Goal: Task Accomplishment & Management: Complete application form

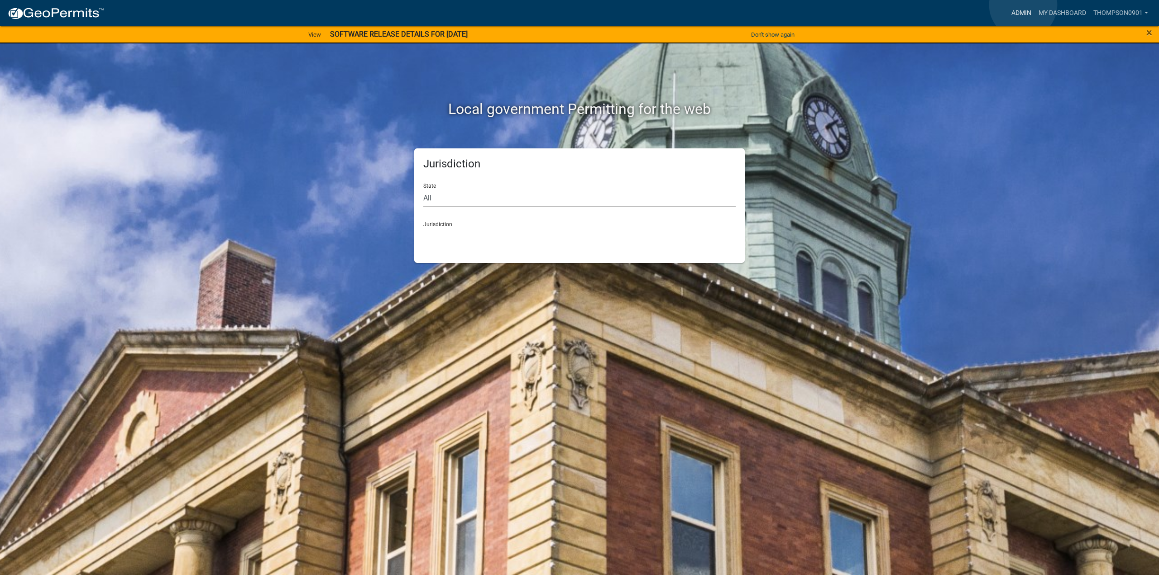
click at [1023, 5] on link "Admin" at bounding box center [1021, 13] width 27 height 17
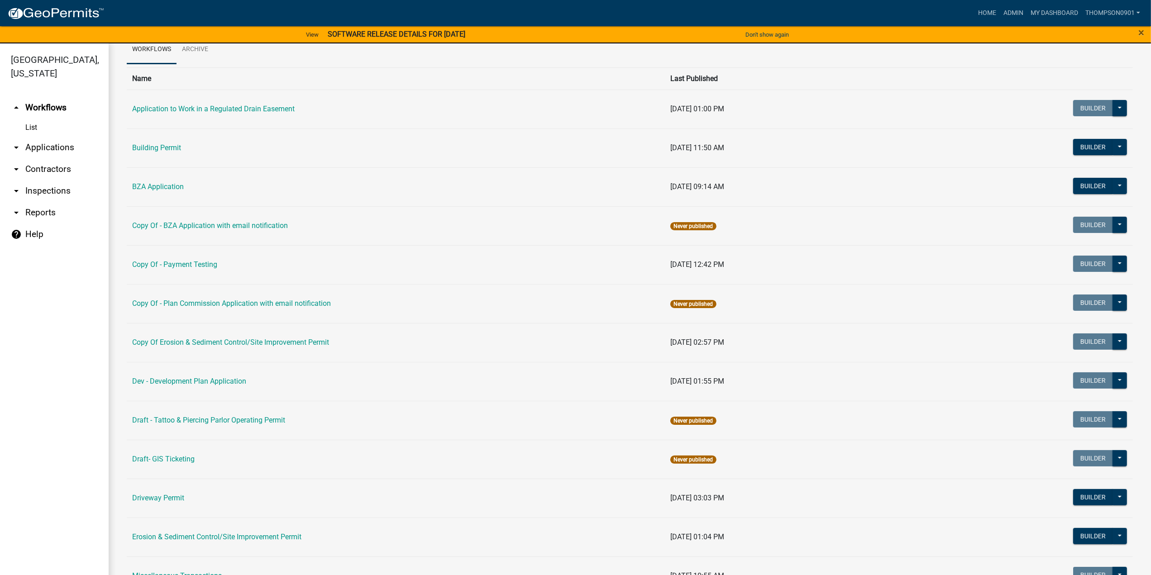
scroll to position [226, 0]
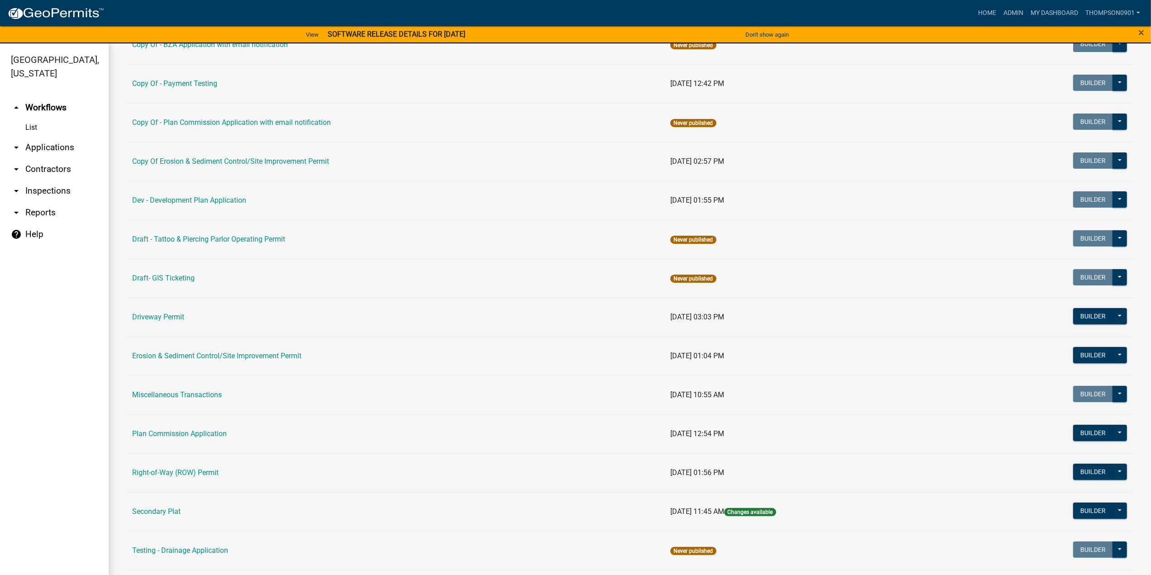
click at [1124, 284] on td "Builder Published Start Application" at bounding box center [1049, 278] width 169 height 39
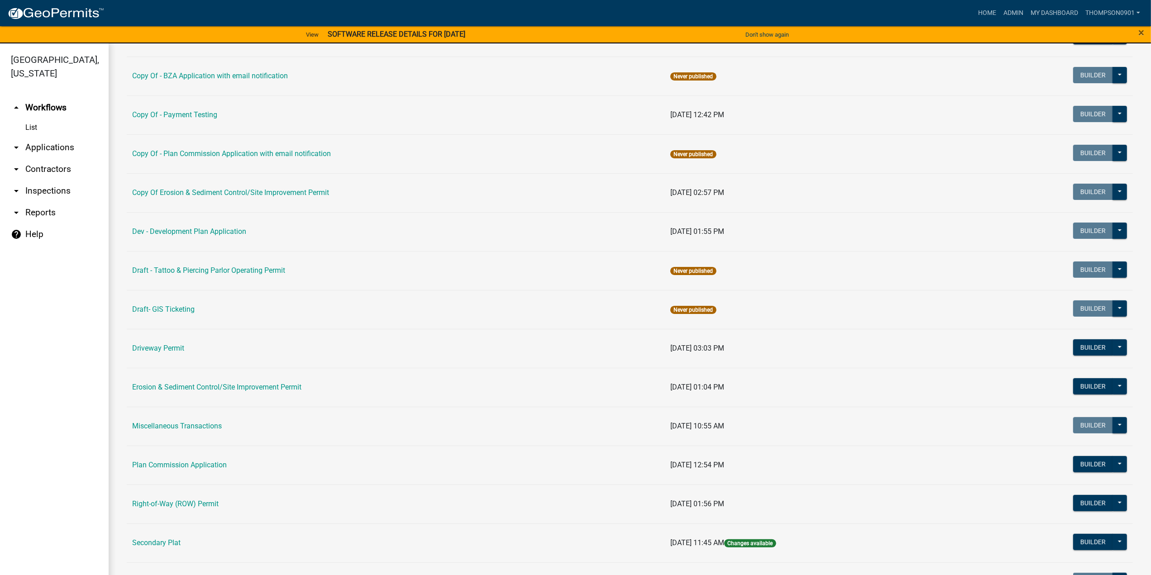
scroll to position [181, 0]
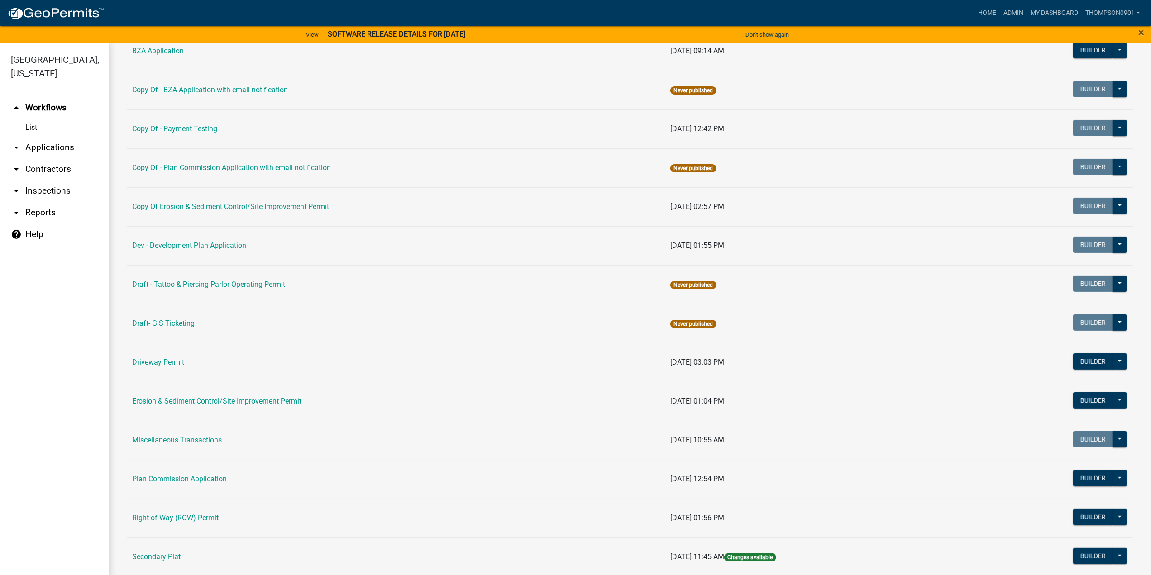
click at [1139, 268] on div "Workflows Workflows Archive Name Last Published Application to Work in a Regula…" at bounding box center [630, 271] width 1043 height 818
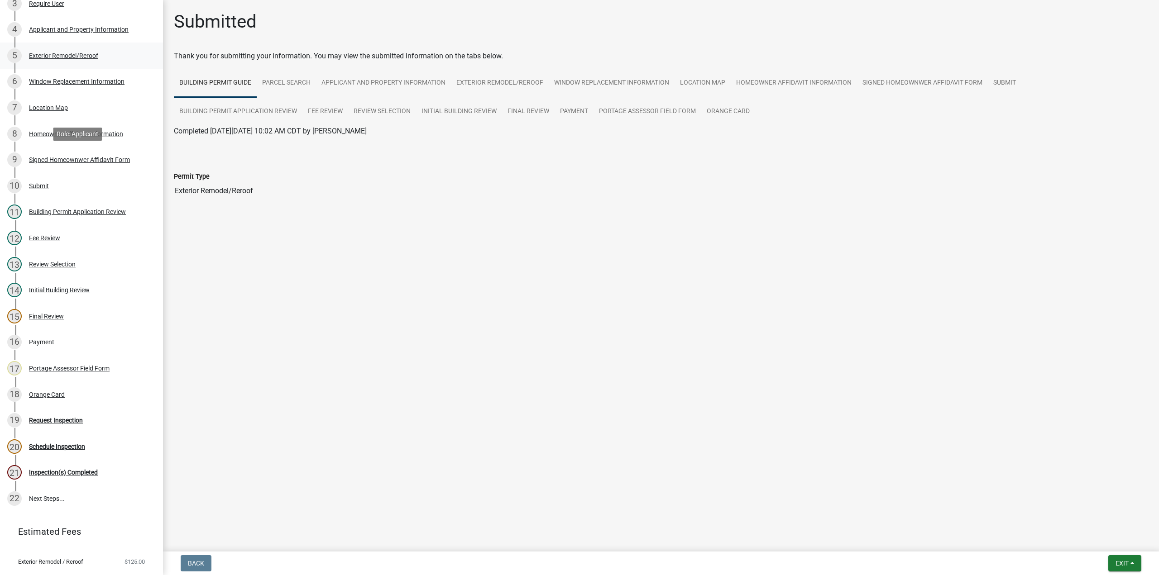
scroll to position [136, 0]
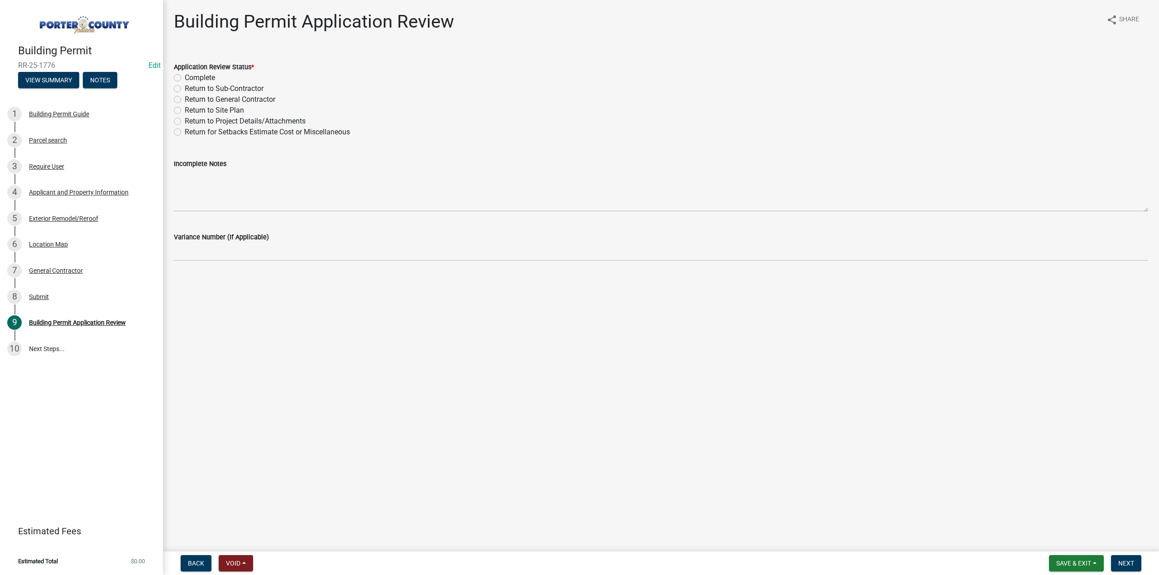
click at [185, 77] on label "Complete" at bounding box center [200, 77] width 30 height 11
click at [185, 77] on input "Complete" at bounding box center [188, 75] width 6 height 6
radio input "true"
drag, startPoint x: 1131, startPoint y: 562, endPoint x: 1122, endPoint y: 569, distance: 11.9
click at [1130, 563] on span "Next" at bounding box center [1126, 563] width 16 height 7
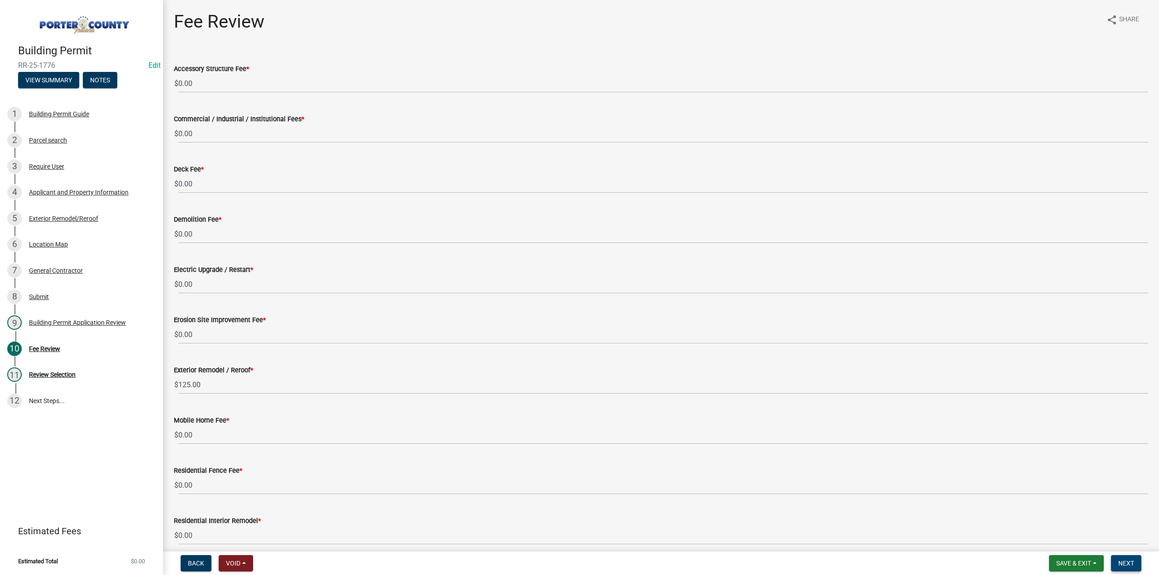
click at [1134, 562] on button "Next" at bounding box center [1126, 563] width 30 height 16
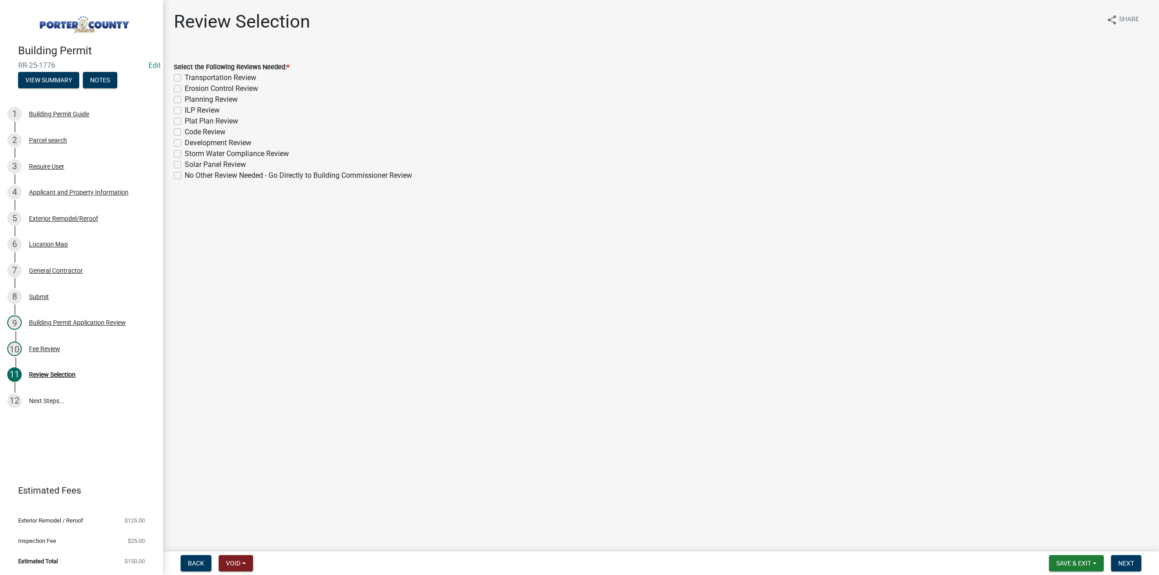
click at [185, 175] on label "No Other Review Needed - Go Directly to Building Commissioner Review" at bounding box center [298, 175] width 227 height 11
click at [185, 175] on input "No Other Review Needed - Go Directly to Building Commissioner Review" at bounding box center [188, 173] width 6 height 6
checkbox input "true"
checkbox input "false"
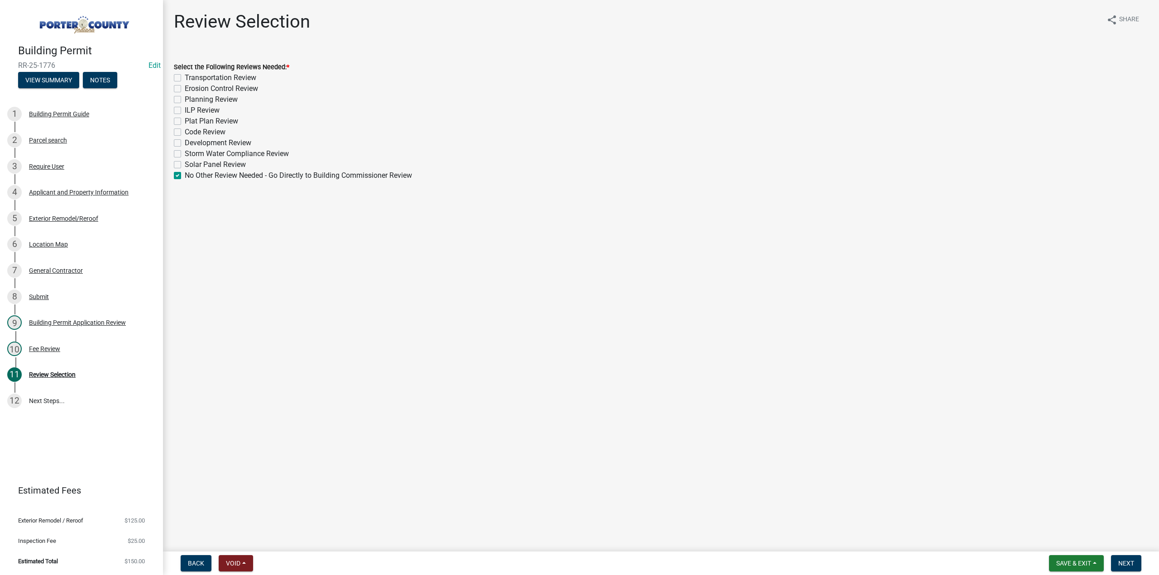
checkbox input "false"
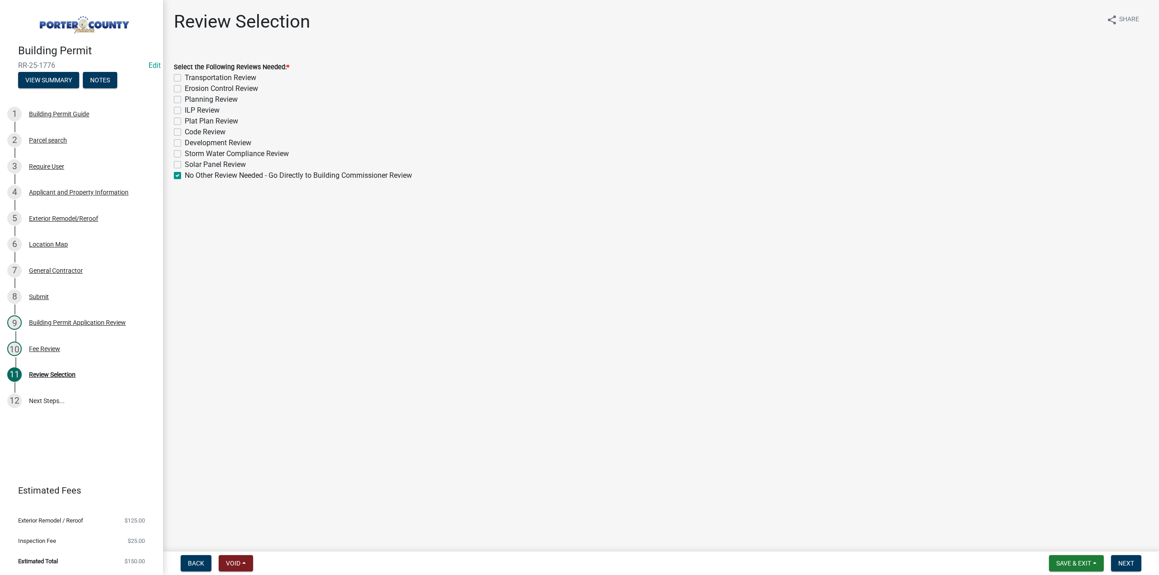
checkbox input "false"
checkbox input "true"
click at [1131, 563] on span "Next" at bounding box center [1126, 563] width 16 height 7
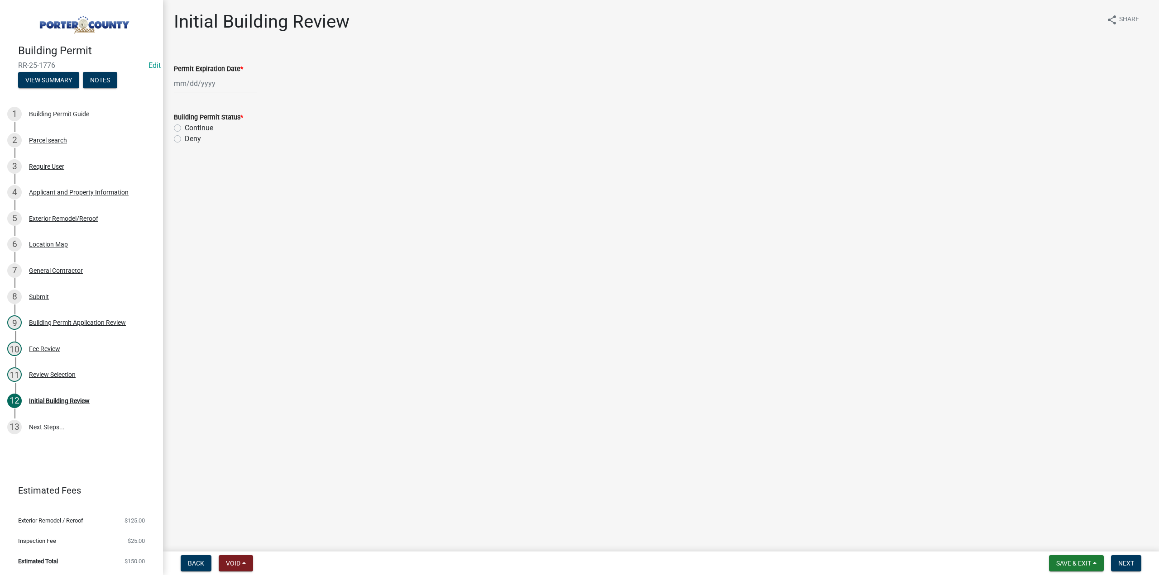
select select "9"
click at [215, 86] on div "[PERSON_NAME] Feb Mar Apr [PERSON_NAME][DATE] Oct Nov [DATE] 1526 1527 1528 152…" at bounding box center [215, 83] width 83 height 19
click at [230, 104] on select "1525 1526 1527 1528 1529 1530 1531 1532 1533 1534 1535 1536 1537 1538 1539 1540…" at bounding box center [245, 103] width 33 height 14
select select "2026"
click at [229, 96] on select "1525 1526 1527 1528 1529 1530 1531 1532 1533 1534 1535 1536 1537 1538 1539 1540…" at bounding box center [245, 103] width 33 height 14
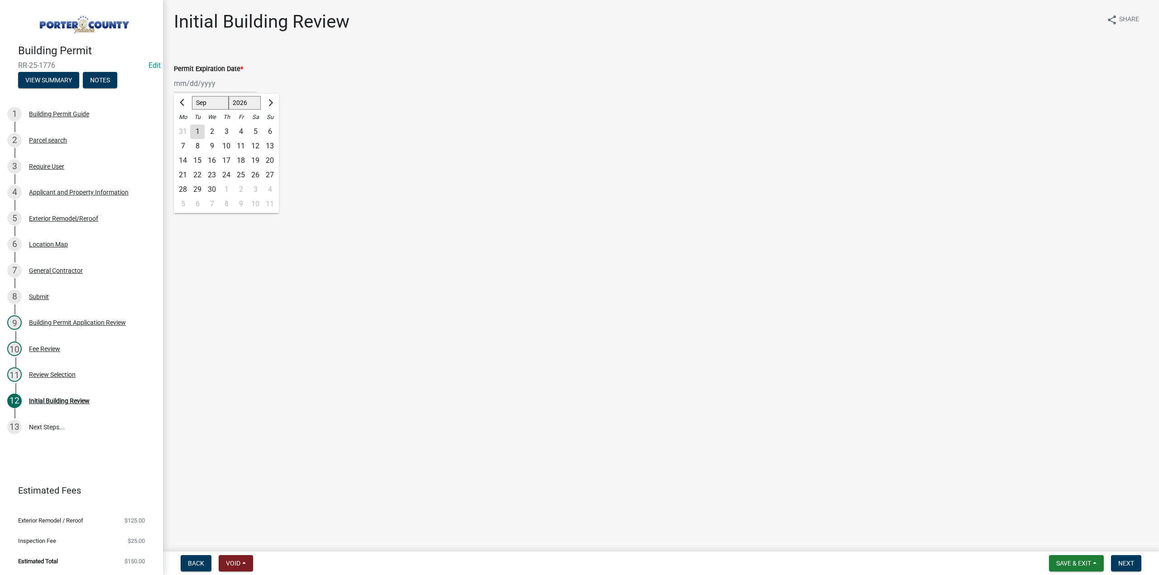
click at [201, 161] on div "15" at bounding box center [197, 160] width 14 height 14
type input "09/15/2026"
click at [185, 128] on label "Continue" at bounding box center [199, 128] width 29 height 11
click at [185, 128] on input "Continue" at bounding box center [188, 126] width 6 height 6
radio input "true"
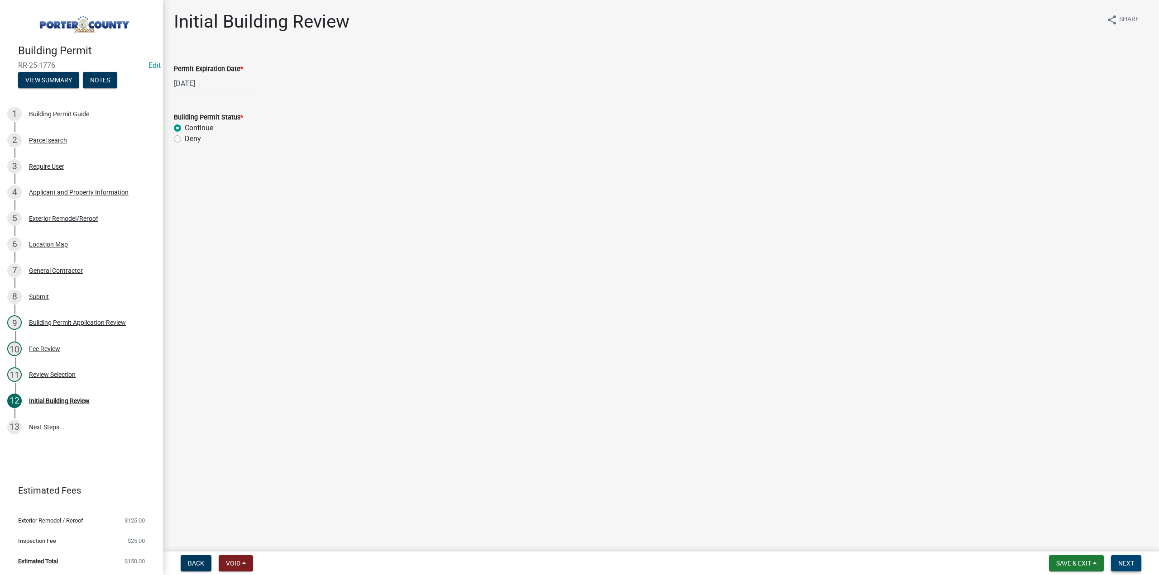
drag, startPoint x: 1127, startPoint y: 565, endPoint x: 1130, endPoint y: 562, distance: 4.8
click at [1128, 565] on span "Next" at bounding box center [1126, 563] width 16 height 7
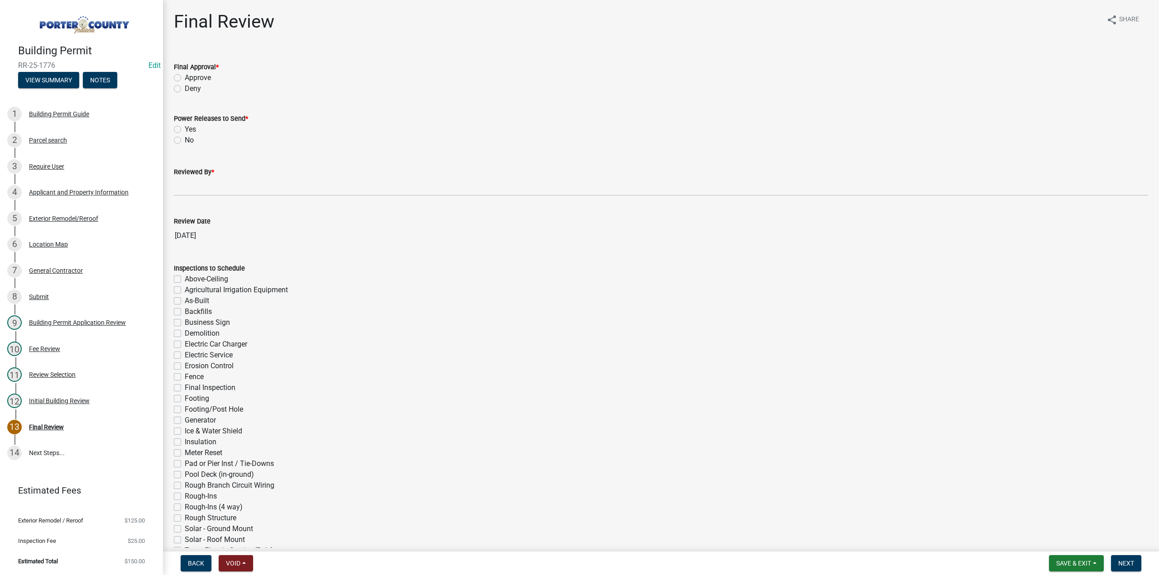
click at [167, 83] on div "Final Approval * Approve Deny" at bounding box center [661, 72] width 988 height 43
click at [185, 79] on label "Approve" at bounding box center [198, 77] width 26 height 11
click at [185, 78] on input "Approve" at bounding box center [188, 75] width 6 height 6
radio input "true"
click at [185, 138] on label "No" at bounding box center [189, 140] width 9 height 11
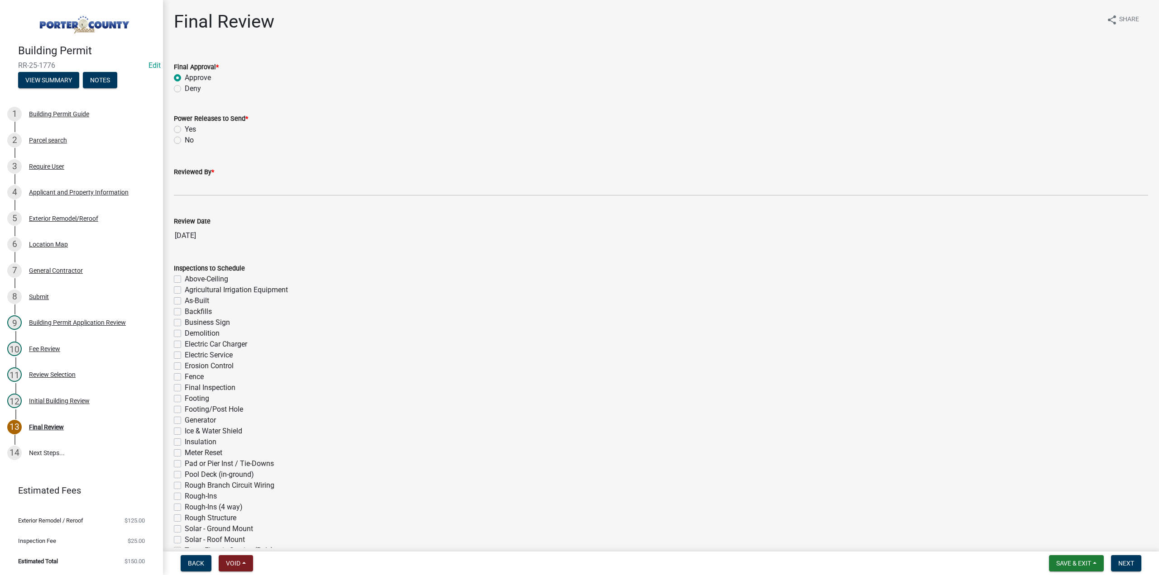
click at [185, 138] on input "No" at bounding box center [188, 138] width 6 height 6
radio input "true"
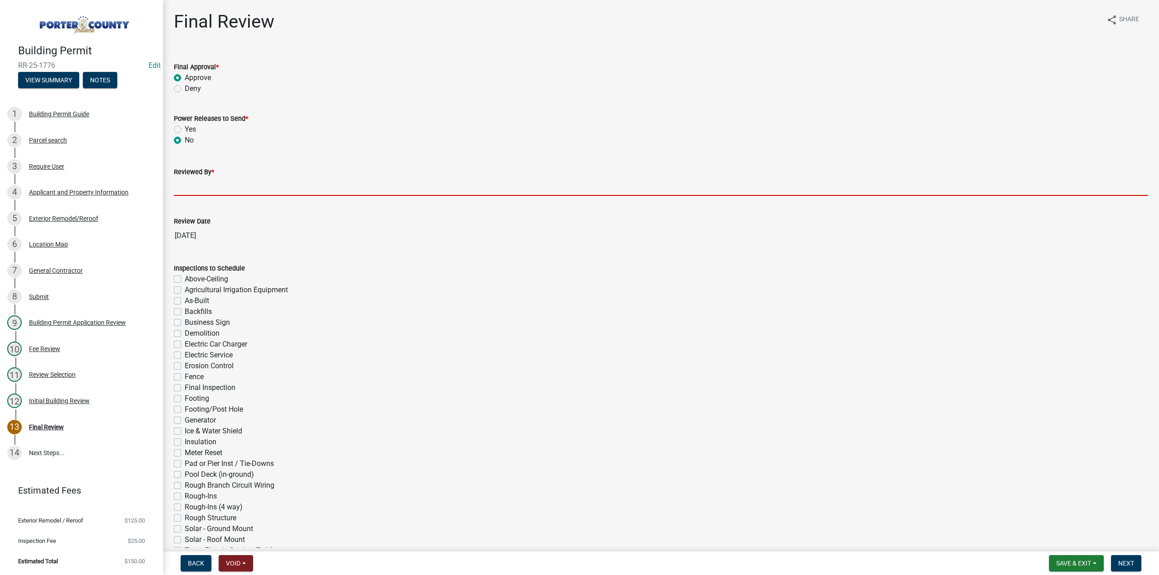
click at [192, 190] on input "Reviewed By *" at bounding box center [661, 186] width 974 height 19
type input "TT"
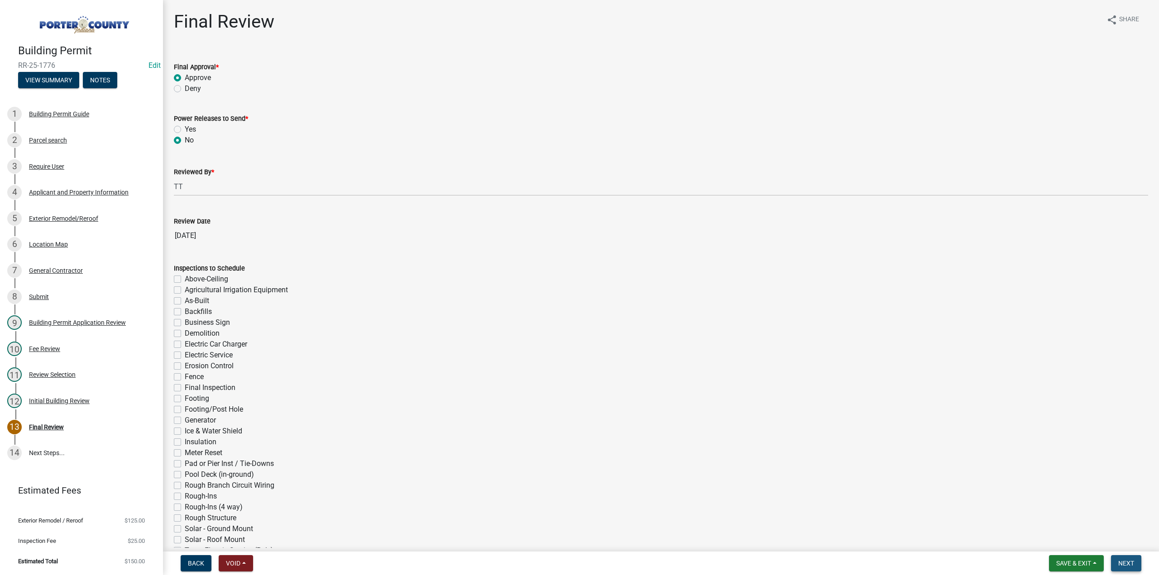
click at [1122, 559] on button "Next" at bounding box center [1126, 563] width 30 height 16
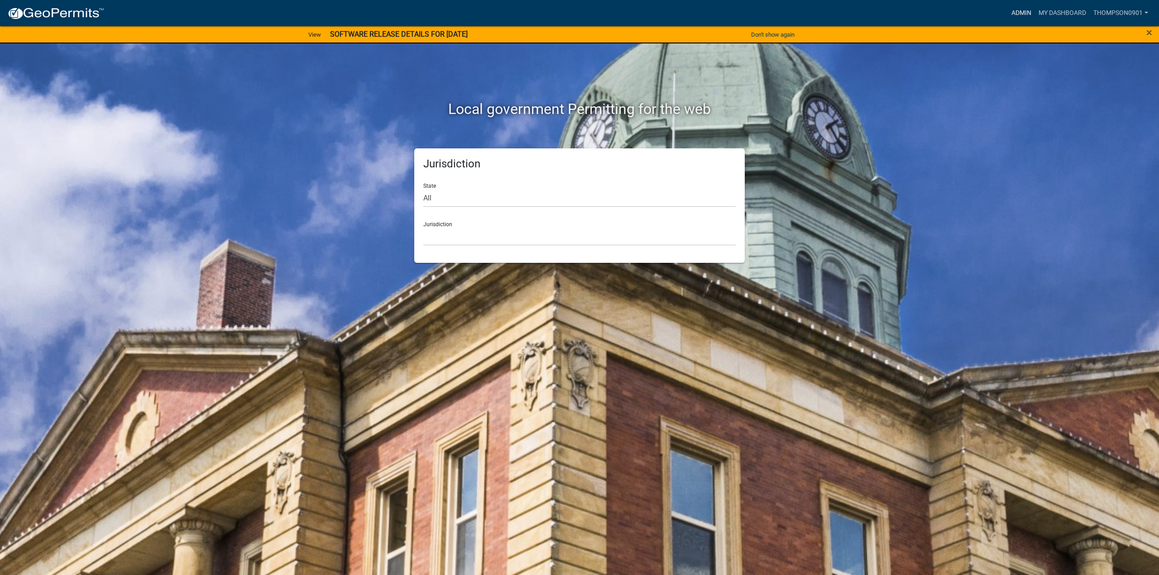
drag, startPoint x: 1013, startPoint y: 11, endPoint x: 1005, endPoint y: 18, distance: 10.2
click at [569, 12] on link "Admin" at bounding box center [1021, 13] width 27 height 17
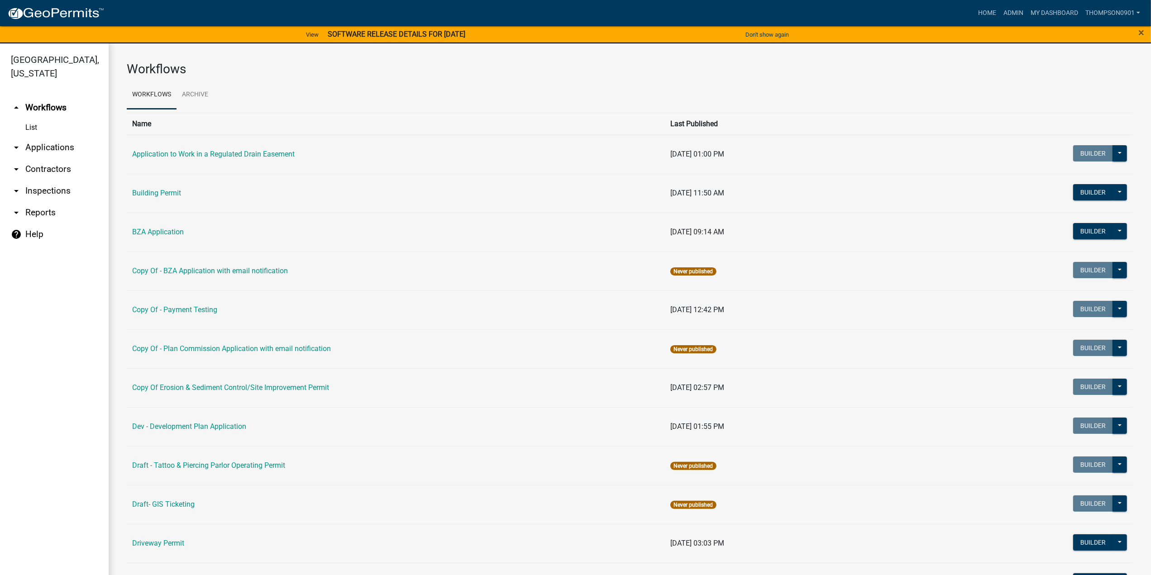
click at [58, 138] on link "arrow_drop_down Applications" at bounding box center [54, 148] width 109 height 22
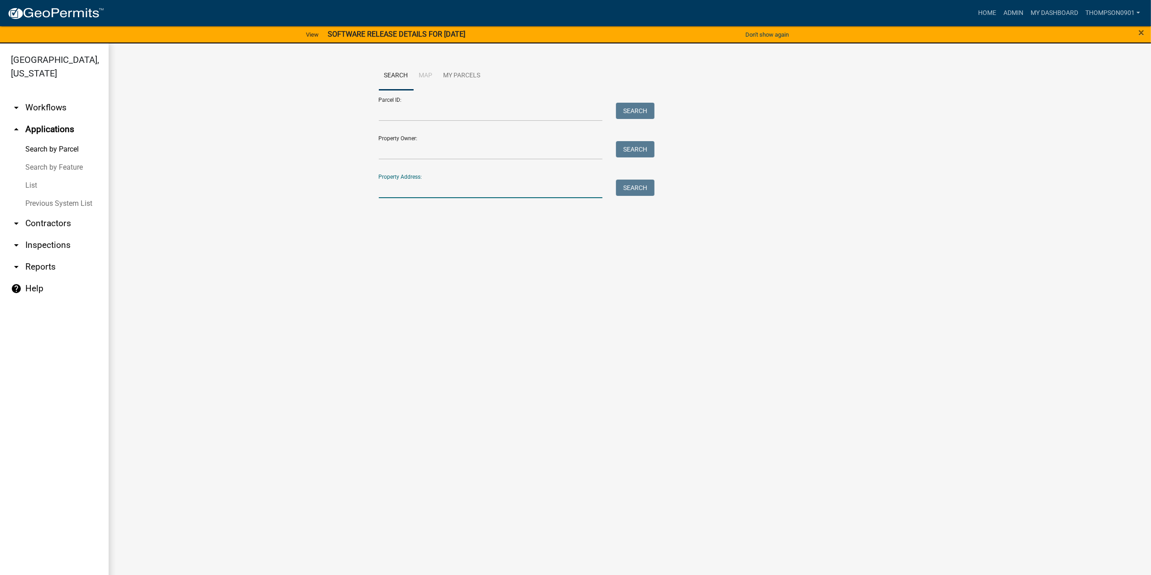
click at [473, 187] on input "Property Address:" at bounding box center [491, 189] width 224 height 19
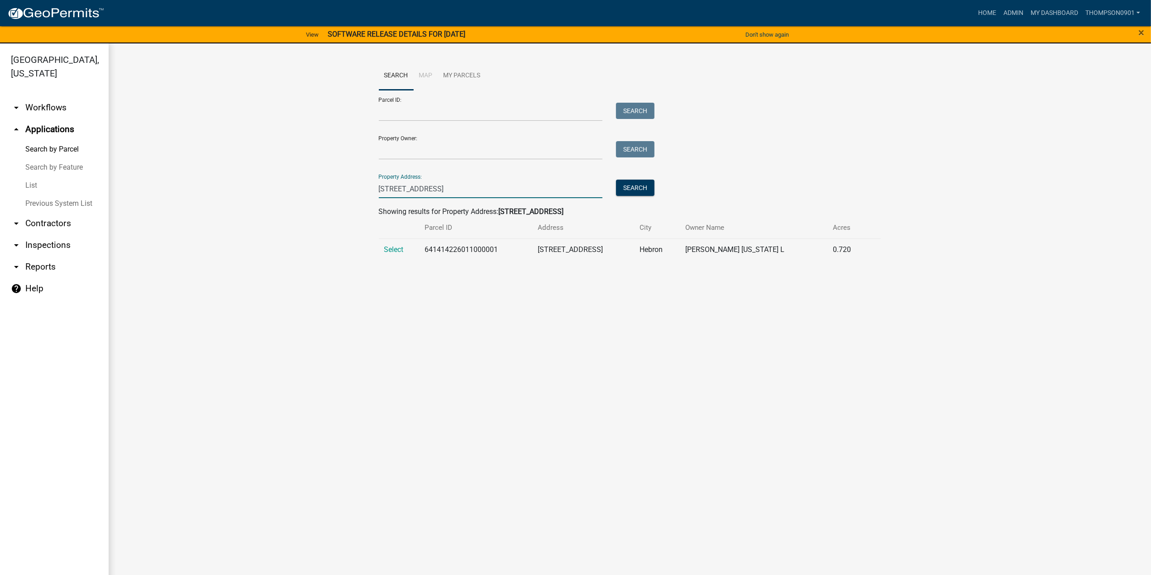
type input "[STREET_ADDRESS]"
click at [37, 213] on link "arrow_drop_down Contractors" at bounding box center [54, 224] width 109 height 22
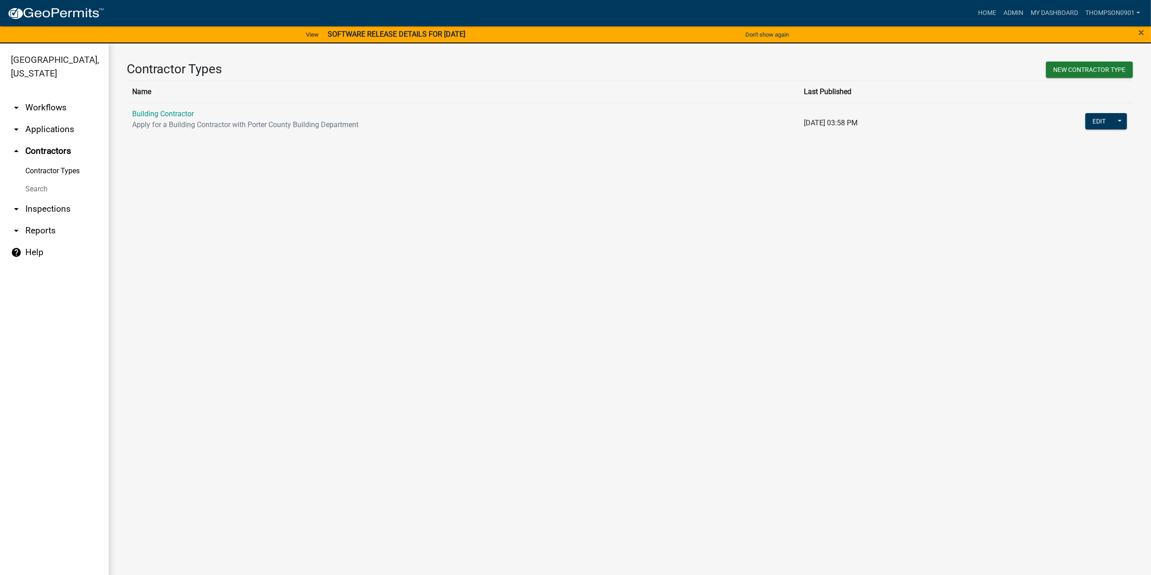
click at [150, 114] on link "Building Contractor" at bounding box center [163, 114] width 62 height 9
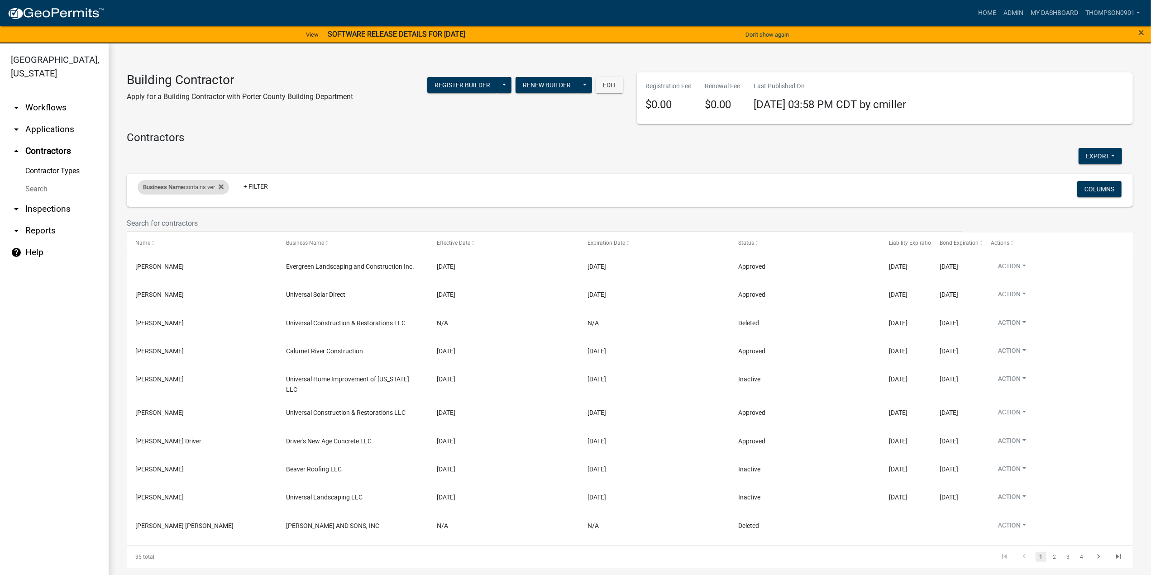
click at [193, 189] on div "Business Name contains ver" at bounding box center [183, 187] width 91 height 14
drag, startPoint x: 184, startPoint y: 222, endPoint x: 3, endPoint y: 225, distance: 181.1
click at [0, 228] on body "Internet Explorer does NOT work with GeoPermits. Get a new browser for more sec…" at bounding box center [575, 287] width 1151 height 575
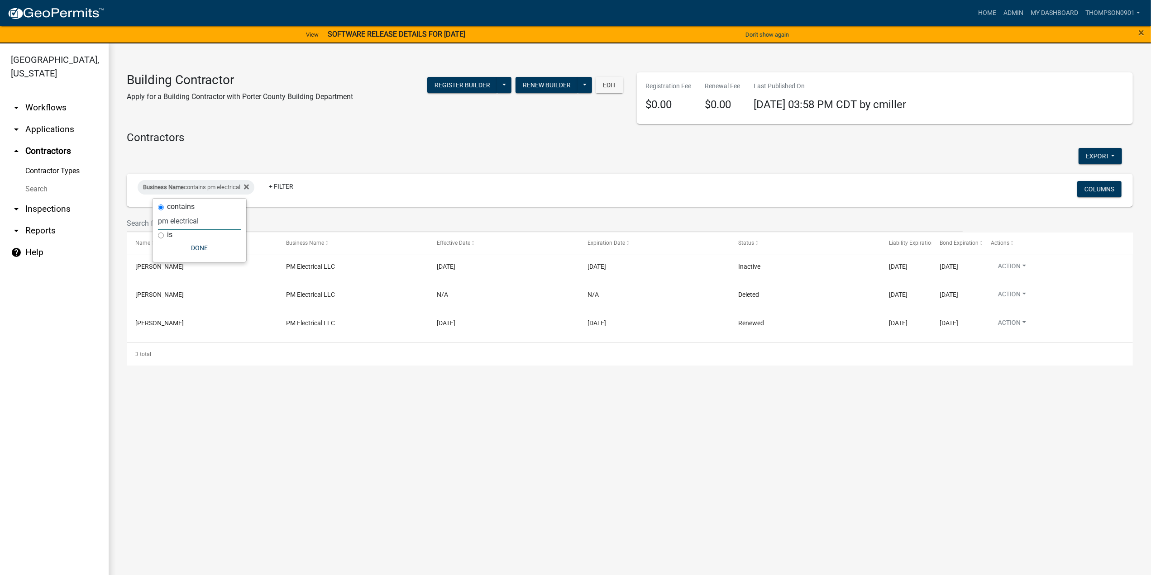
type input "pm electrical"
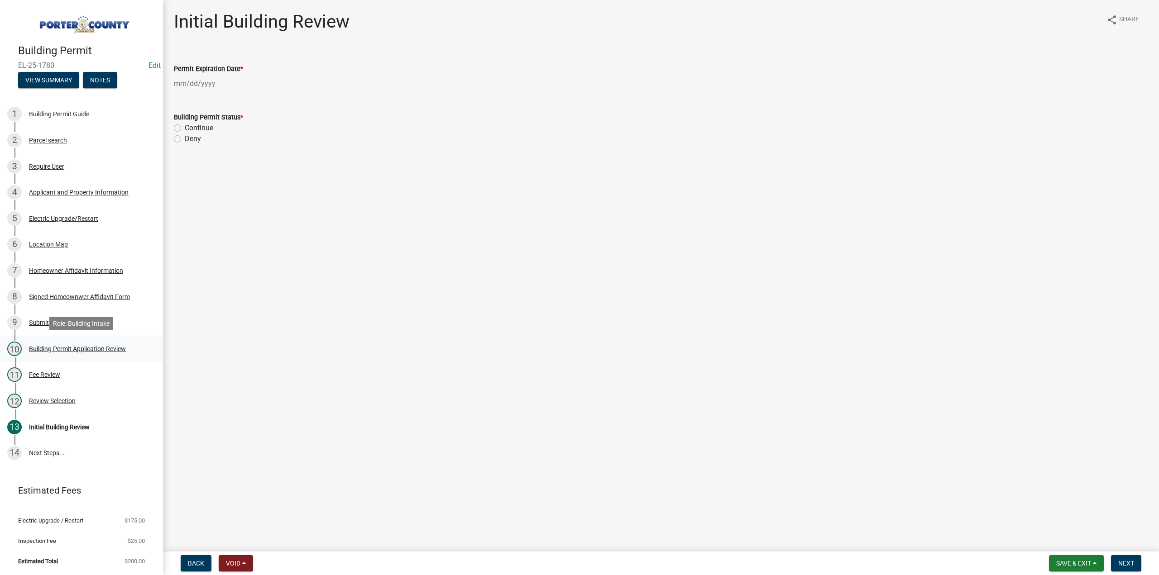
click at [67, 349] on div "Building Permit Application Review" at bounding box center [77, 349] width 97 height 6
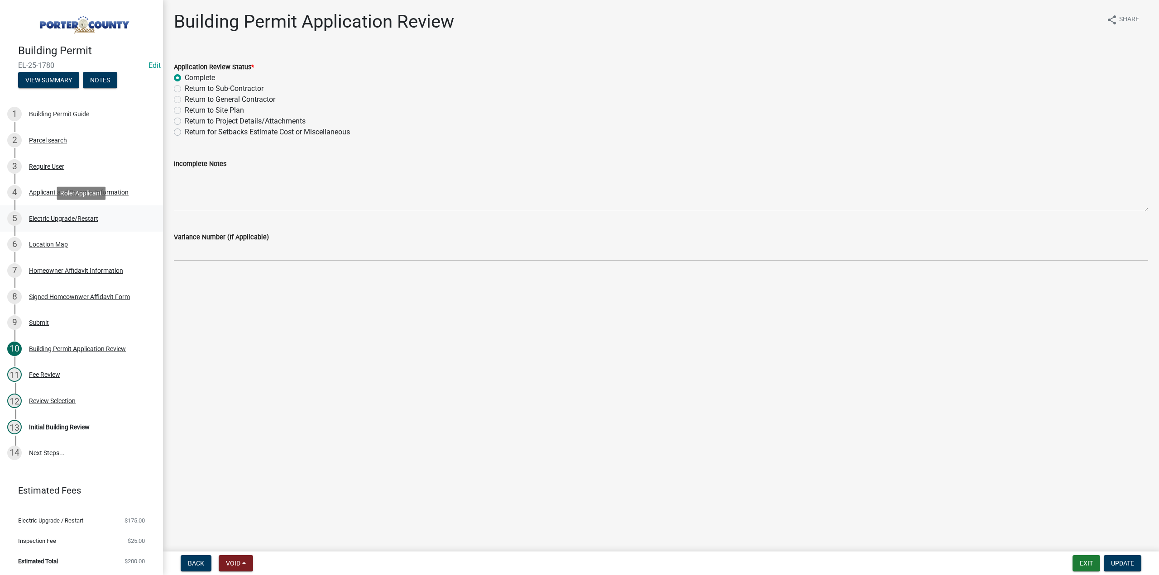
click at [60, 218] on div "Electric Upgrade/Restart" at bounding box center [63, 218] width 69 height 6
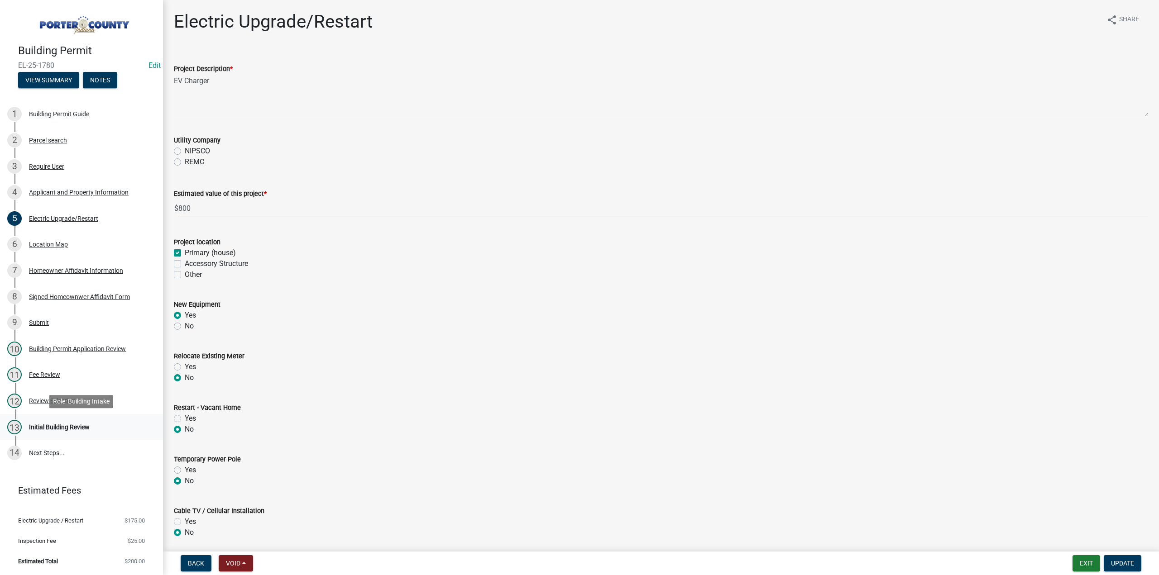
click at [43, 433] on div "13 Initial Building Review" at bounding box center [77, 427] width 141 height 14
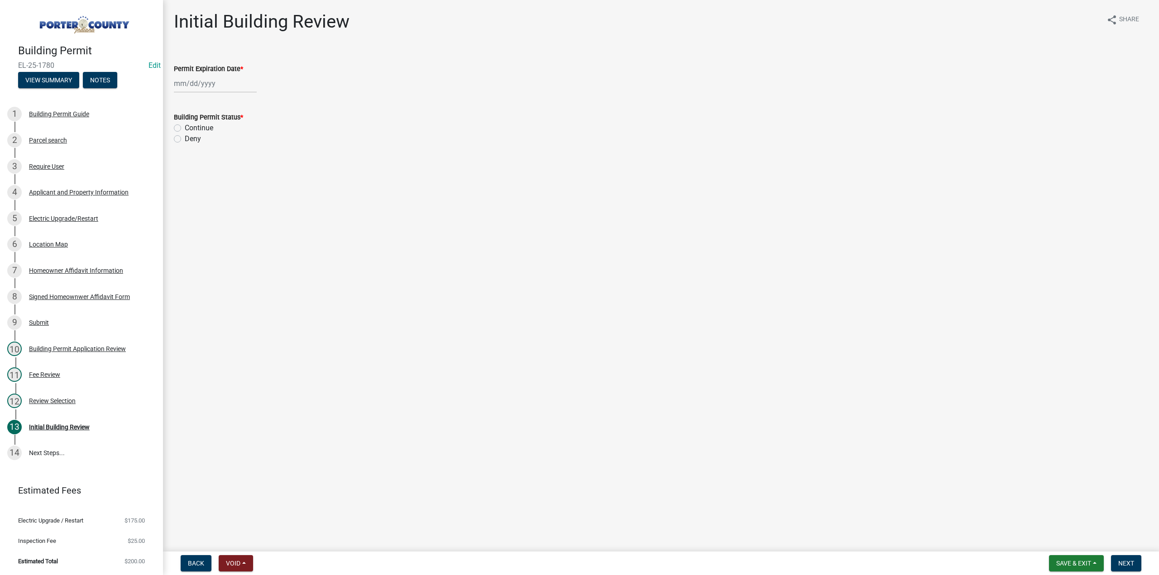
click at [194, 90] on div at bounding box center [215, 83] width 83 height 19
select select "9"
click at [244, 104] on select "1525 1526 1527 1528 1529 1530 1531 1532 1533 1534 1535 1536 1537 1538 1539 1540…" at bounding box center [245, 103] width 33 height 14
select select "2026"
click at [229, 96] on select "1525 1526 1527 1528 1529 1530 1531 1532 1533 1534 1535 1536 1537 1538 1539 1540…" at bounding box center [245, 103] width 33 height 14
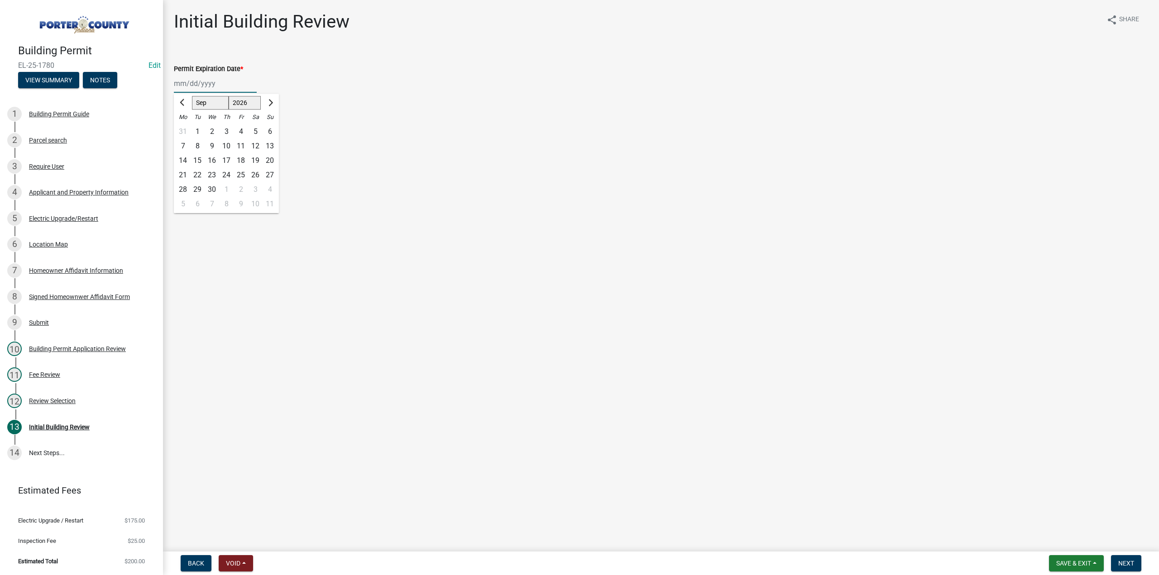
click at [196, 164] on div "15" at bounding box center [197, 160] width 14 height 14
type input "09/15/2026"
drag, startPoint x: 174, startPoint y: 129, endPoint x: 542, endPoint y: 449, distance: 487.7
click at [185, 130] on label "Continue" at bounding box center [199, 128] width 29 height 11
click at [185, 129] on input "Continue" at bounding box center [188, 126] width 6 height 6
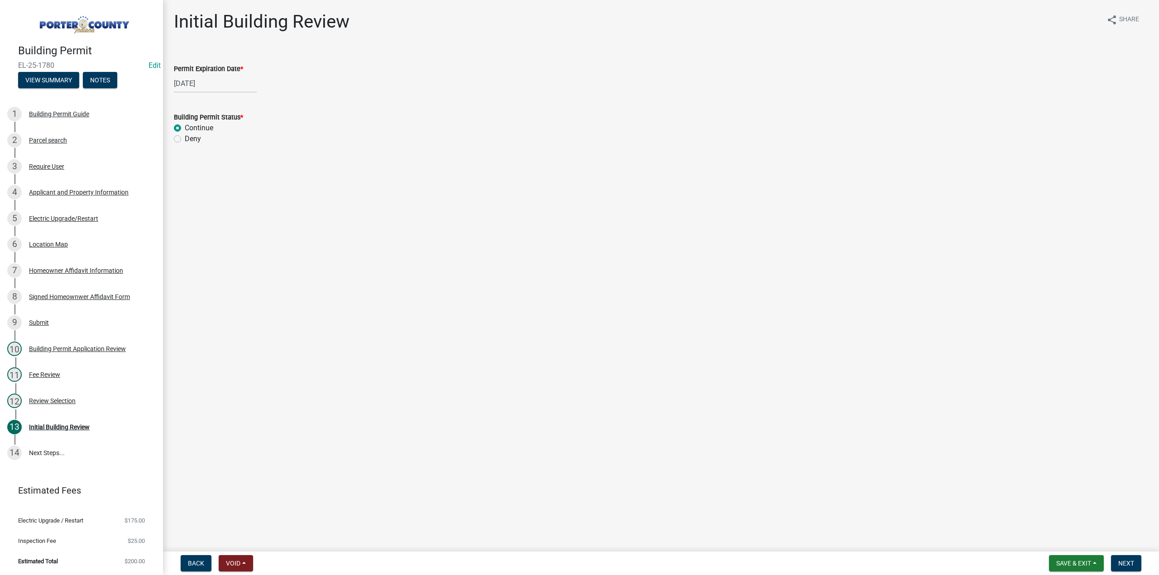
radio input "true"
click at [1126, 560] on span "Next" at bounding box center [1126, 563] width 16 height 7
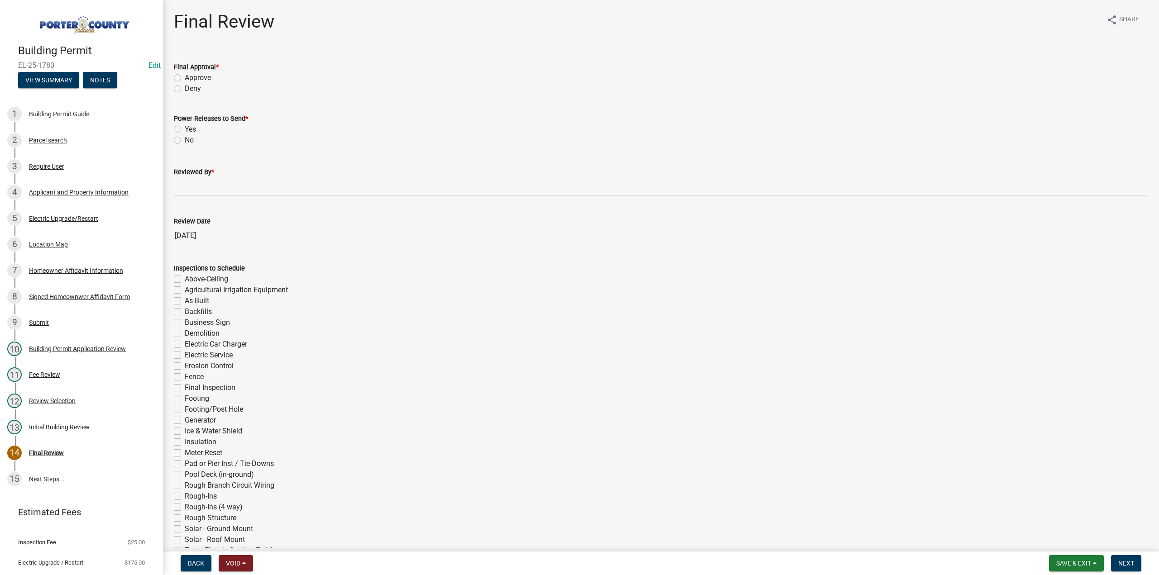
drag, startPoint x: 177, startPoint y: 77, endPoint x: 175, endPoint y: 90, distance: 13.2
click at [185, 77] on label "Approve" at bounding box center [198, 77] width 26 height 11
click at [185, 77] on input "Approve" at bounding box center [188, 75] width 6 height 6
radio input "true"
click at [185, 128] on label "Yes" at bounding box center [190, 129] width 11 height 11
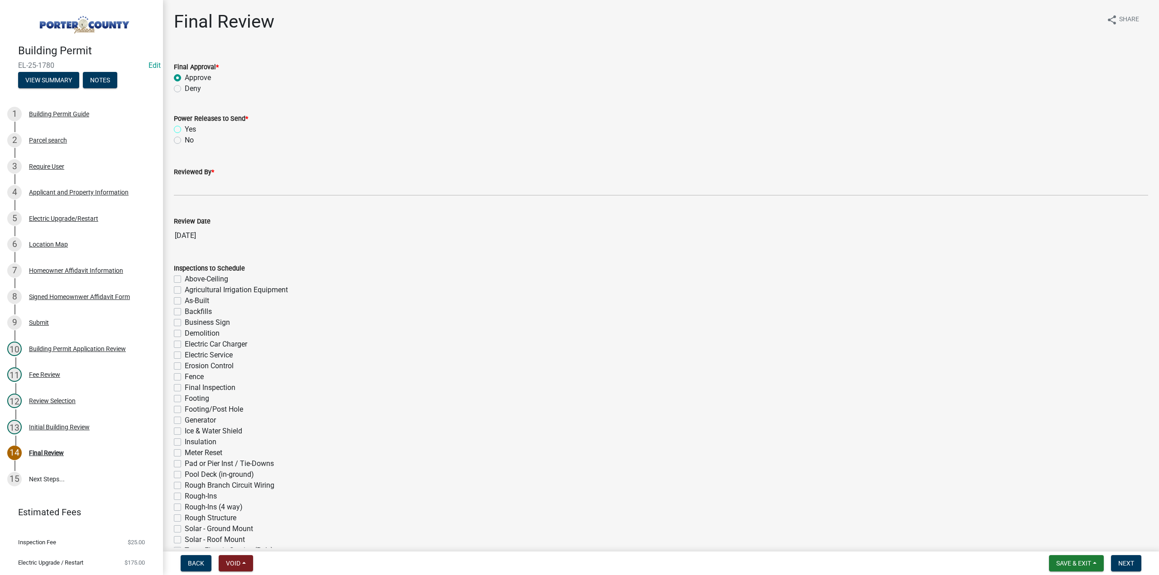
click at [185, 128] on input "Yes" at bounding box center [188, 127] width 6 height 6
radio input "true"
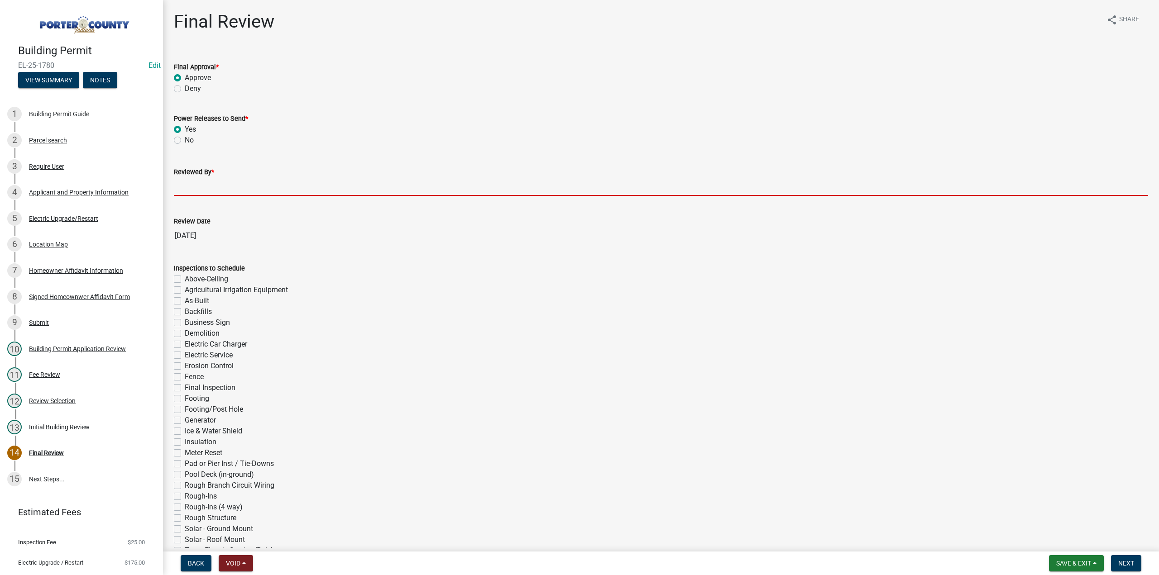
click at [192, 185] on input "Reviewed By *" at bounding box center [661, 186] width 974 height 19
type input "TT"
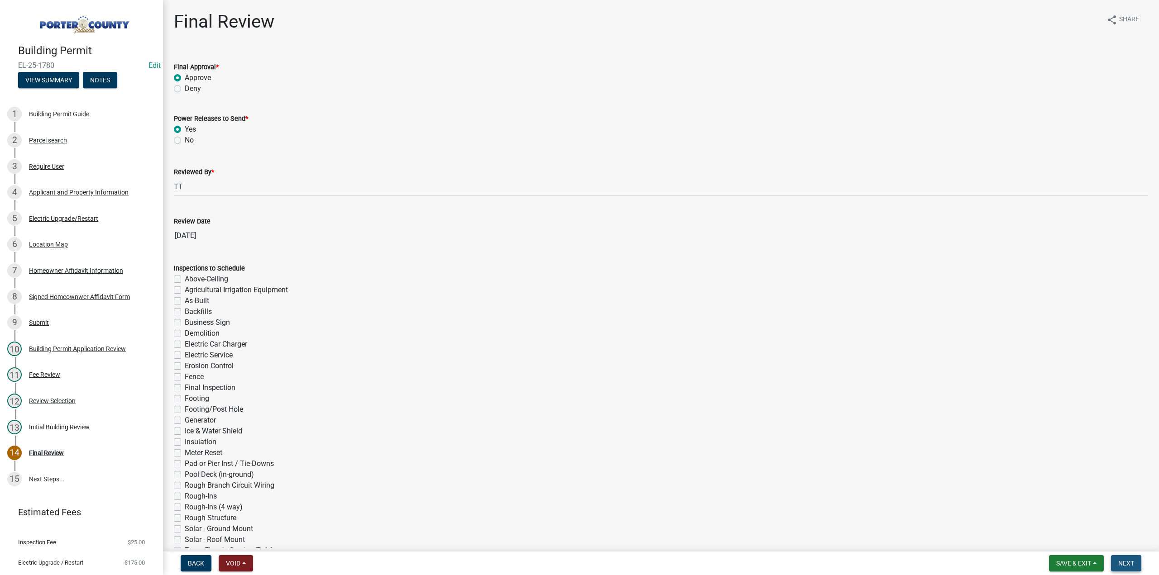
click at [1125, 562] on span "Next" at bounding box center [1126, 563] width 16 height 7
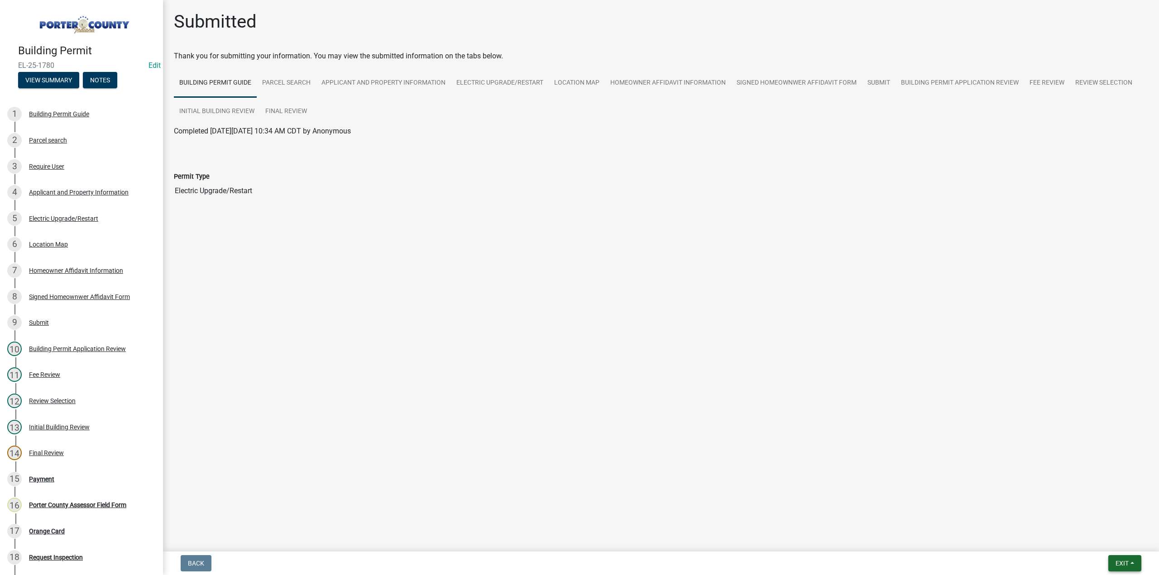
click at [1125, 564] on span "Exit" at bounding box center [1121, 563] width 13 height 7
click at [1115, 547] on button "Save & Exit" at bounding box center [1105, 540] width 72 height 22
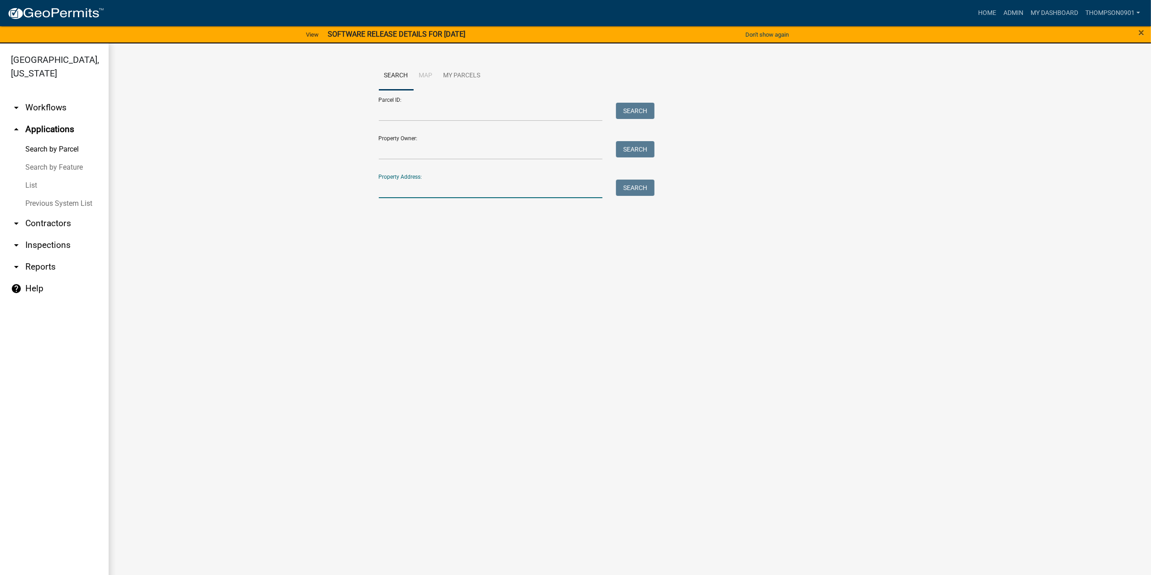
click at [484, 197] on input "Property Address:" at bounding box center [491, 189] width 224 height 19
click at [35, 177] on link "List" at bounding box center [54, 186] width 109 height 18
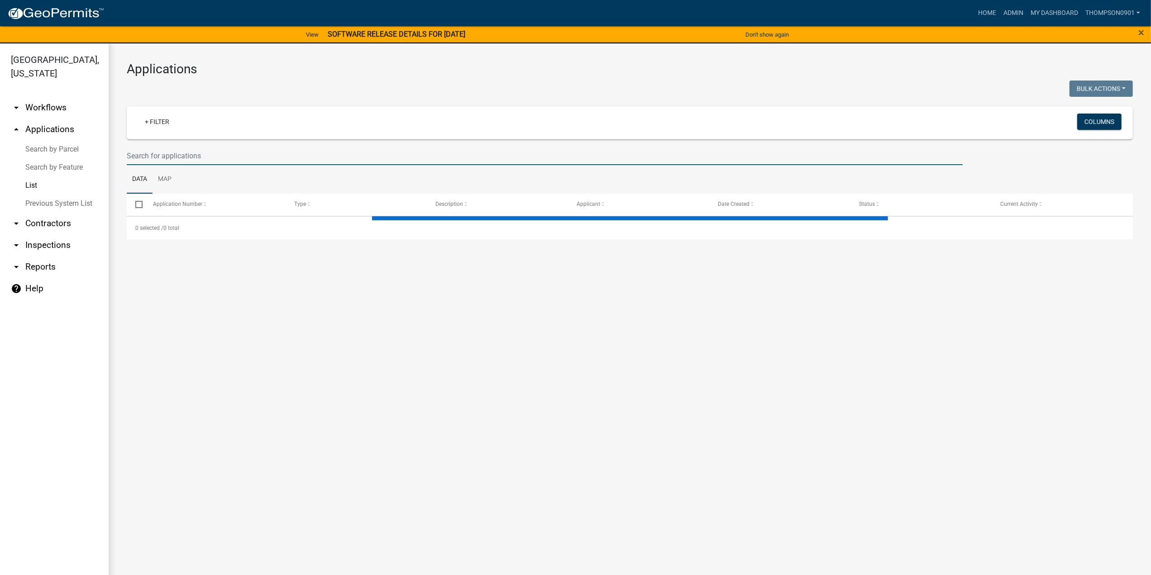
drag, startPoint x: 195, startPoint y: 153, endPoint x: 201, endPoint y: 148, distance: 8.3
click at [195, 153] on input "text" at bounding box center [545, 156] width 836 height 19
select select "3: 100"
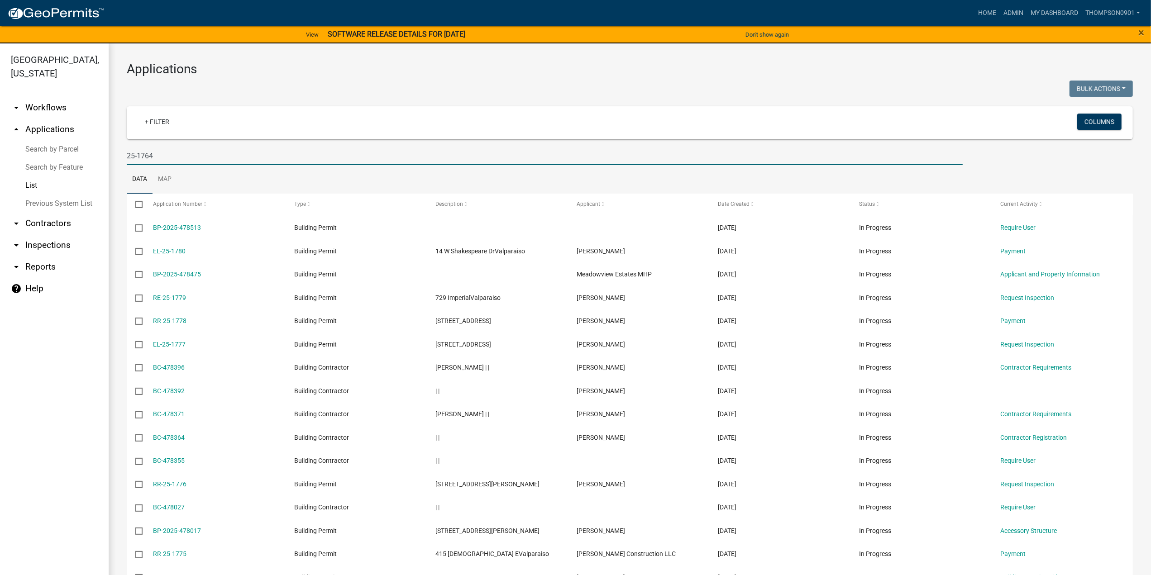
type input "25-1764"
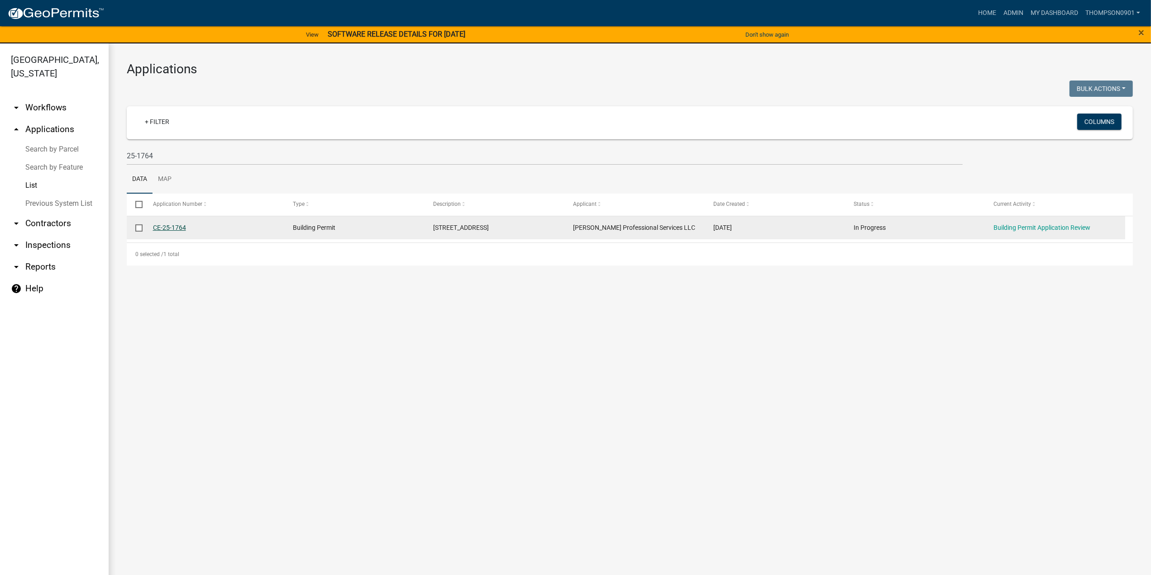
click at [170, 230] on link "CE-25-1764" at bounding box center [169, 227] width 33 height 7
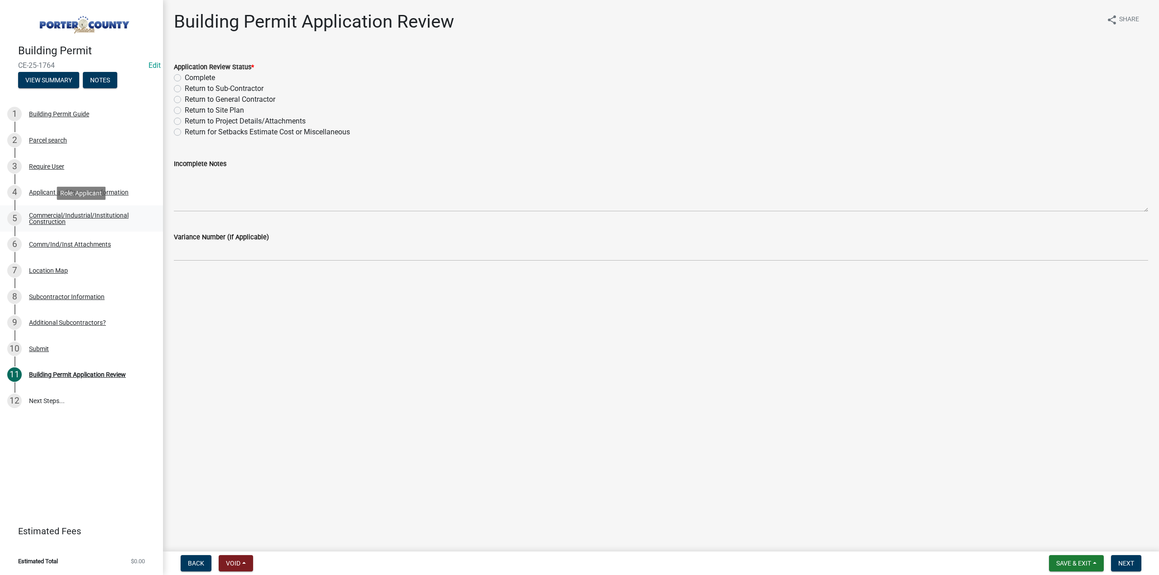
click at [77, 210] on link "5 Commercial/Industrial/Institutional Construction" at bounding box center [81, 219] width 163 height 26
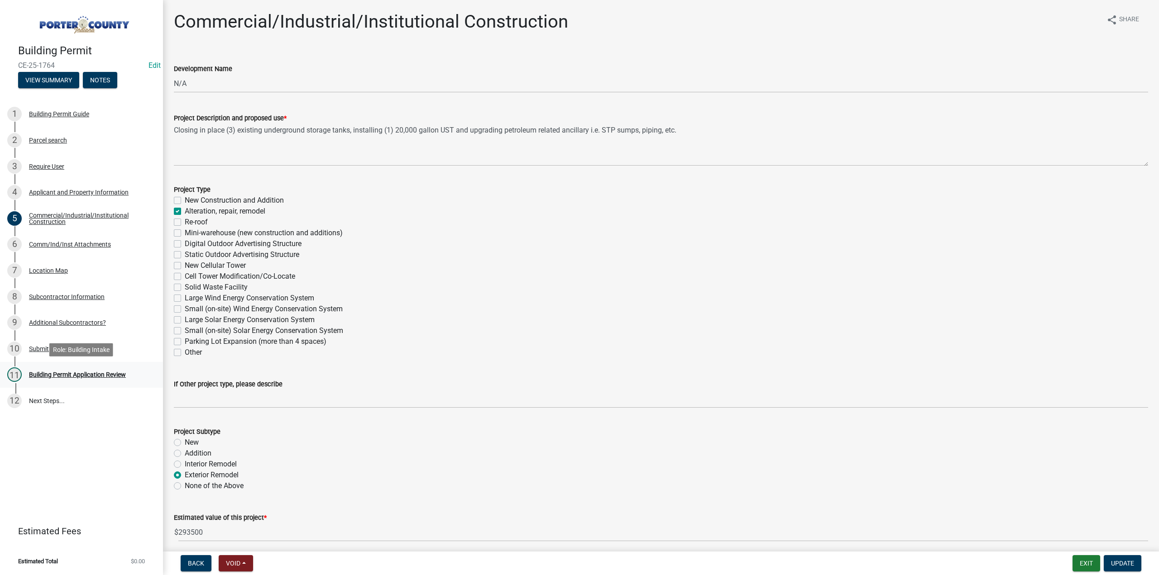
click at [104, 375] on div "Building Permit Application Review" at bounding box center [77, 375] width 97 height 6
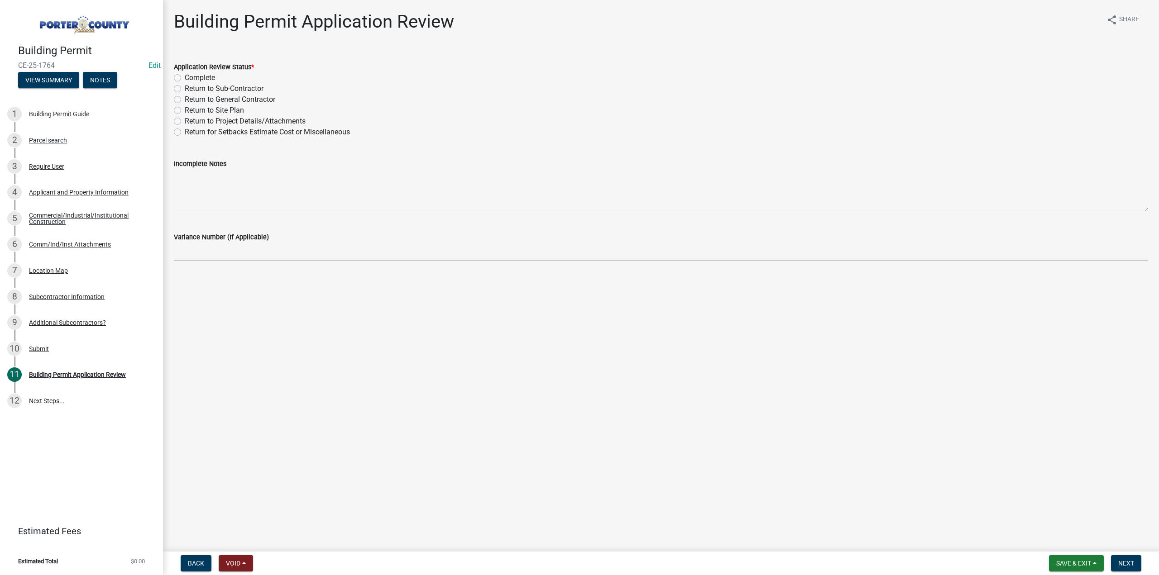
click at [185, 80] on label "Complete" at bounding box center [200, 77] width 30 height 11
click at [185, 78] on input "Complete" at bounding box center [188, 75] width 6 height 6
radio input "true"
click at [1135, 566] on button "Next" at bounding box center [1126, 563] width 30 height 16
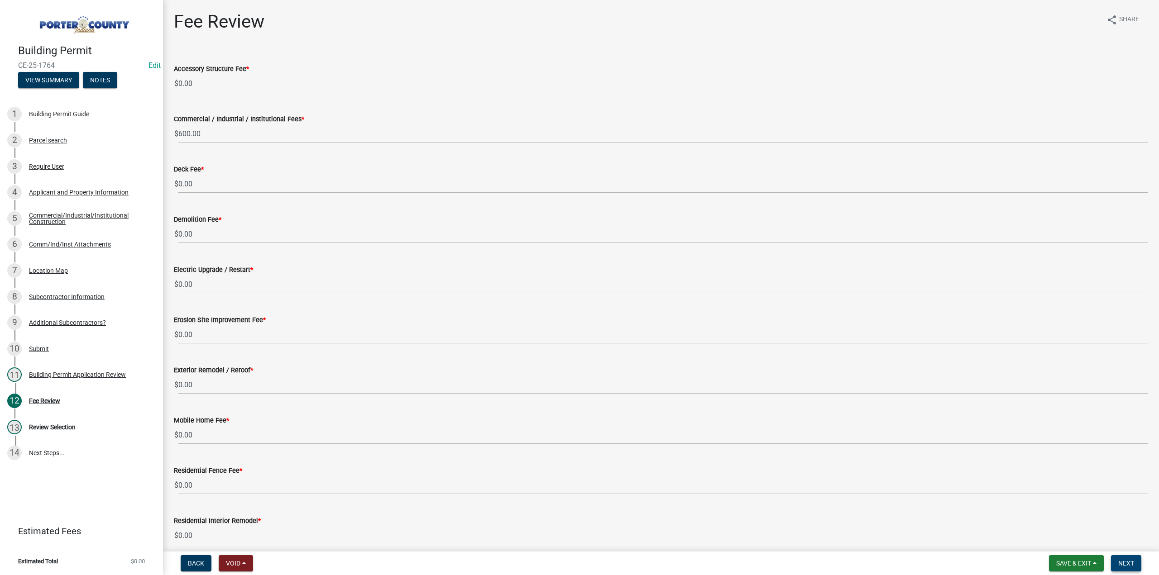
click at [1118, 565] on button "Next" at bounding box center [1126, 563] width 30 height 16
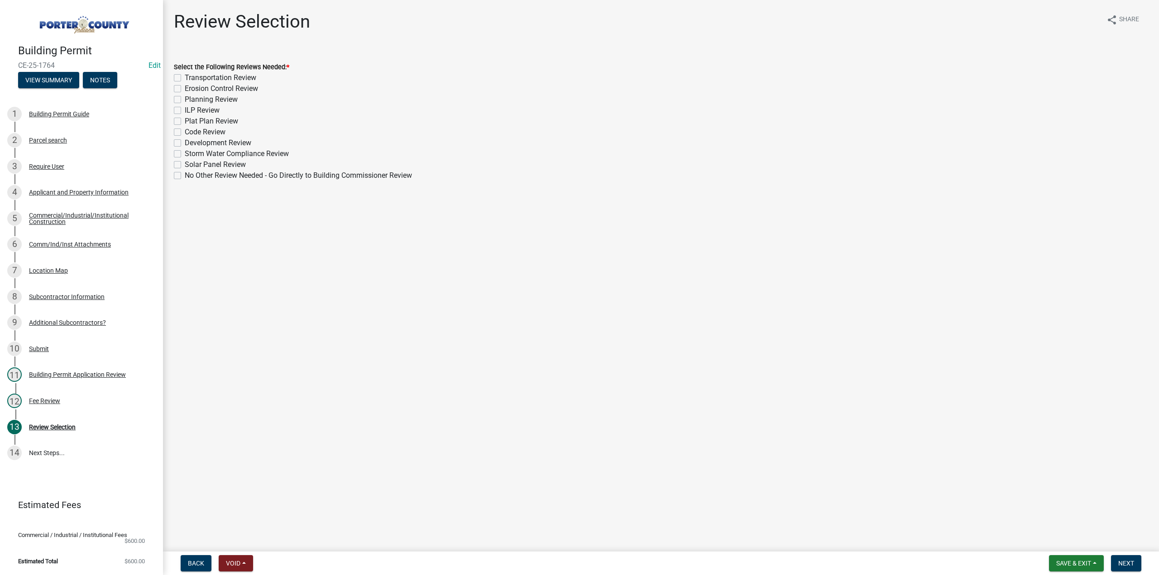
click at [185, 101] on label "Planning Review" at bounding box center [211, 99] width 53 height 11
click at [185, 100] on input "Planning Review" at bounding box center [188, 97] width 6 height 6
checkbox input "true"
checkbox input "false"
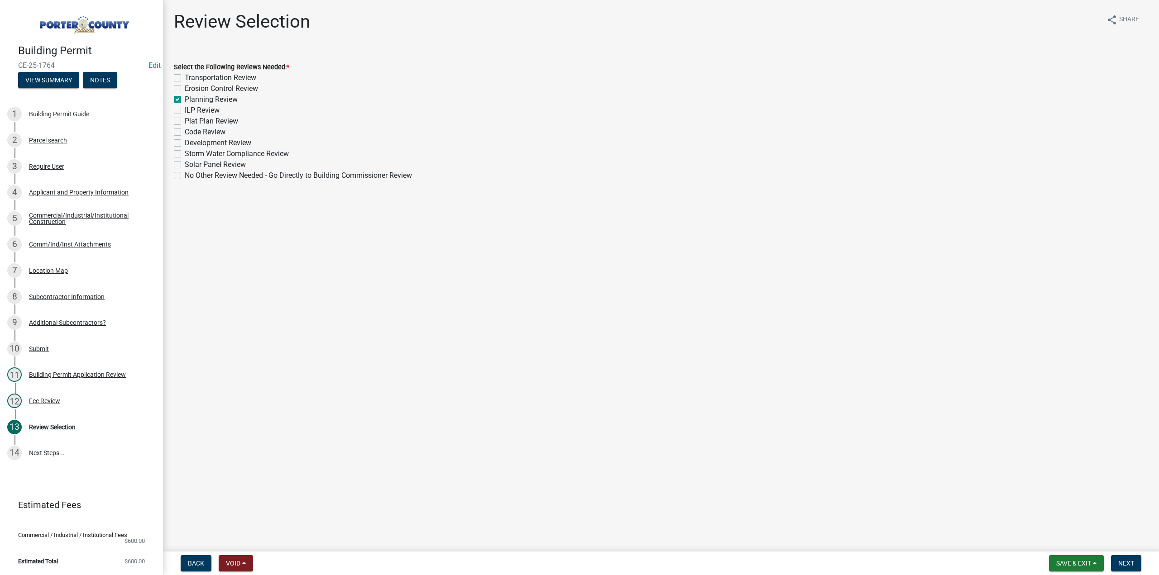
checkbox input "true"
checkbox input "false"
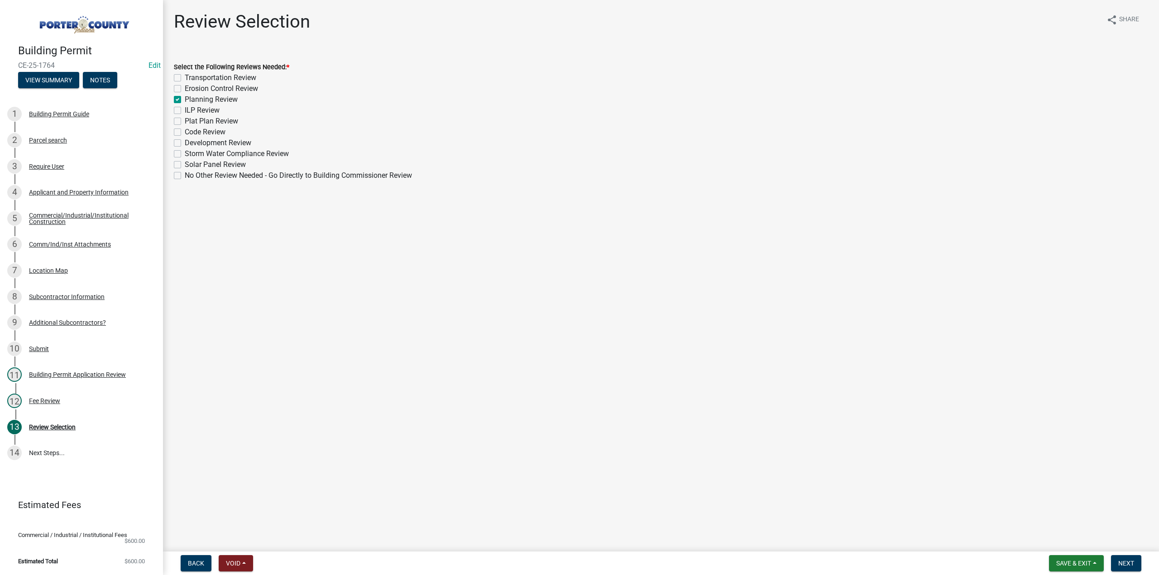
checkbox input "false"
click at [185, 154] on label "Storm Water Compliance Review" at bounding box center [237, 153] width 104 height 11
click at [185, 154] on input "Storm Water Compliance Review" at bounding box center [188, 151] width 6 height 6
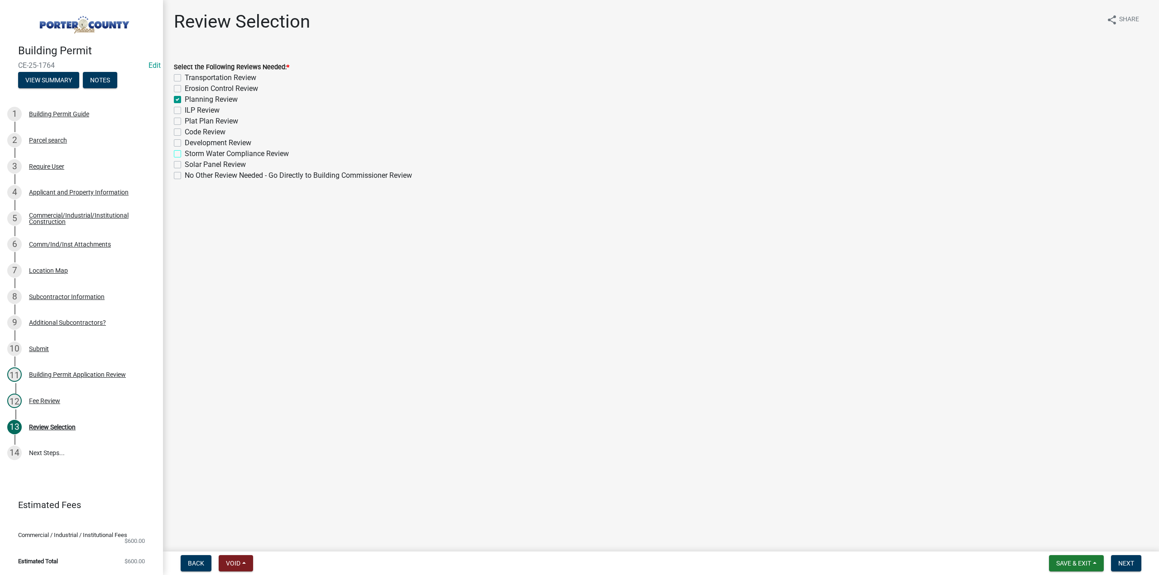
checkbox input "true"
checkbox input "false"
checkbox input "true"
checkbox input "false"
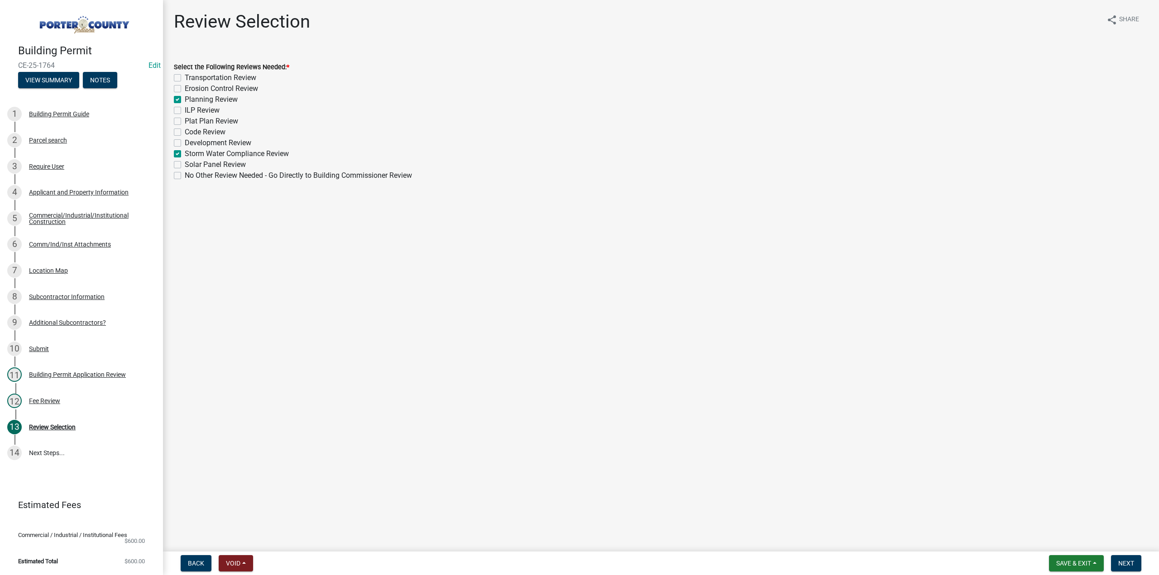
checkbox input "false"
checkbox input "true"
checkbox input "false"
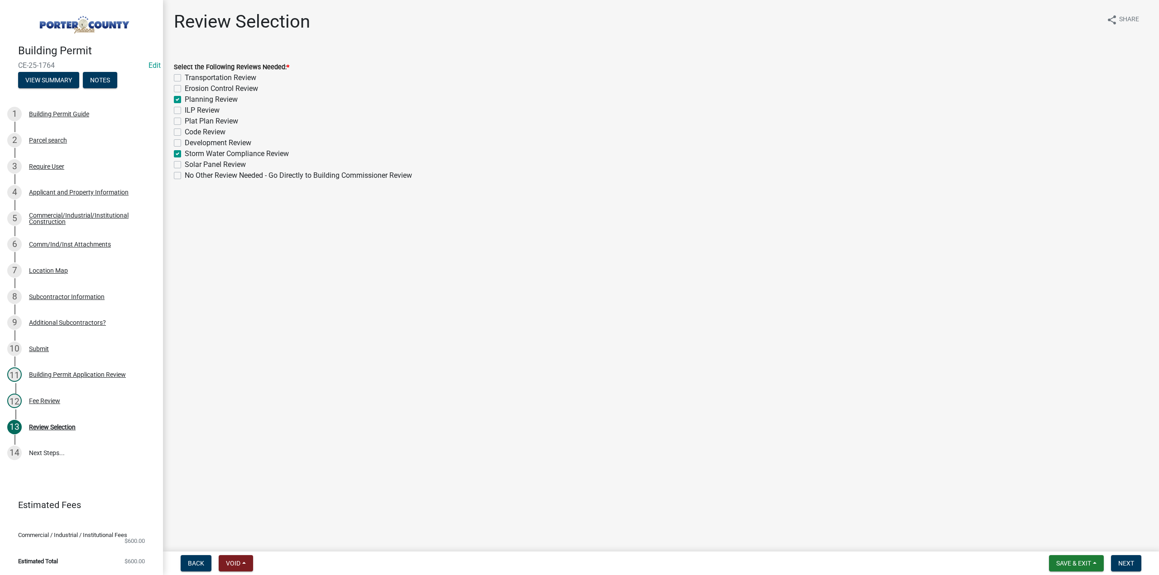
checkbox input "false"
click at [1123, 565] on span "Next" at bounding box center [1126, 563] width 16 height 7
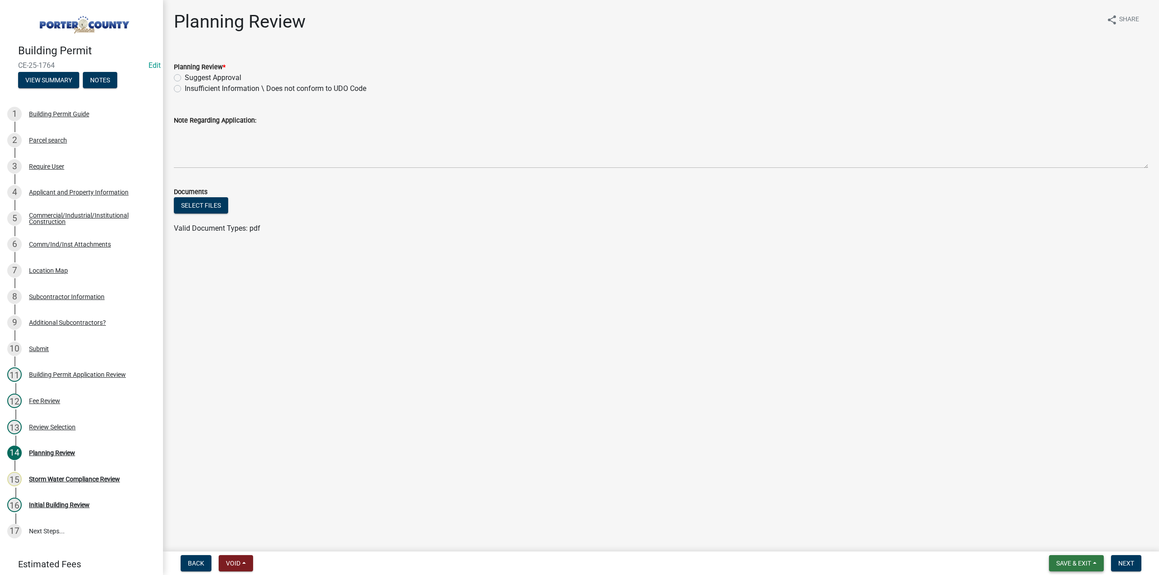
click at [1072, 561] on span "Save & Exit" at bounding box center [1073, 563] width 35 height 7
click at [1076, 540] on button "Save & Exit" at bounding box center [1067, 540] width 72 height 22
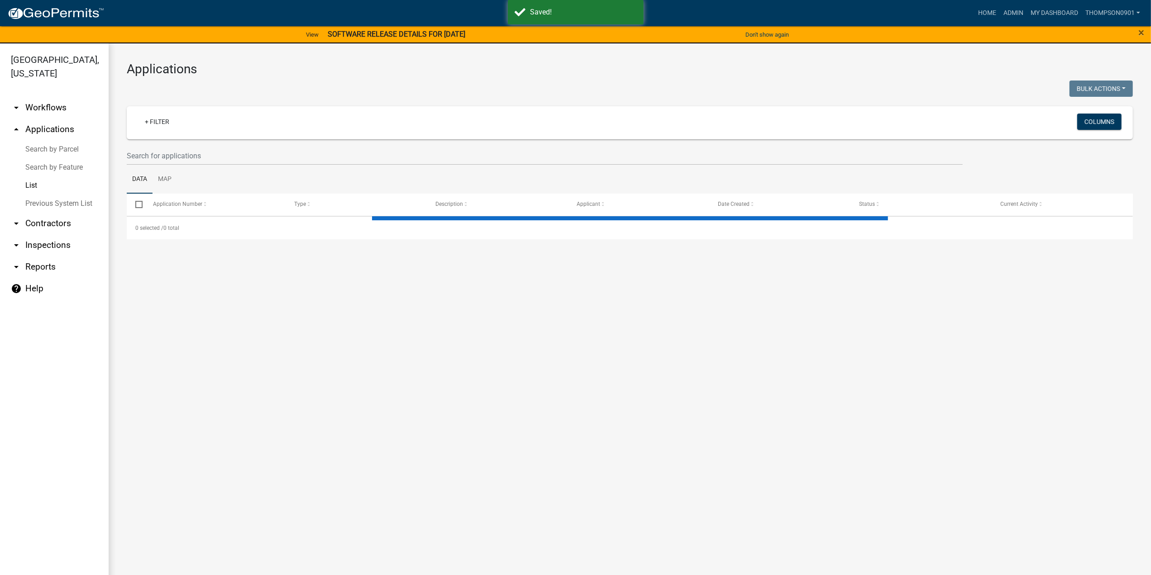
select select "3: 100"
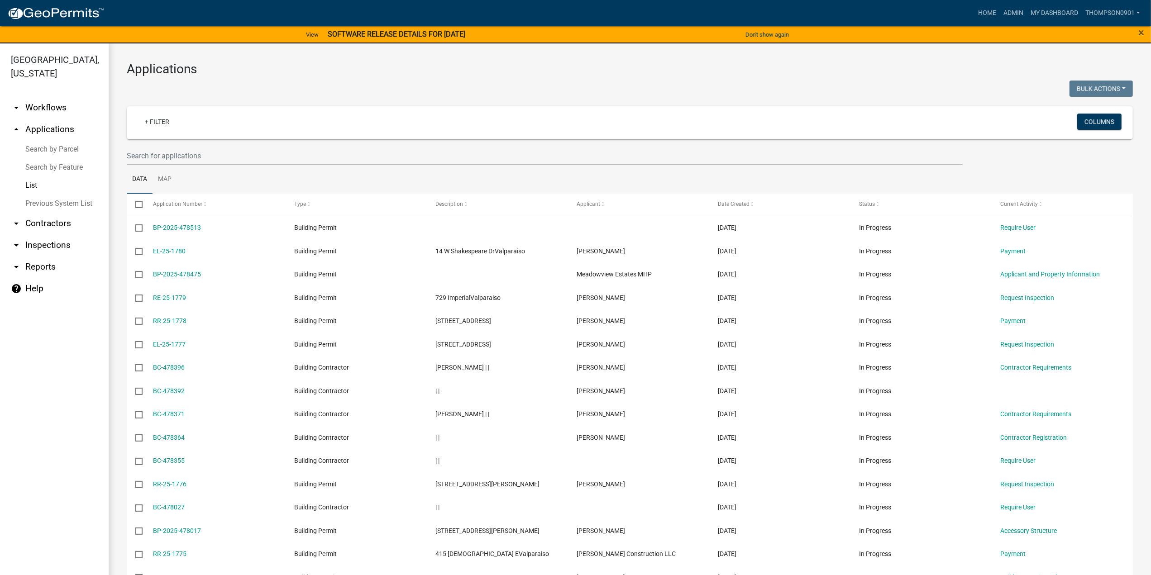
click at [76, 140] on link "Search by Parcel" at bounding box center [54, 149] width 109 height 18
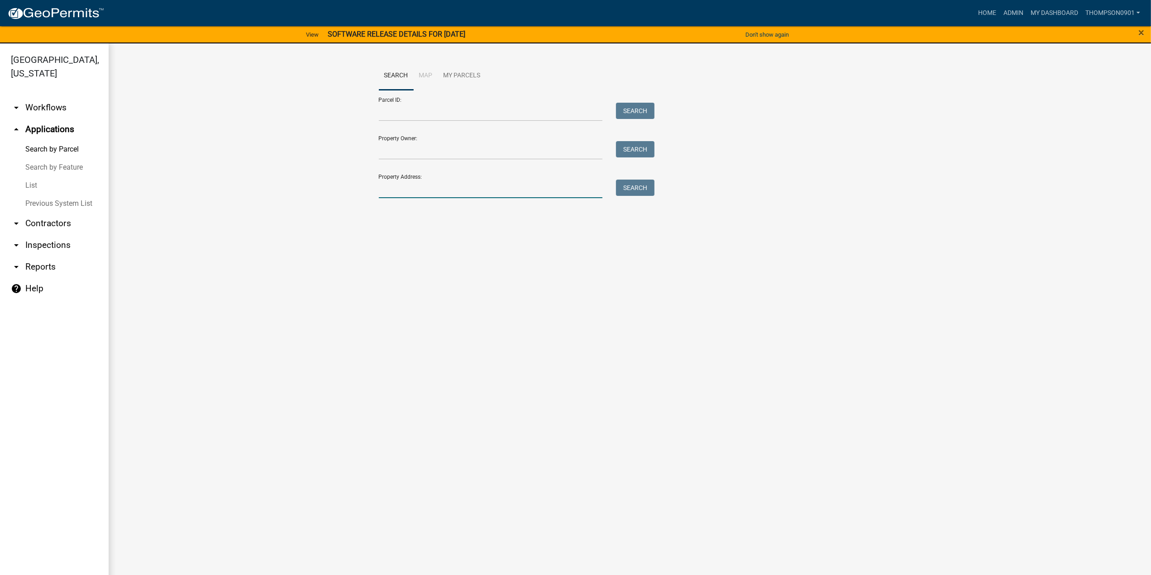
click at [489, 195] on input "Property Address:" at bounding box center [491, 189] width 224 height 19
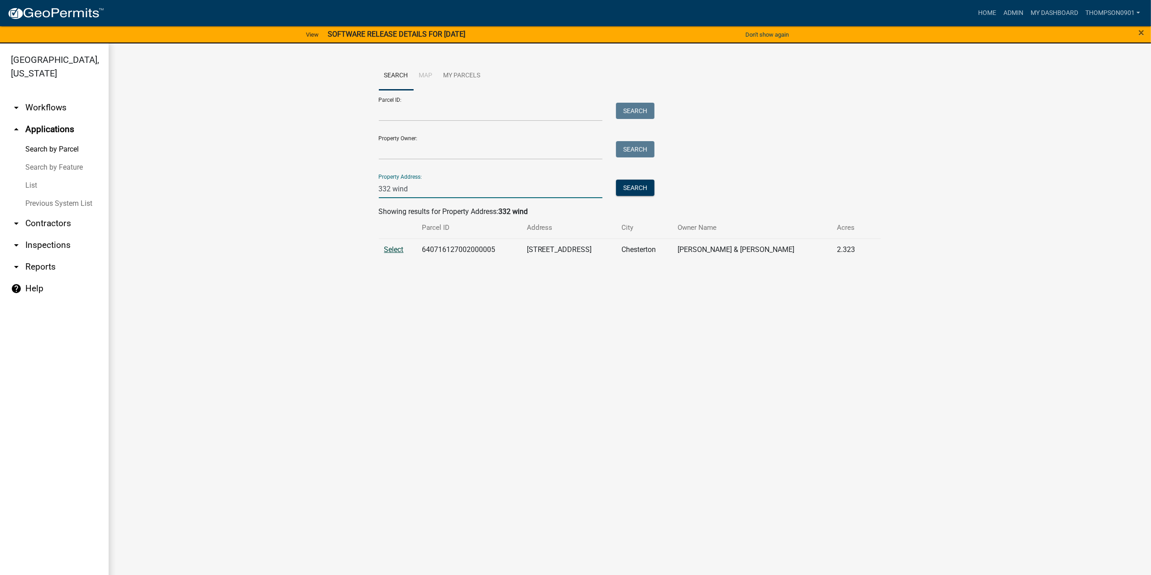
type input "332 wind"
click at [402, 249] on span "Select" at bounding box center [393, 249] width 19 height 9
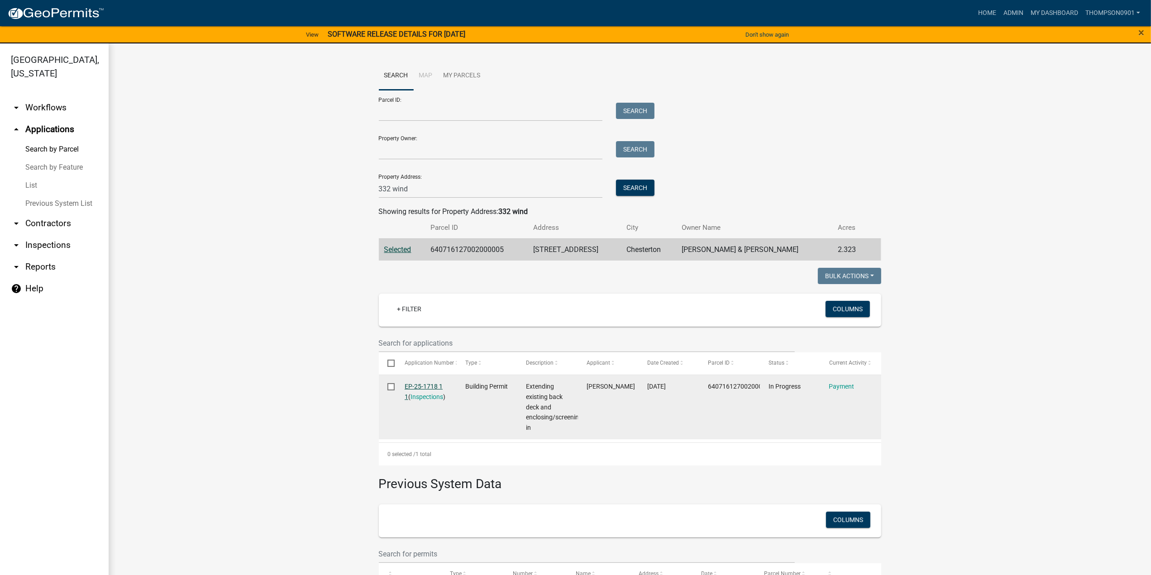
click at [423, 386] on link "EP-25-1718 1 1" at bounding box center [424, 392] width 38 height 18
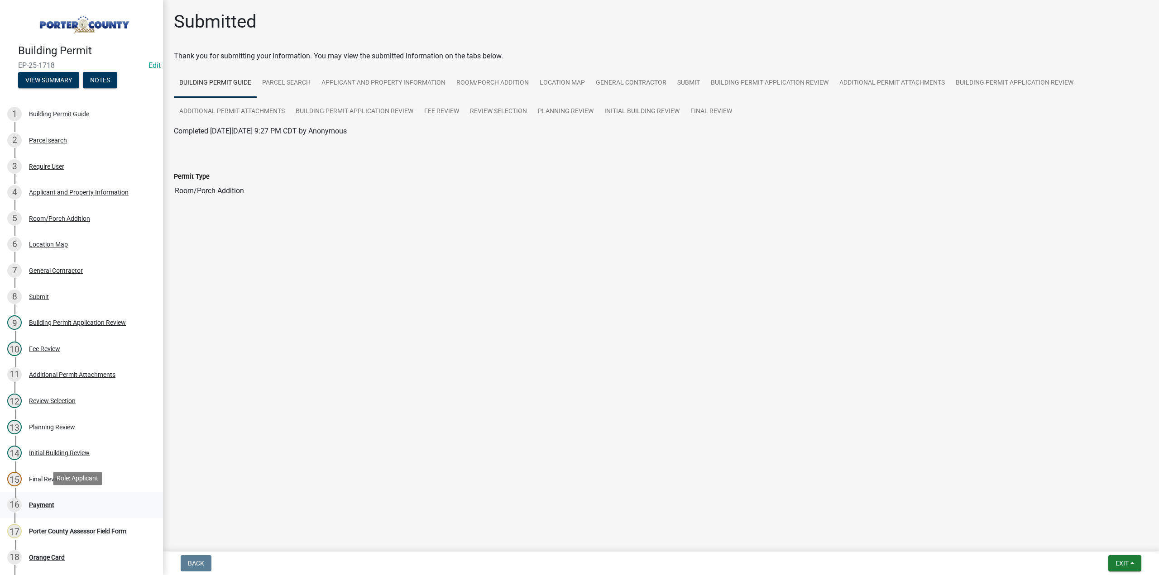
click at [41, 502] on div "Payment" at bounding box center [41, 505] width 25 height 6
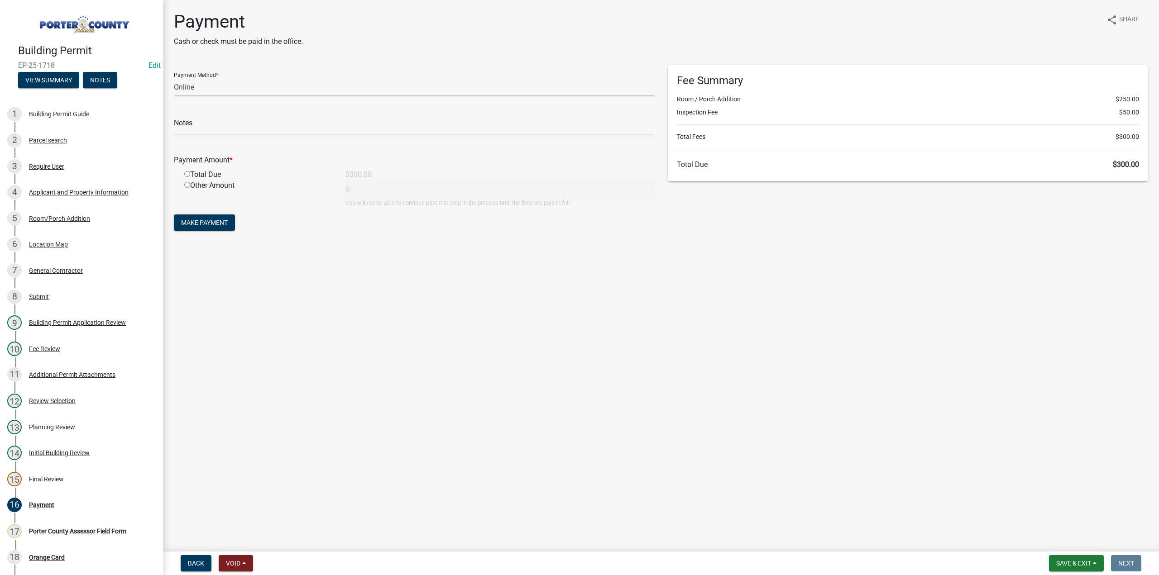
drag, startPoint x: 205, startPoint y: 86, endPoint x: 202, endPoint y: 95, distance: 8.6
click at [205, 86] on select "Credit Card POS Check Cash Online" at bounding box center [414, 87] width 480 height 19
select select "1: 0"
click at [174, 78] on select "Credit Card POS Check Cash Online" at bounding box center [414, 87] width 480 height 19
click at [206, 122] on input "text" at bounding box center [414, 125] width 480 height 19
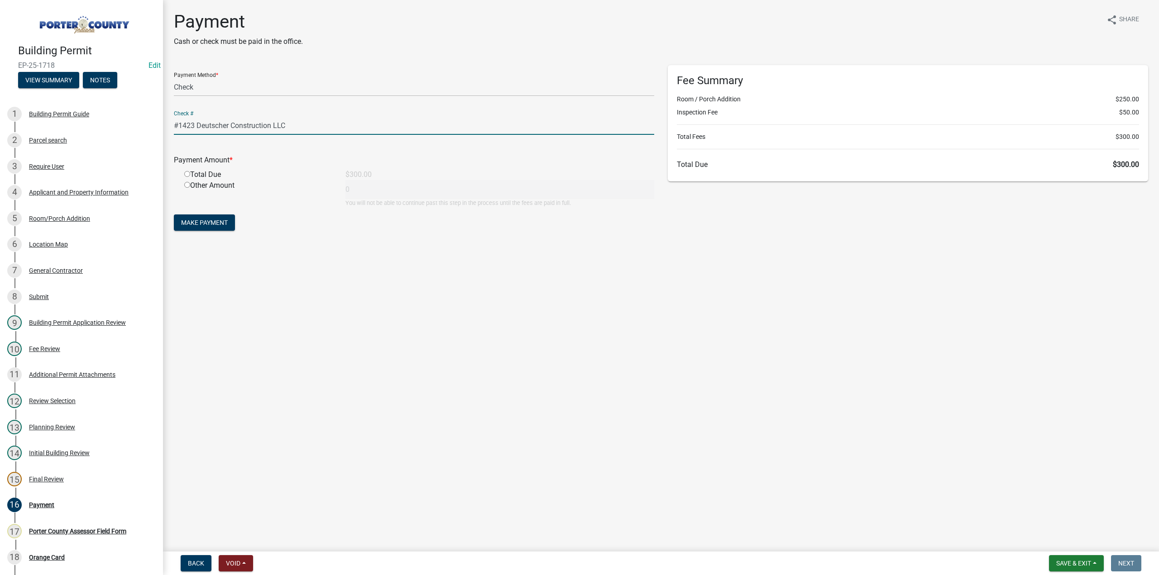
type input "#1423 Deutscher Construction LLC"
click at [188, 174] on input "radio" at bounding box center [187, 174] width 6 height 6
radio input "true"
type input "300"
click at [186, 220] on span "Make Payment" at bounding box center [204, 222] width 47 height 7
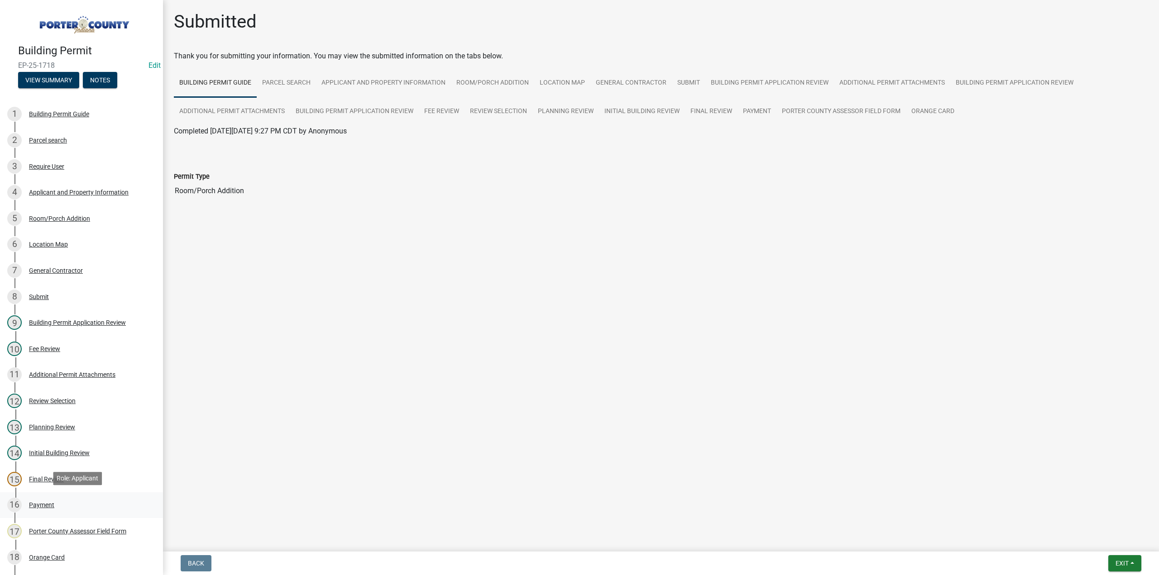
click at [52, 506] on div "Payment" at bounding box center [41, 505] width 25 height 6
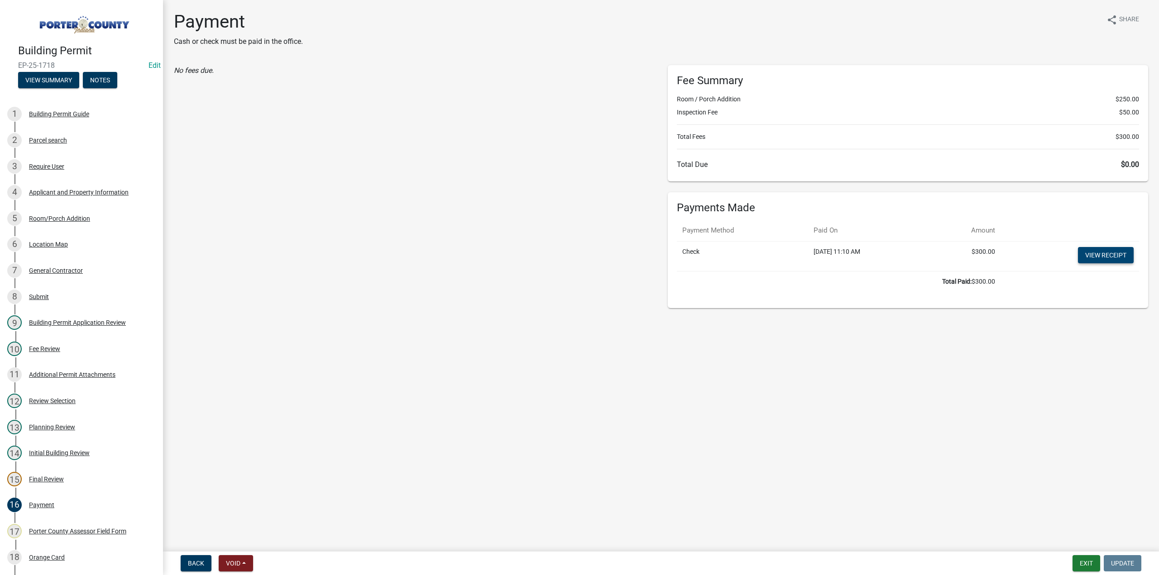
click at [1088, 254] on link "View receipt" at bounding box center [1106, 255] width 56 height 16
click at [38, 555] on div "Orange Card" at bounding box center [47, 558] width 36 height 6
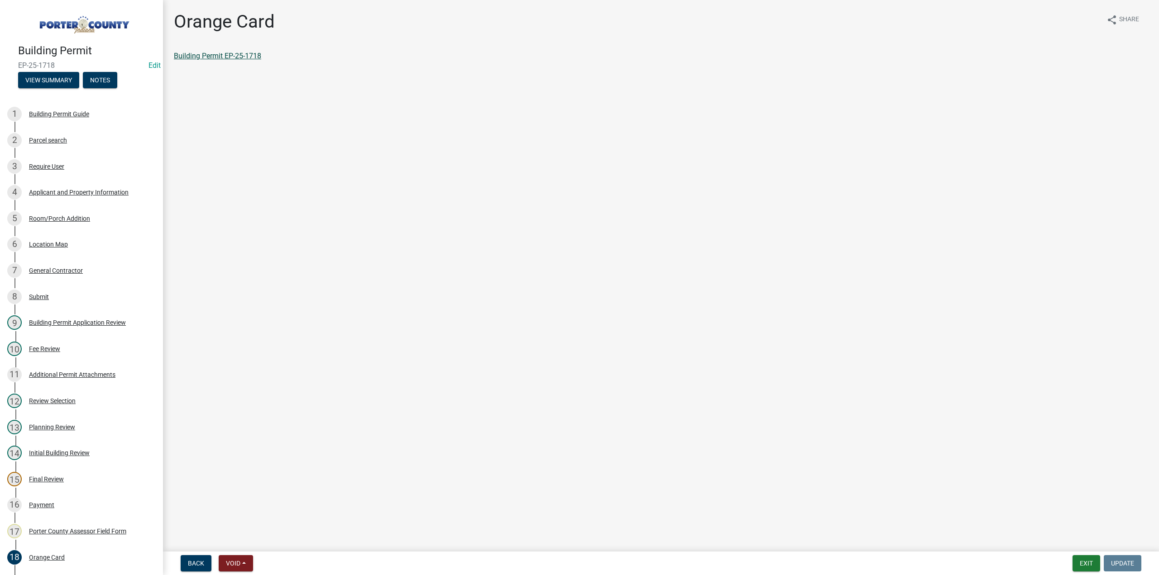
click at [212, 57] on link "Building Permit EP-25-1718" at bounding box center [217, 56] width 87 height 9
click at [1085, 558] on button "Exit" at bounding box center [1086, 563] width 28 height 16
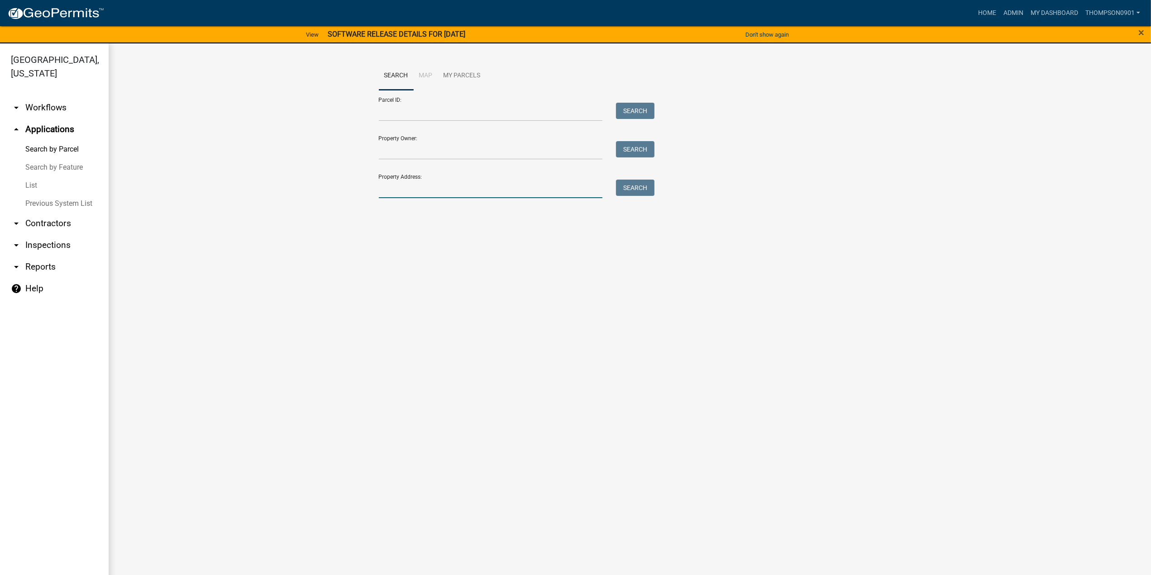
click at [415, 191] on input "Property Address:" at bounding box center [491, 189] width 224 height 19
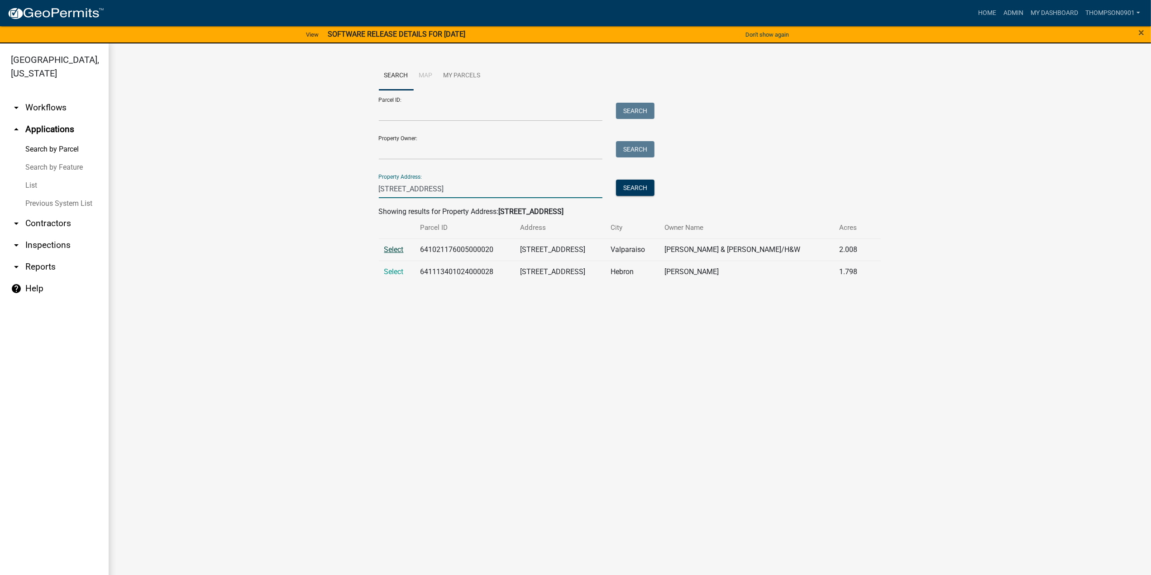
type input "258 st rd 2"
click at [393, 251] on span "Select" at bounding box center [393, 249] width 19 height 9
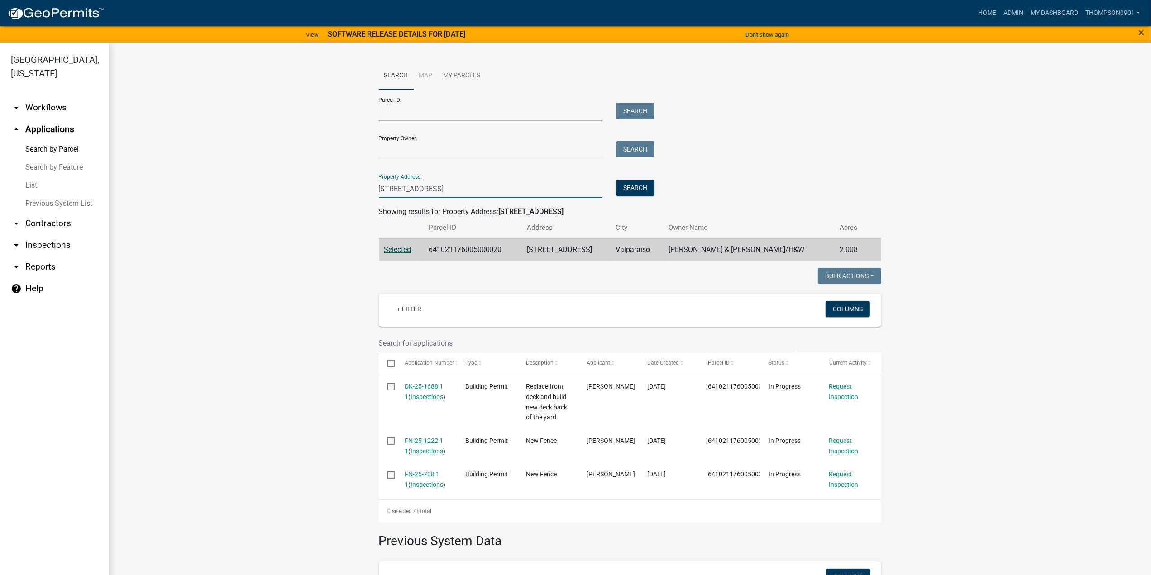
drag, startPoint x: 429, startPoint y: 186, endPoint x: 57, endPoint y: 141, distance: 374.4
click at [97, 160] on div "Porter County, Indiana arrow_drop_down Workflows List arrow_drop_up Application…" at bounding box center [575, 314] width 1151 height 543
click at [981, 12] on link "Home" at bounding box center [987, 13] width 25 height 17
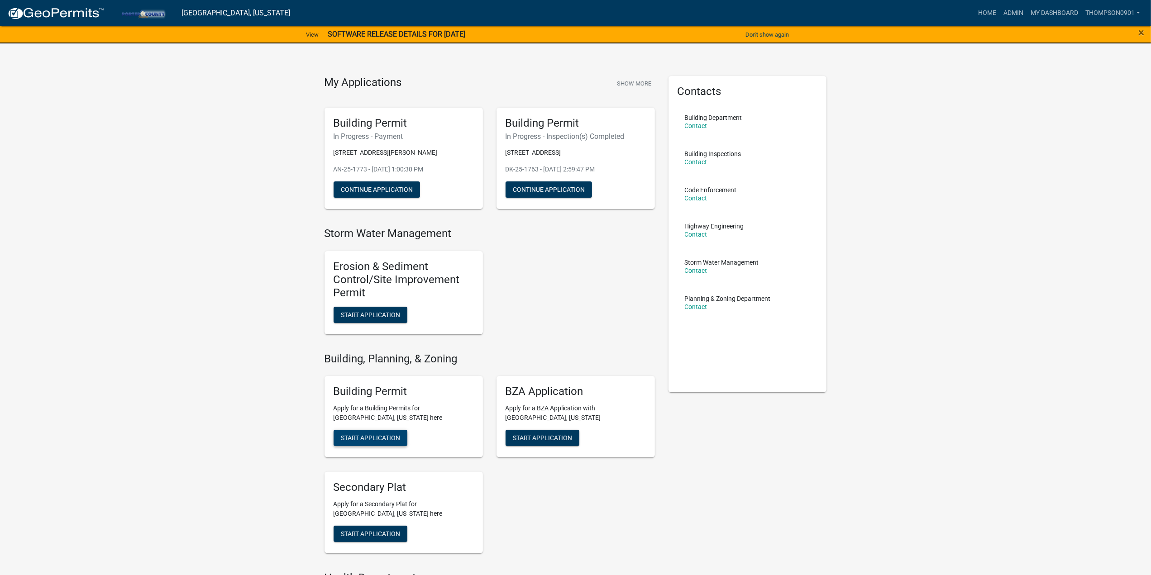
click at [375, 431] on button "Start Application" at bounding box center [371, 438] width 74 height 16
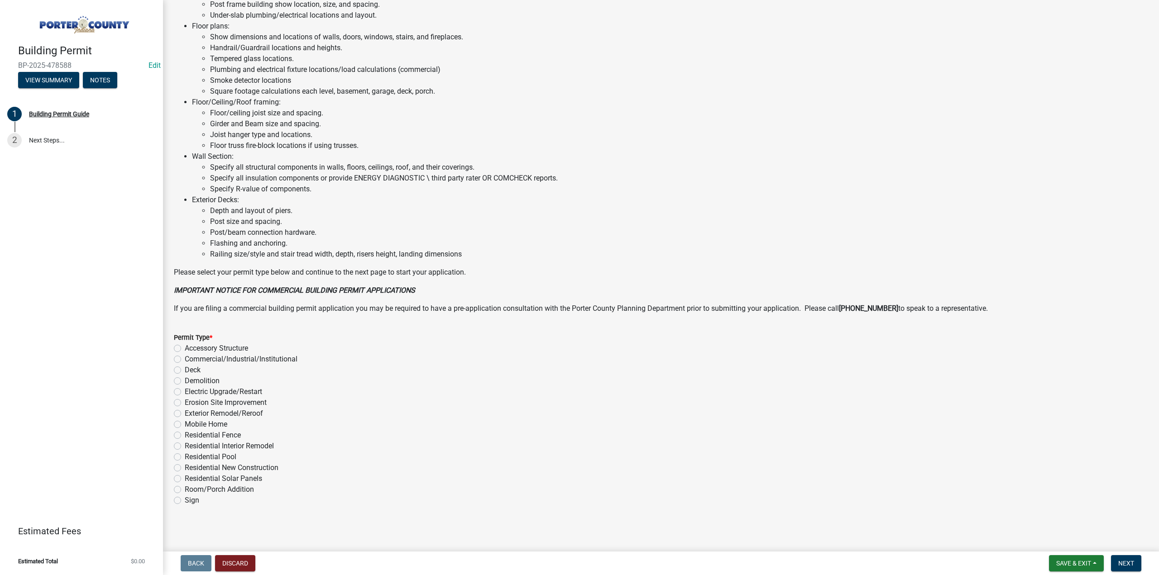
scroll to position [426, 0]
drag, startPoint x: 176, startPoint y: 413, endPoint x: 300, endPoint y: 557, distance: 190.0
click at [185, 414] on label "Exterior Remodel/Reroof" at bounding box center [224, 412] width 78 height 11
click at [185, 413] on input "Exterior Remodel/Reroof" at bounding box center [188, 410] width 6 height 6
radio input "true"
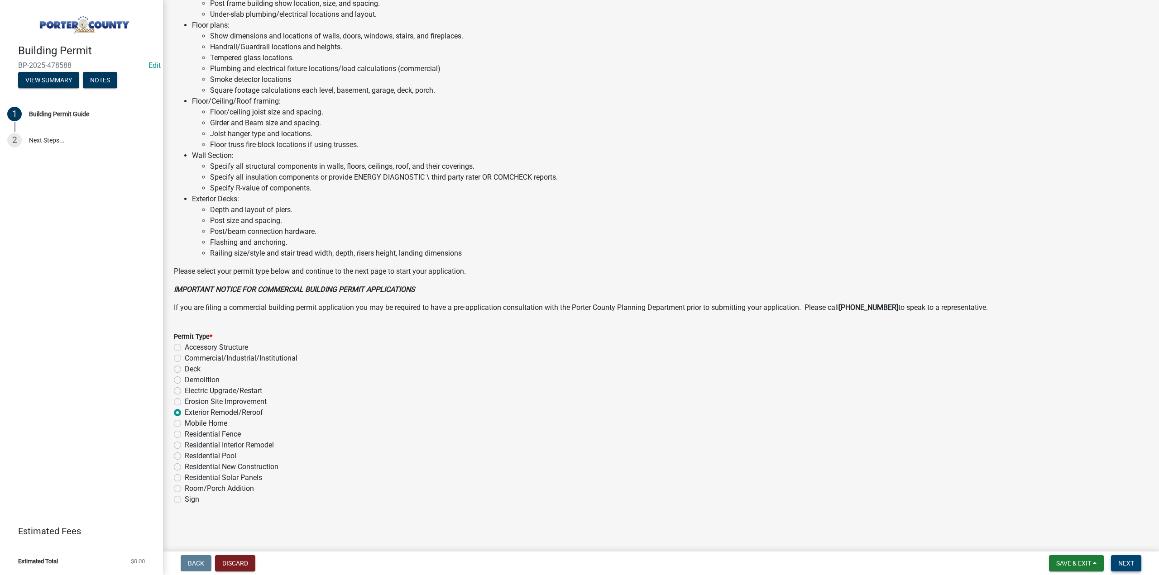
click at [1124, 565] on span "Next" at bounding box center [1126, 563] width 16 height 7
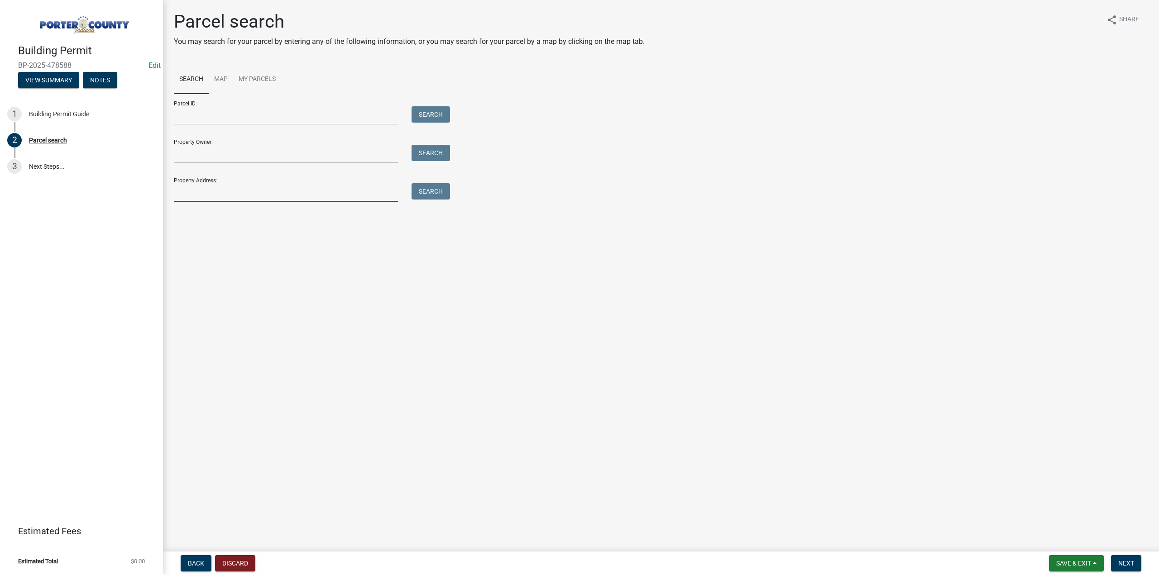
click at [334, 195] on input "Property Address:" at bounding box center [286, 192] width 224 height 19
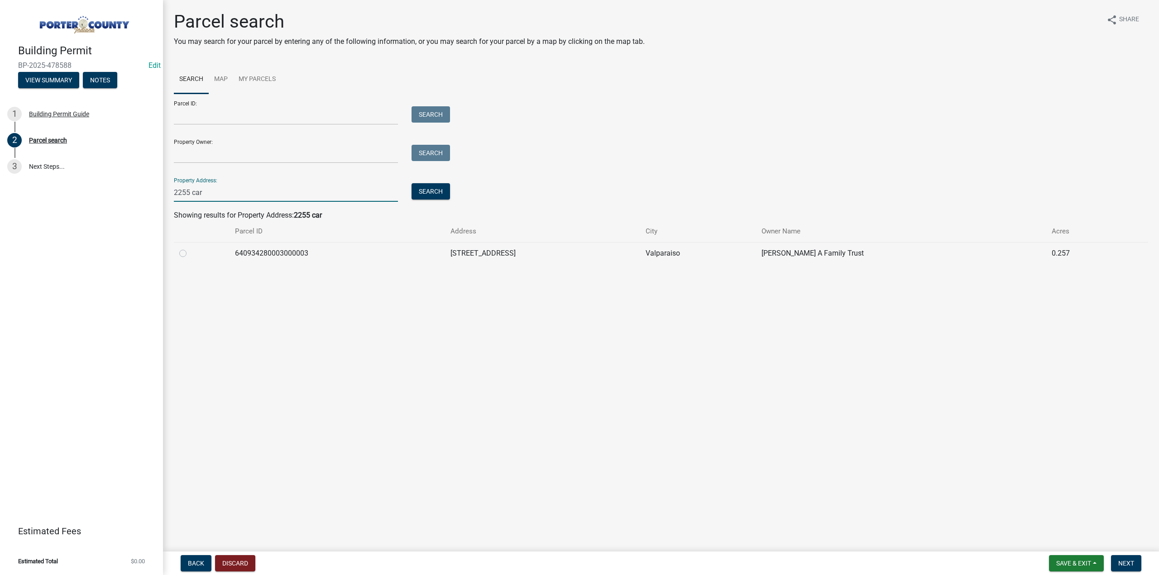
type input "2255 car"
click at [190, 248] on label at bounding box center [190, 248] width 0 height 0
click at [190, 253] on input "radio" at bounding box center [193, 251] width 6 height 6
radio input "true"
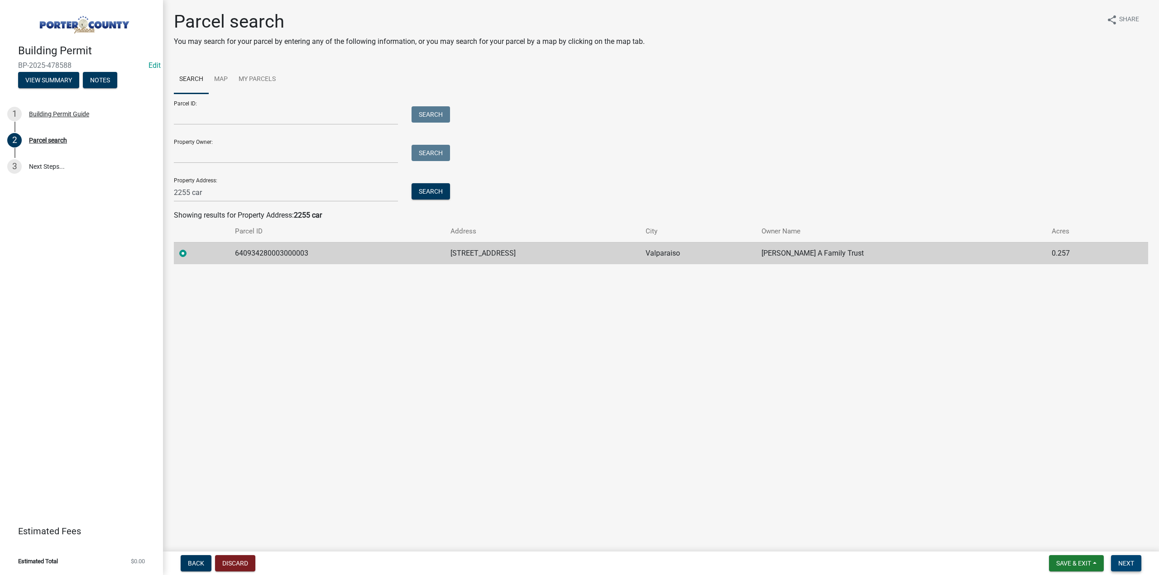
click at [1124, 564] on span "Next" at bounding box center [1126, 563] width 16 height 7
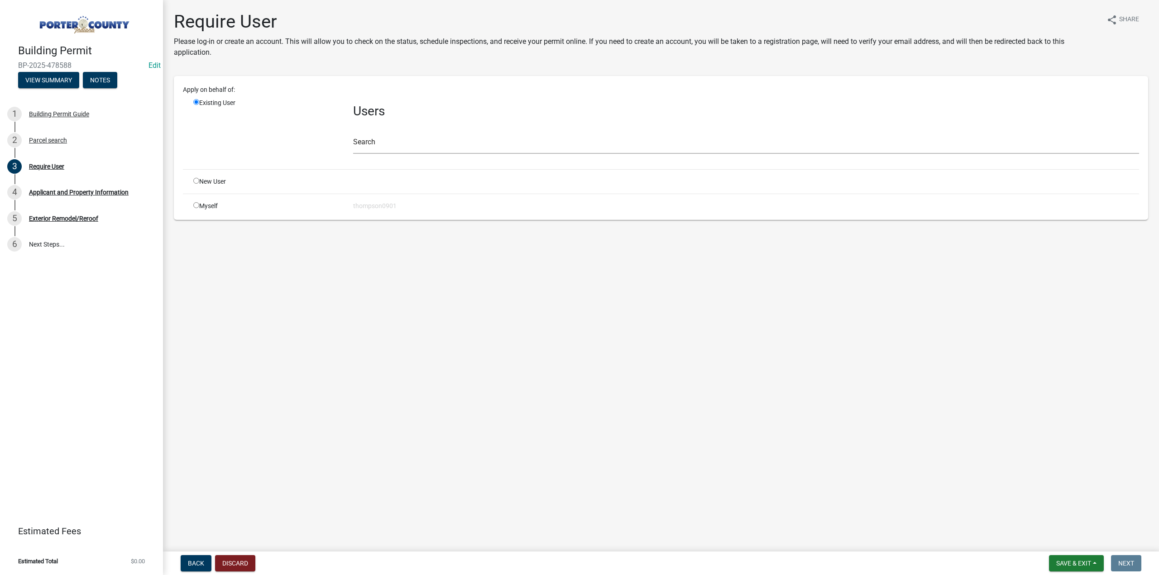
click at [197, 204] on input "radio" at bounding box center [196, 205] width 6 height 6
radio input "true"
radio input "false"
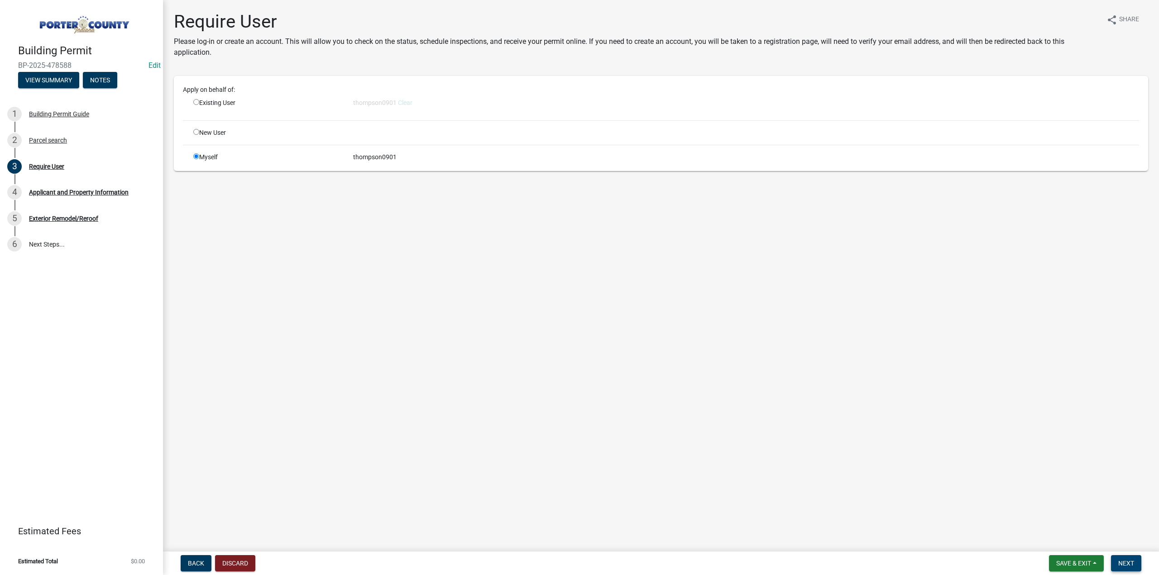
click at [1123, 563] on span "Next" at bounding box center [1126, 563] width 16 height 7
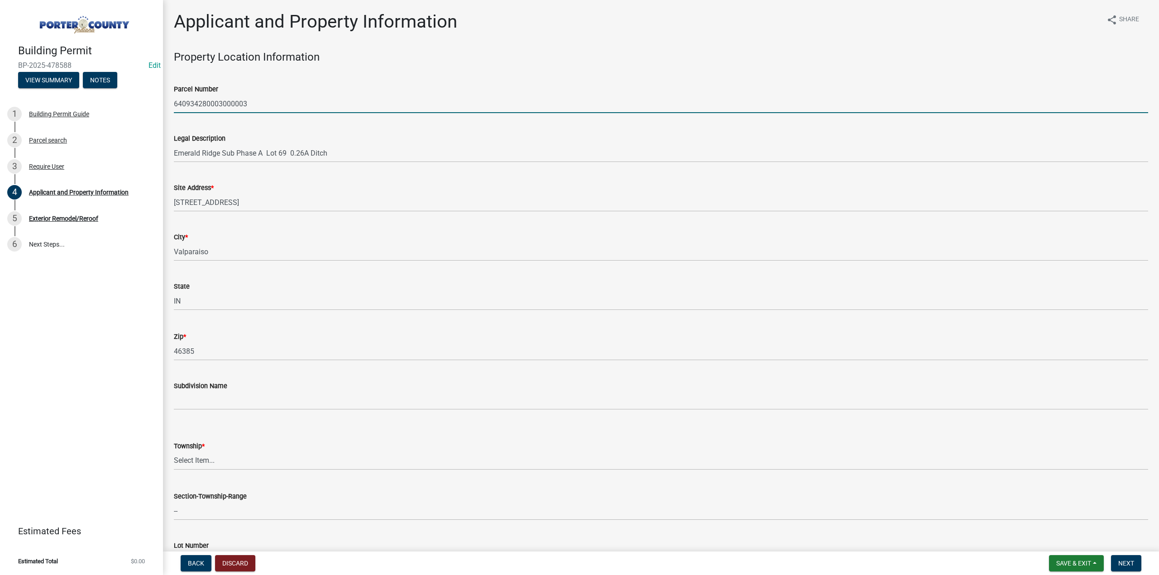
drag, startPoint x: 264, startPoint y: 108, endPoint x: 171, endPoint y: 98, distance: 93.8
click at [171, 98] on div "Parcel Number 640934280003000003" at bounding box center [661, 92] width 988 height 42
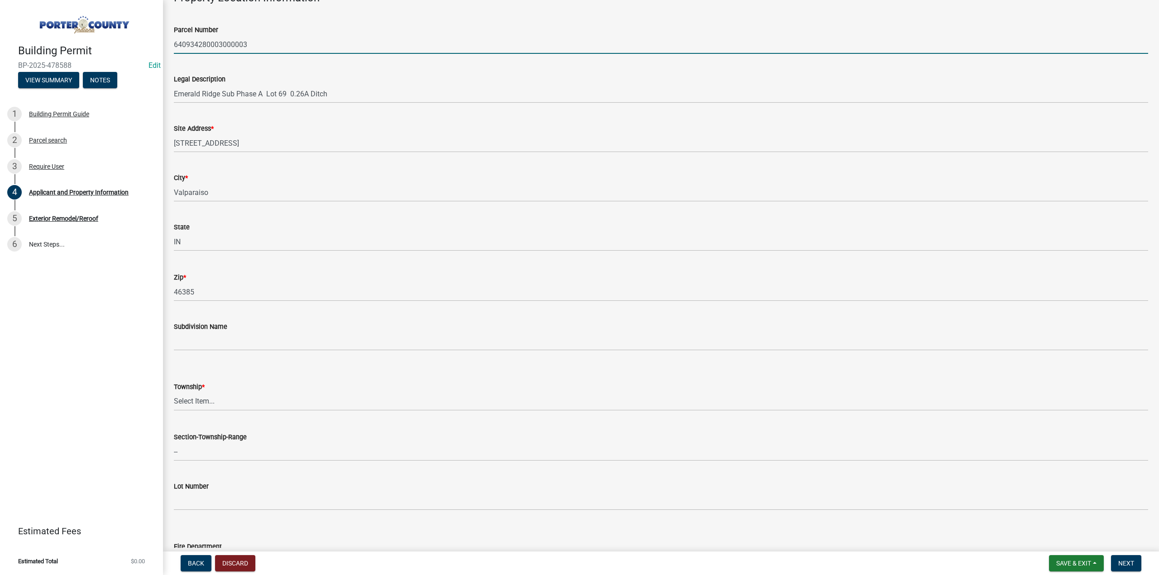
scroll to position [45, 0]
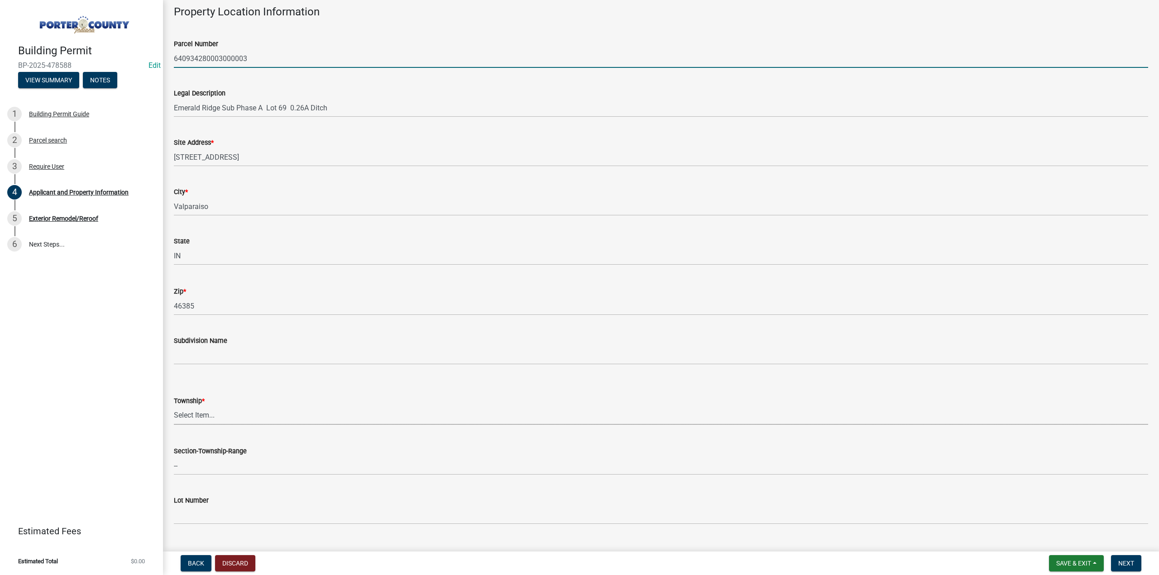
click at [176, 416] on select "Select Item... Boone Center Jackson Liberty Morgan Pine Pleasant Portage Porter…" at bounding box center [661, 416] width 974 height 19
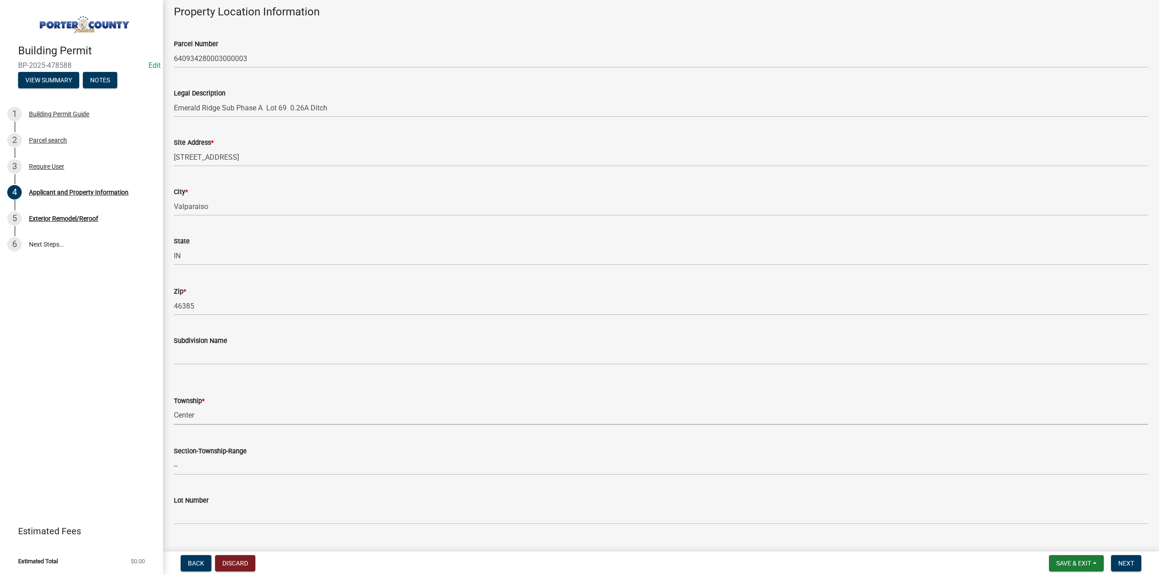
click at [174, 407] on select "Select Item... Boone Center Jackson Liberty Morgan Pine Pleasant Portage Porter…" at bounding box center [661, 416] width 974 height 19
select select "6f5aa9ae-62ac-41bd-979a-9c71eae504cc"
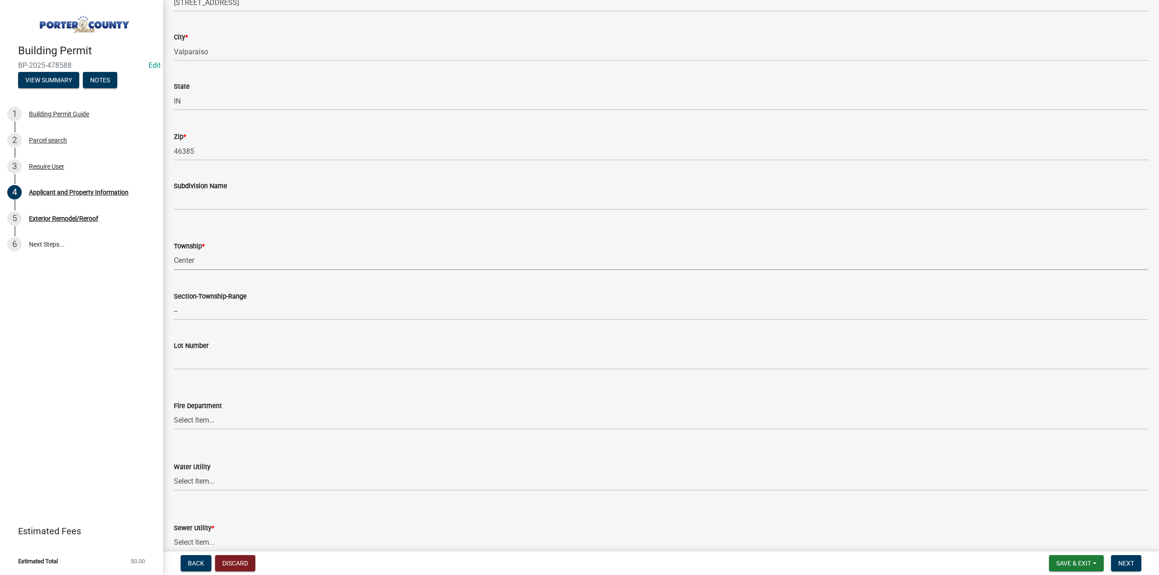
scroll to position [272, 0]
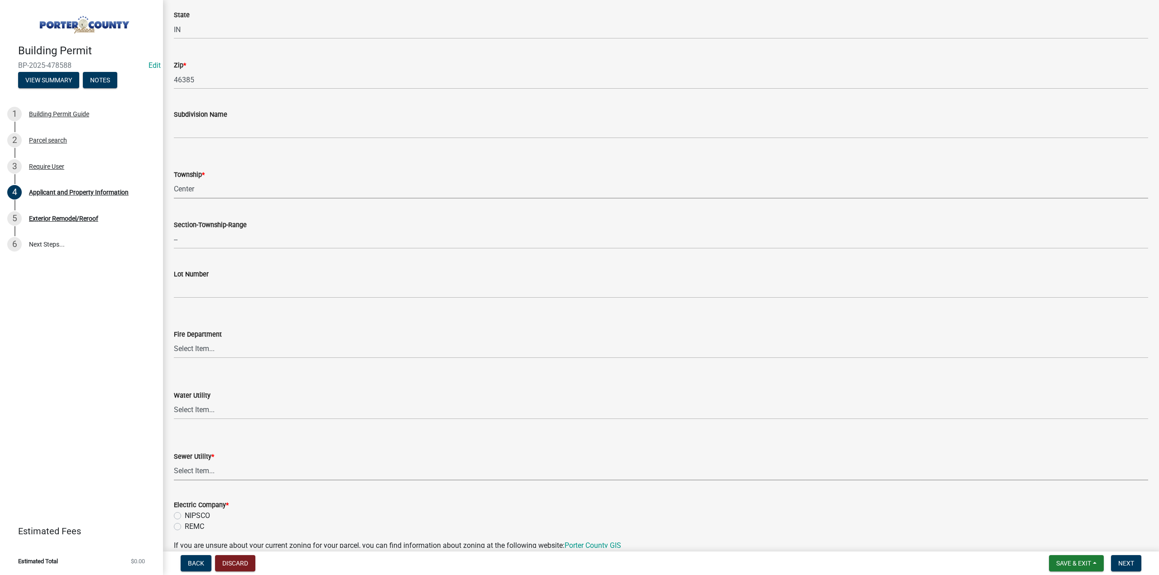
click at [202, 473] on select "Select Item... Aqua Indiana Inc Damon Run Falling Waters Lake Eliza - LEACD Nat…" at bounding box center [661, 471] width 974 height 19
click at [174, 462] on select "Select Item... Aqua Indiana Inc Damon Run Falling Waters Lake Eliza - LEACD Nat…" at bounding box center [661, 471] width 974 height 19
select select "c796f995-08fe-487b-a20e-70ab553361d3"
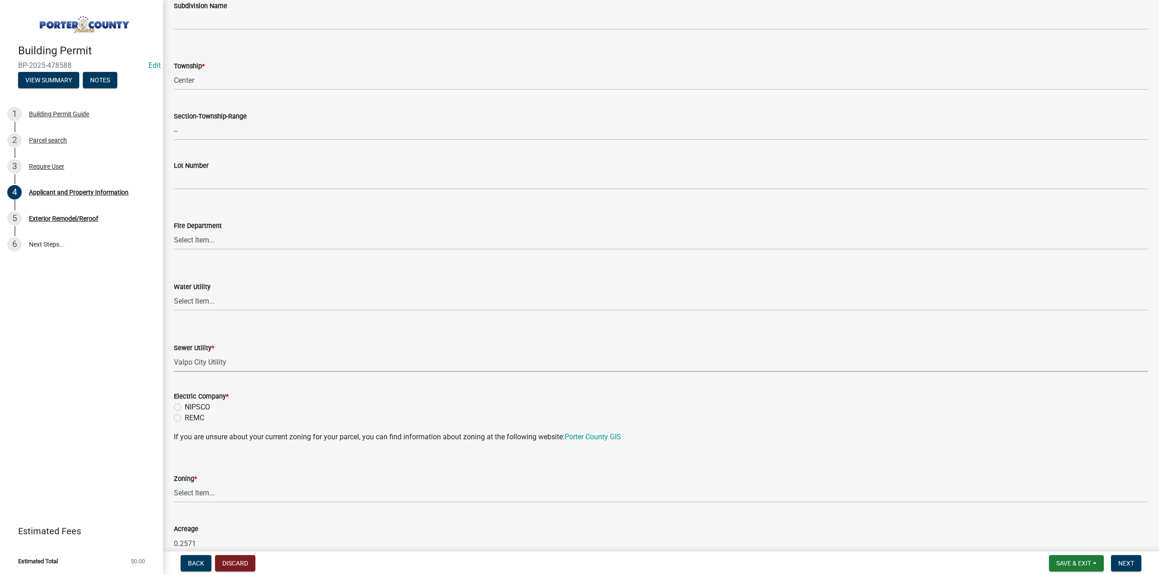
scroll to position [407, 0]
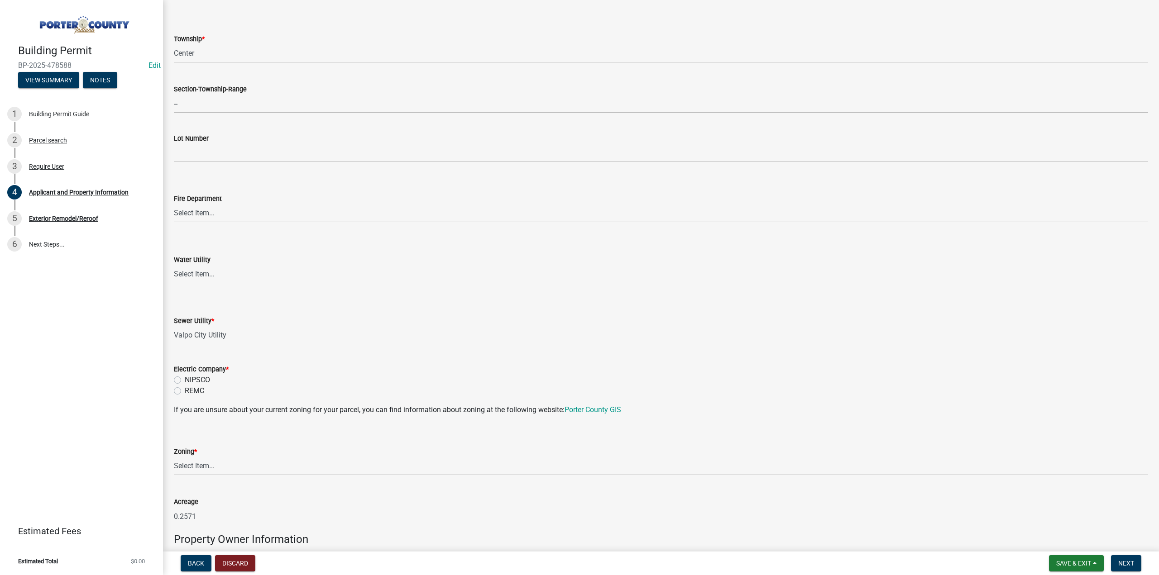
click at [185, 379] on label "NIPSCO" at bounding box center [197, 380] width 25 height 11
click at [185, 379] on input "NIPSCO" at bounding box center [188, 378] width 6 height 6
radio input "true"
click at [217, 464] on select "Select Item... A1 A2 CH CM CN I1 I2 I3 IN MP OT P1 P2 PUD R1 R2 R3 R4 RL RR" at bounding box center [661, 466] width 974 height 19
click at [174, 457] on select "Select Item... A1 A2 CH CM CN I1 I2 I3 IN MP OT P1 P2 PUD R1 R2 R3 R4 RL RR" at bounding box center [661, 466] width 974 height 19
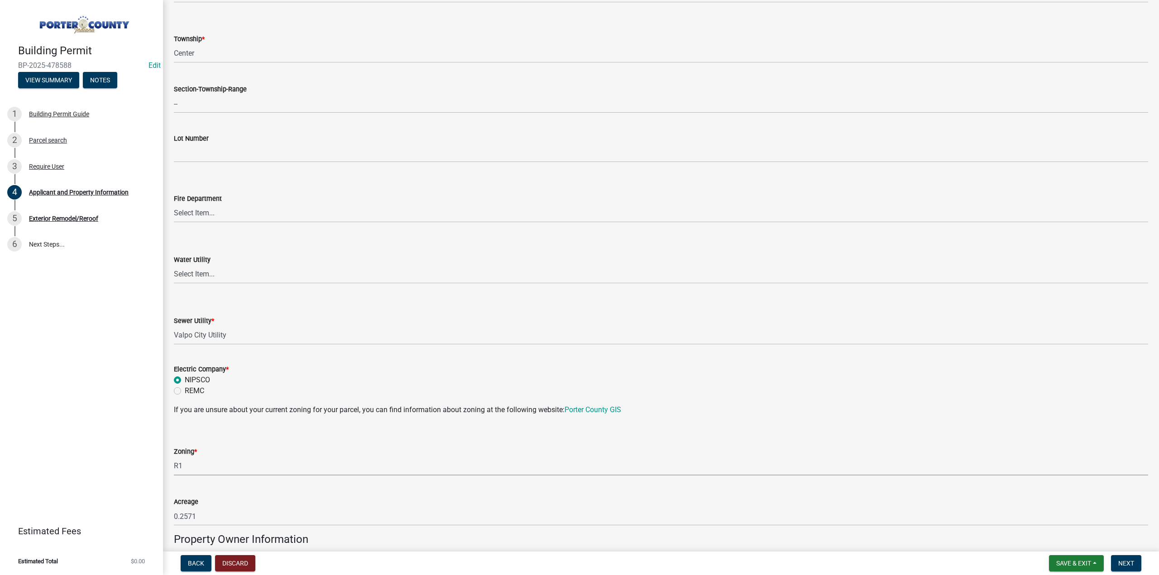
select select "e2d1b1d7-ccc9-456b-9e96-e16306515997"
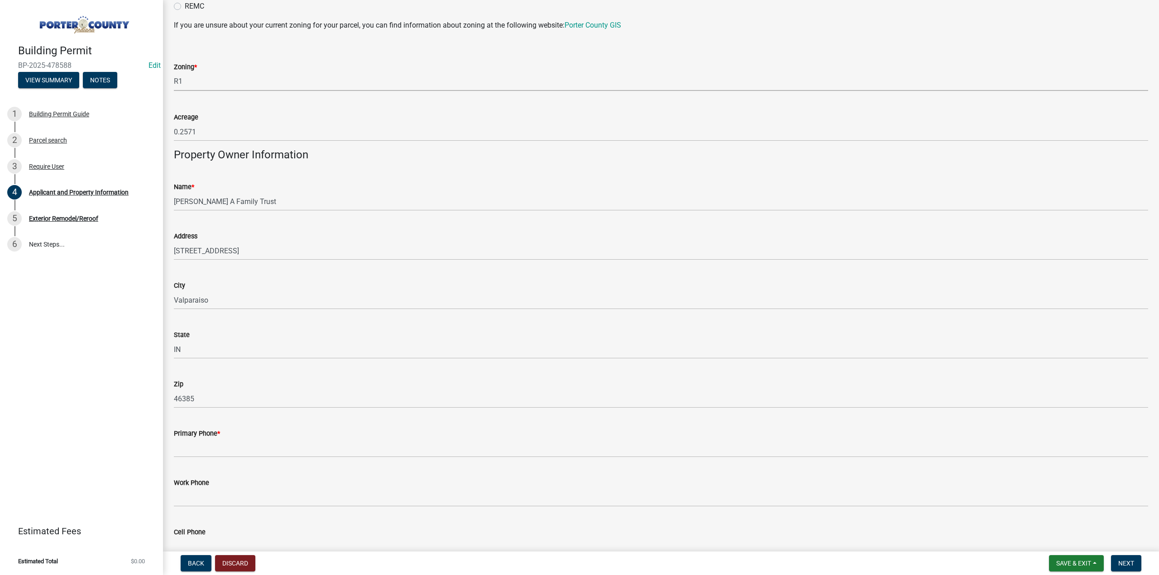
scroll to position [860, 0]
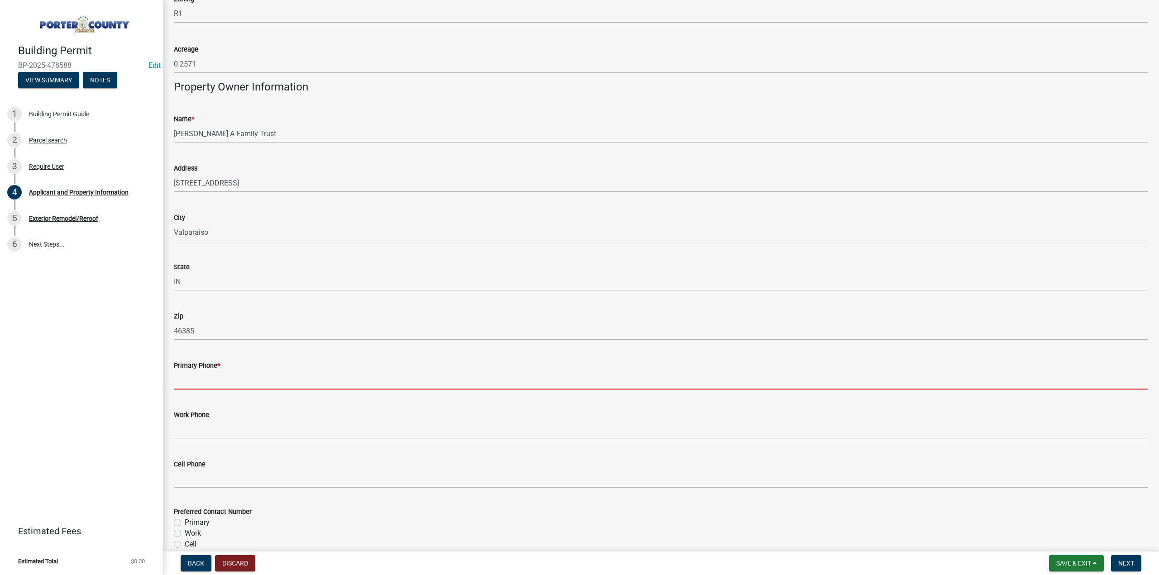
click at [225, 380] on input "Primary Phone *" at bounding box center [661, 380] width 974 height 19
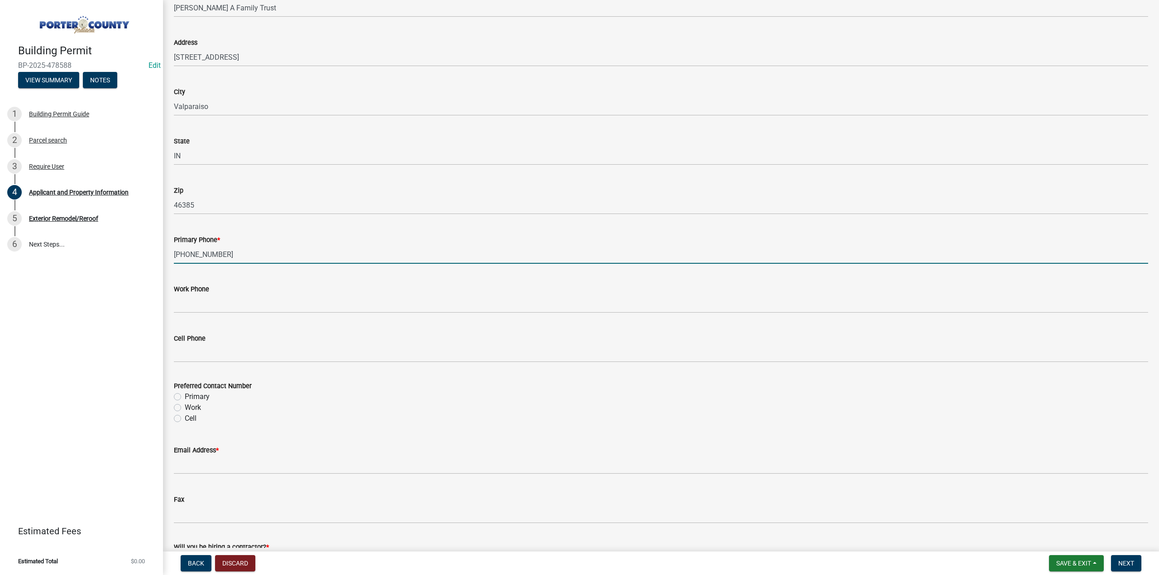
scroll to position [996, 0]
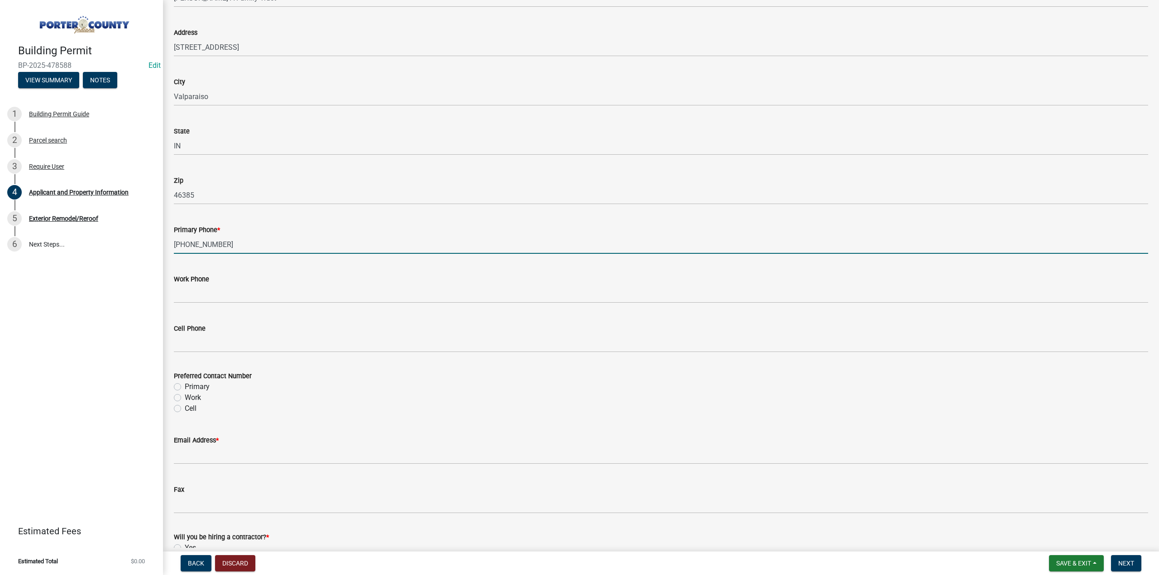
type input "708-214-5643"
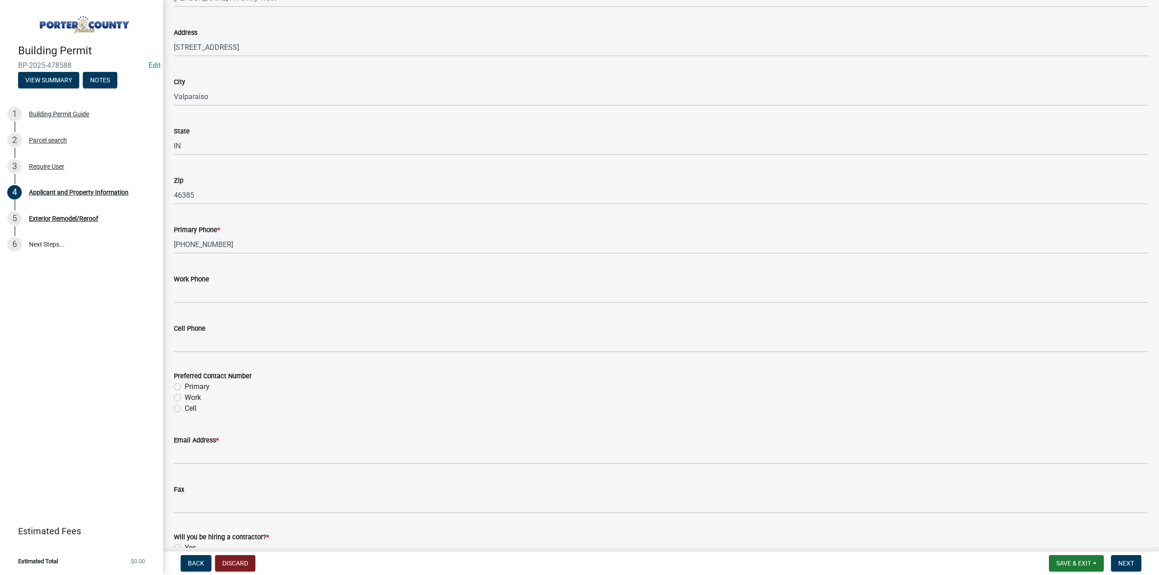
click at [185, 386] on label "Primary" at bounding box center [197, 387] width 25 height 11
click at [185, 386] on input "Primary" at bounding box center [188, 385] width 6 height 6
radio input "true"
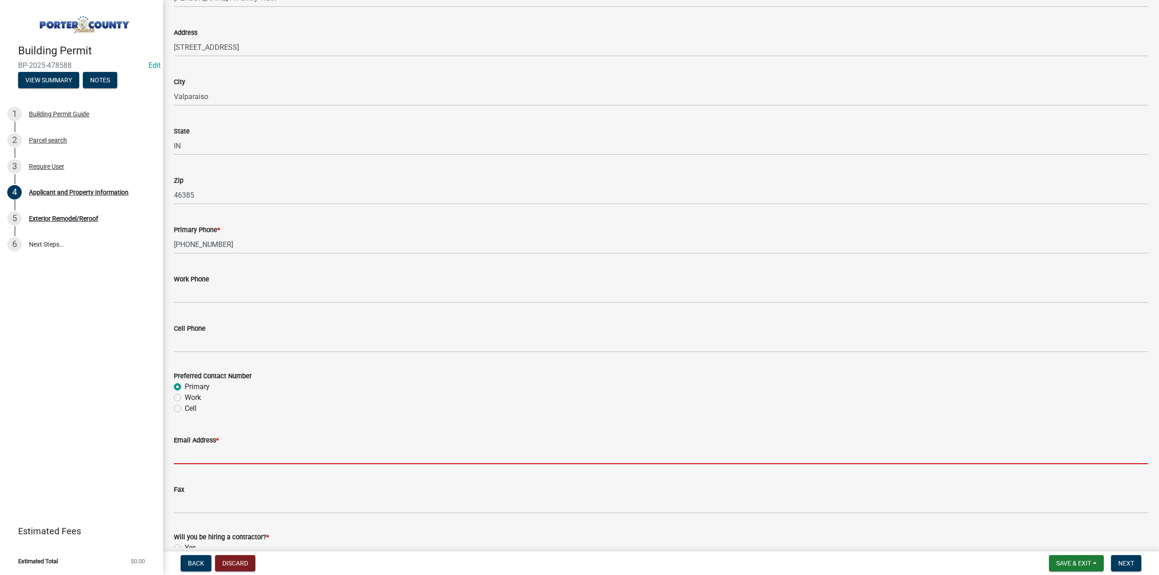
click at [197, 447] on input "Email Address *" at bounding box center [661, 455] width 974 height 19
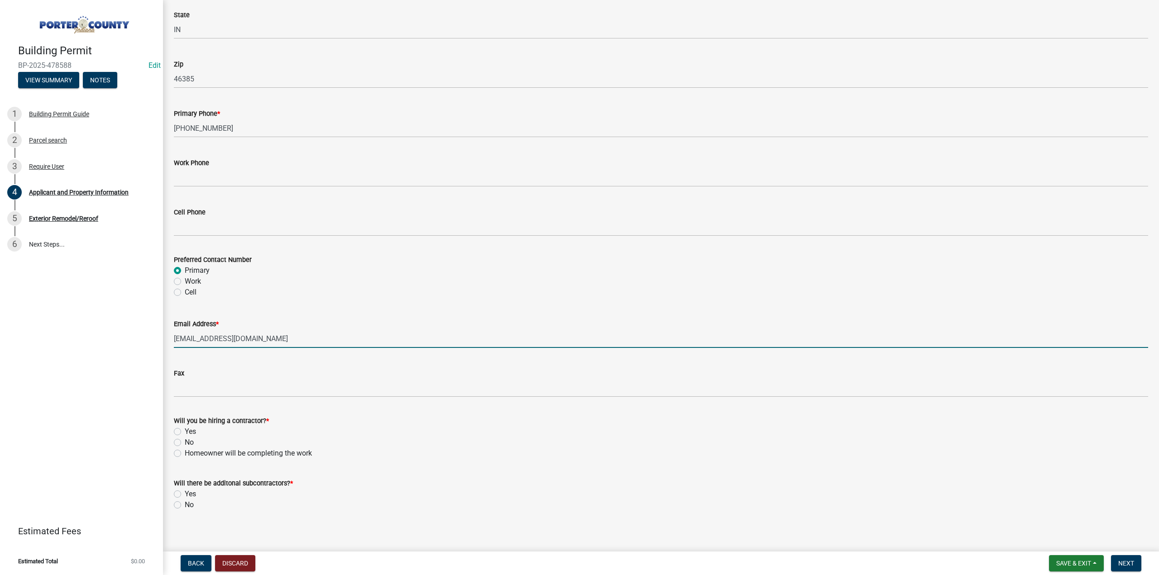
scroll to position [1118, 0]
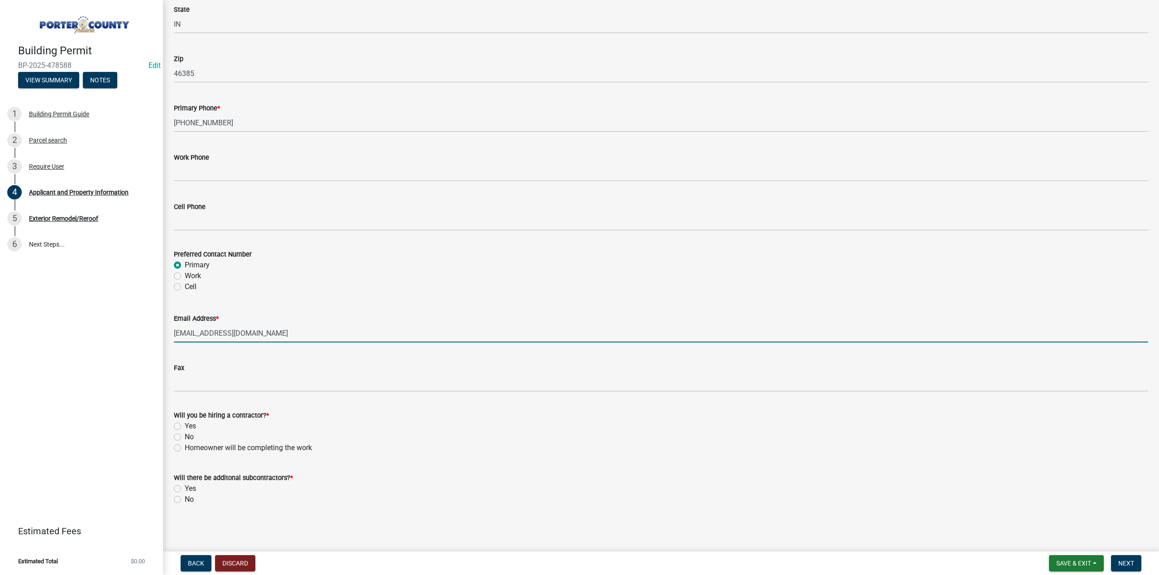
type input "mrperch@yahoo.com"
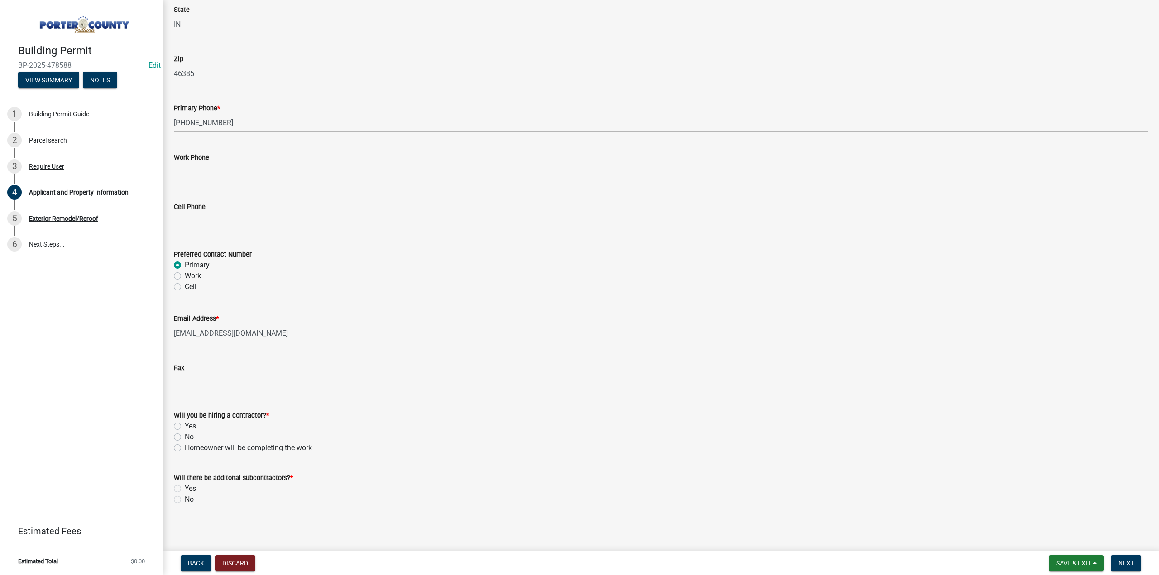
click at [185, 427] on label "Yes" at bounding box center [190, 426] width 11 height 11
click at [185, 427] on input "Yes" at bounding box center [188, 424] width 6 height 6
radio input "true"
click at [185, 498] on label "No" at bounding box center [189, 499] width 9 height 11
click at [185, 498] on input "No" at bounding box center [188, 497] width 6 height 6
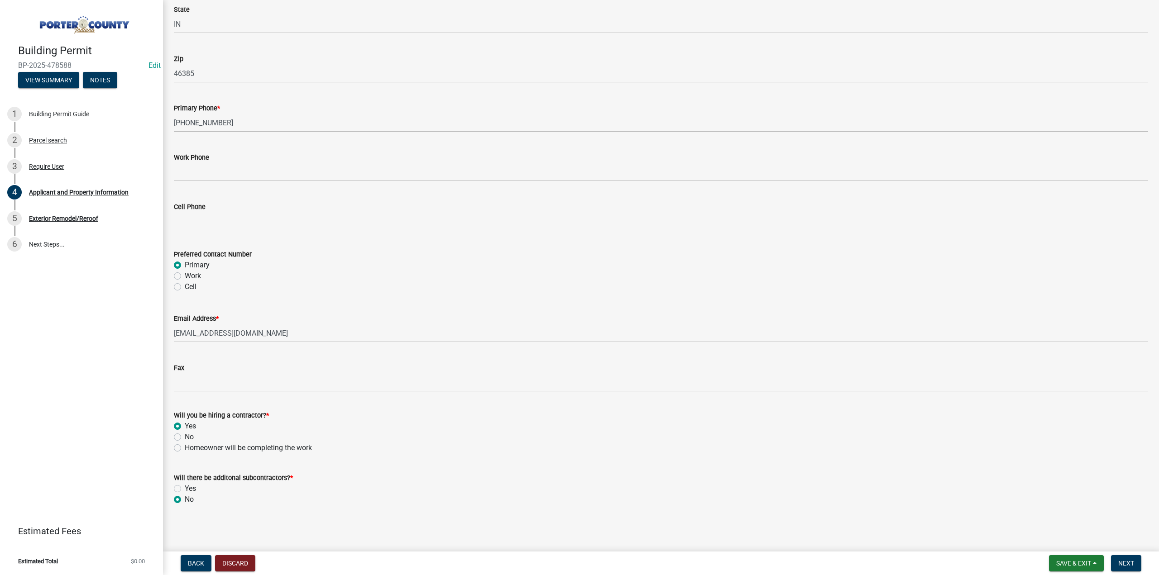
radio input "true"
click at [1124, 566] on span "Next" at bounding box center [1126, 563] width 16 height 7
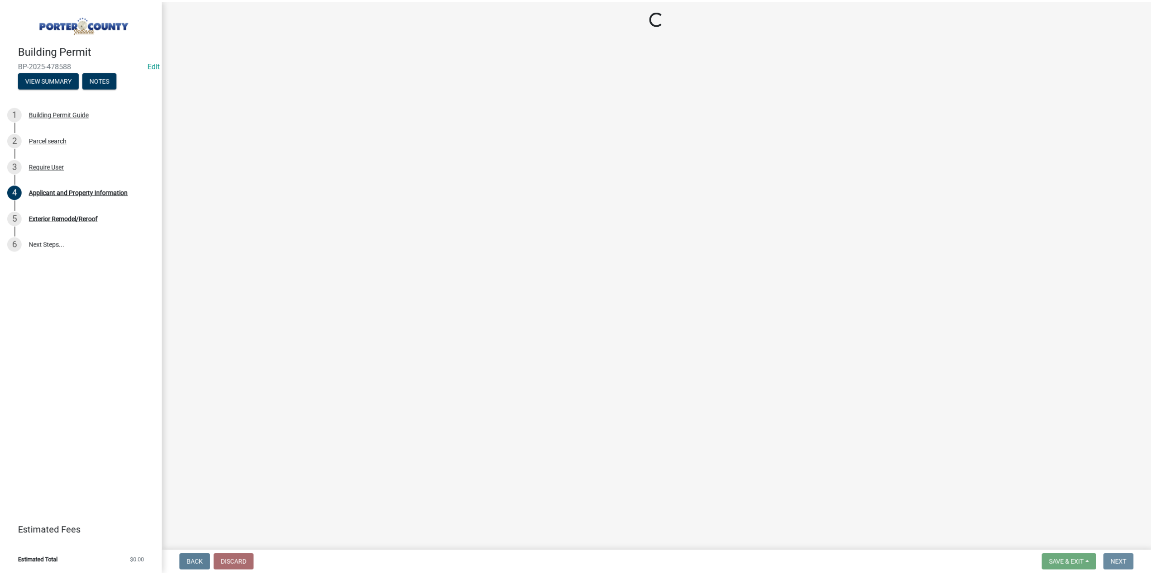
scroll to position [0, 0]
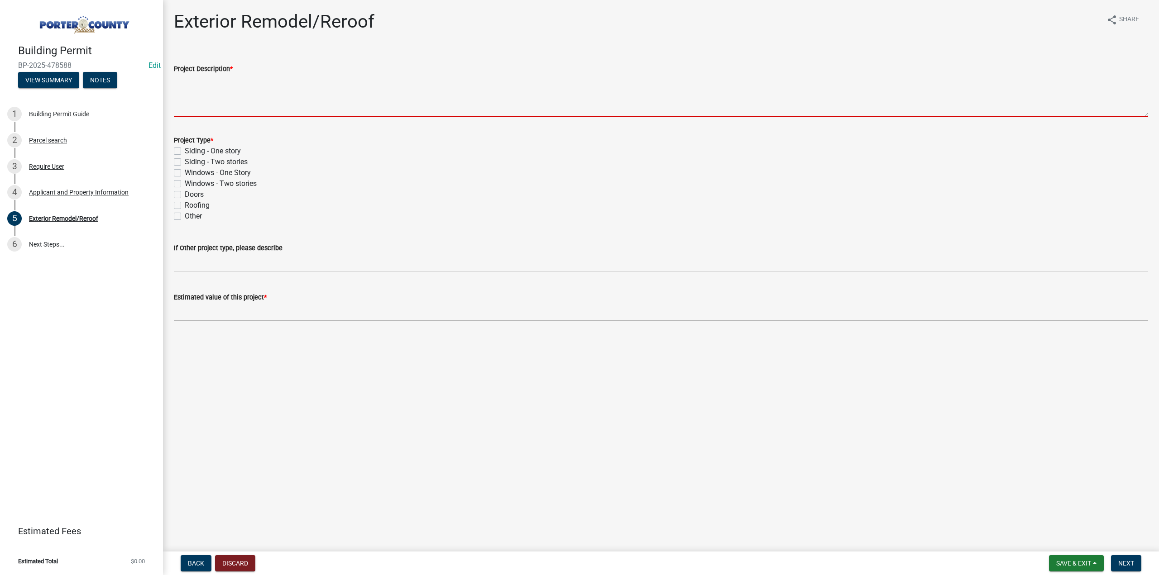
click at [251, 91] on textarea "Project Description *" at bounding box center [661, 95] width 974 height 43
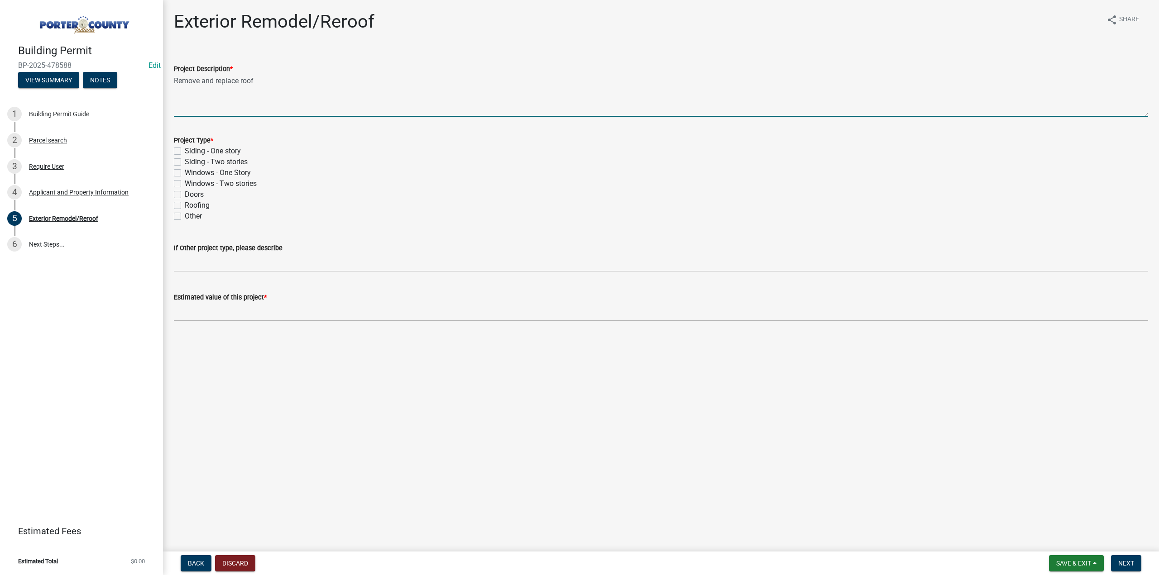
type textarea "Remove and replace roof"
click at [185, 205] on label "Roofing" at bounding box center [197, 205] width 25 height 11
click at [185, 205] on input "Roofing" at bounding box center [188, 203] width 6 height 6
checkbox input "true"
checkbox input "false"
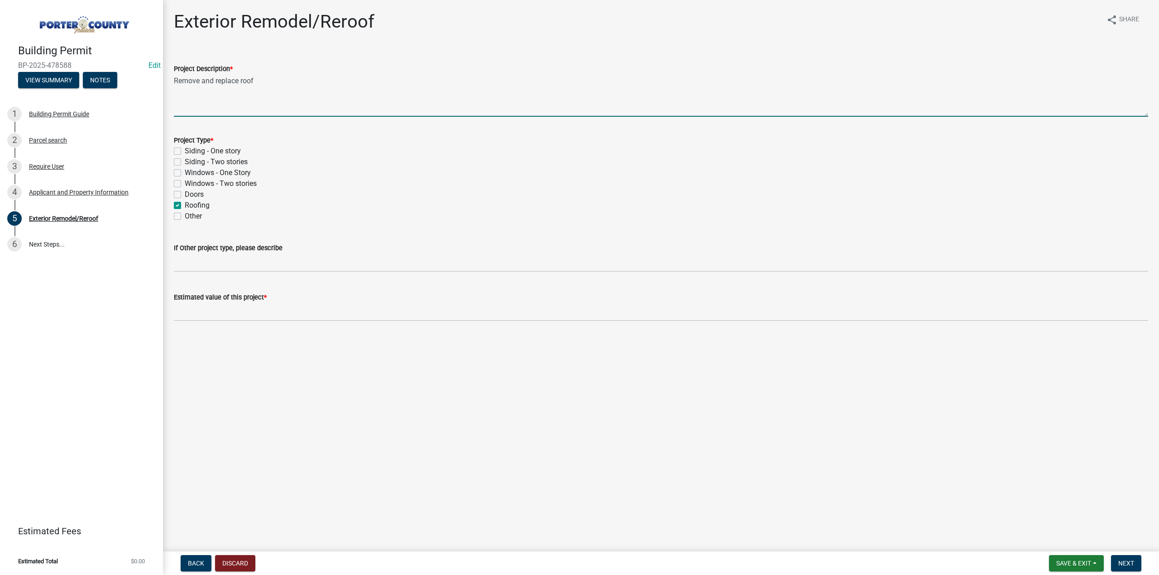
checkbox input "false"
checkbox input "true"
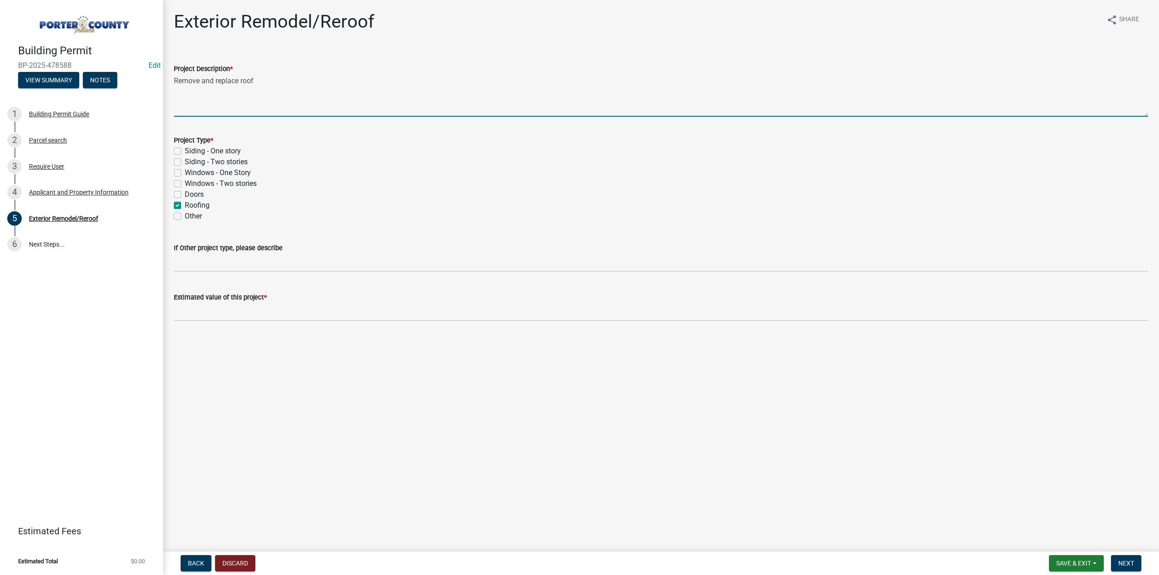
checkbox input "false"
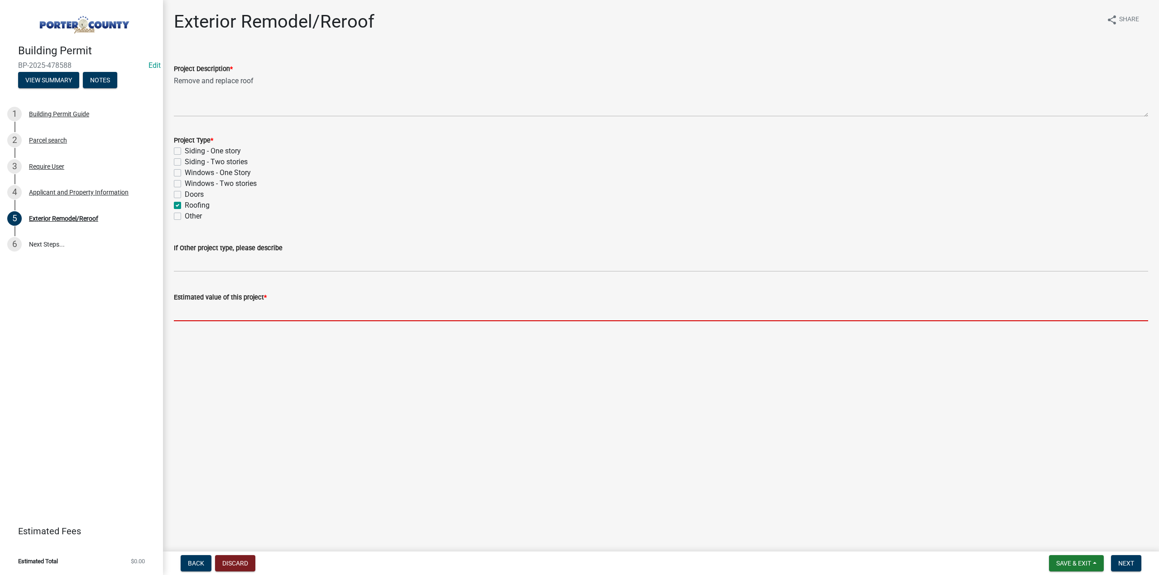
click at [272, 313] on input "text" at bounding box center [661, 312] width 974 height 19
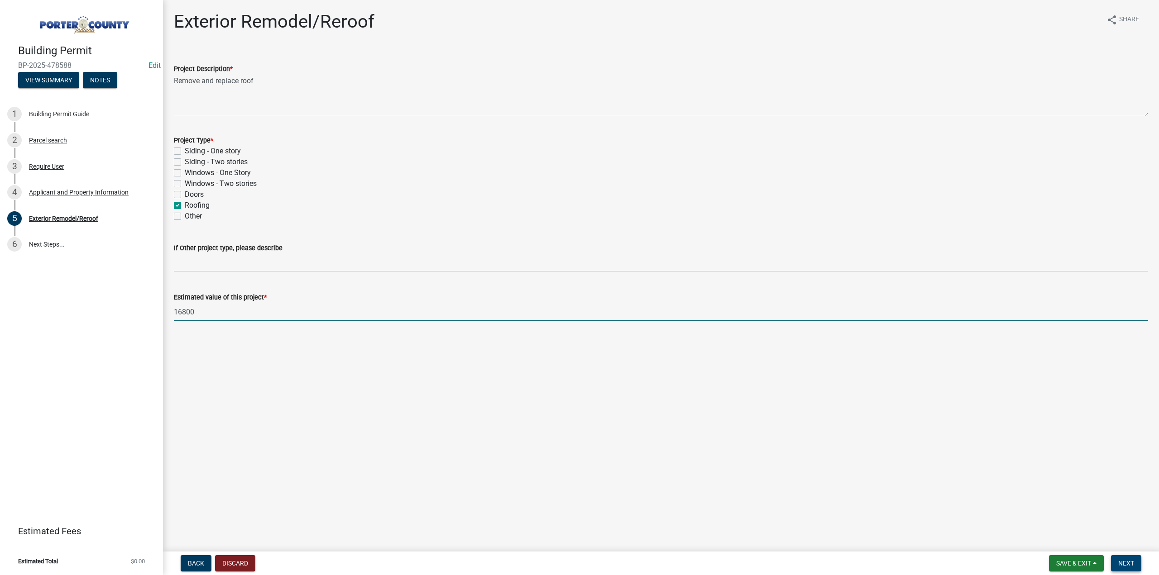
type input "16800"
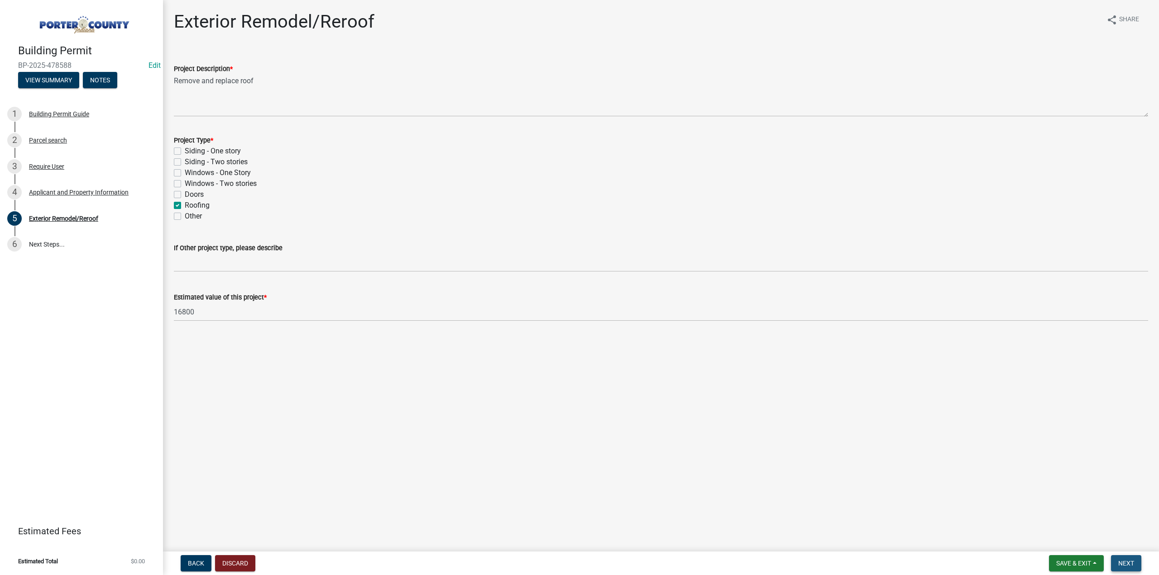
click at [1131, 558] on button "Next" at bounding box center [1126, 563] width 30 height 16
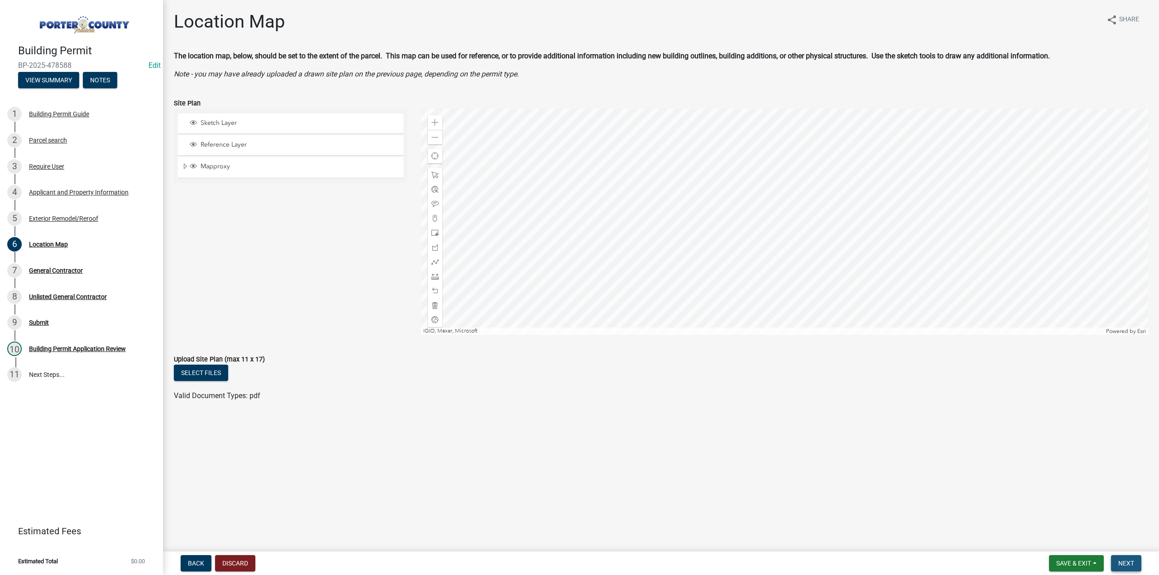
click at [1134, 560] on span "Next" at bounding box center [1126, 563] width 16 height 7
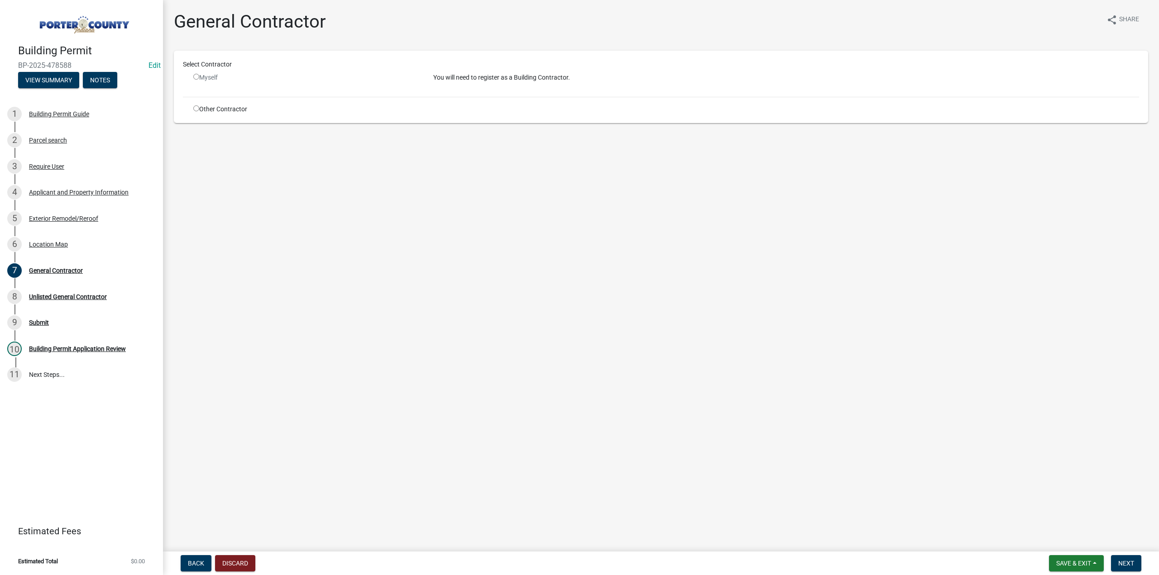
click at [196, 105] on div "Other Contractor" at bounding box center [307, 110] width 240 height 10
click at [198, 107] on input "radio" at bounding box center [196, 108] width 6 height 6
radio input "true"
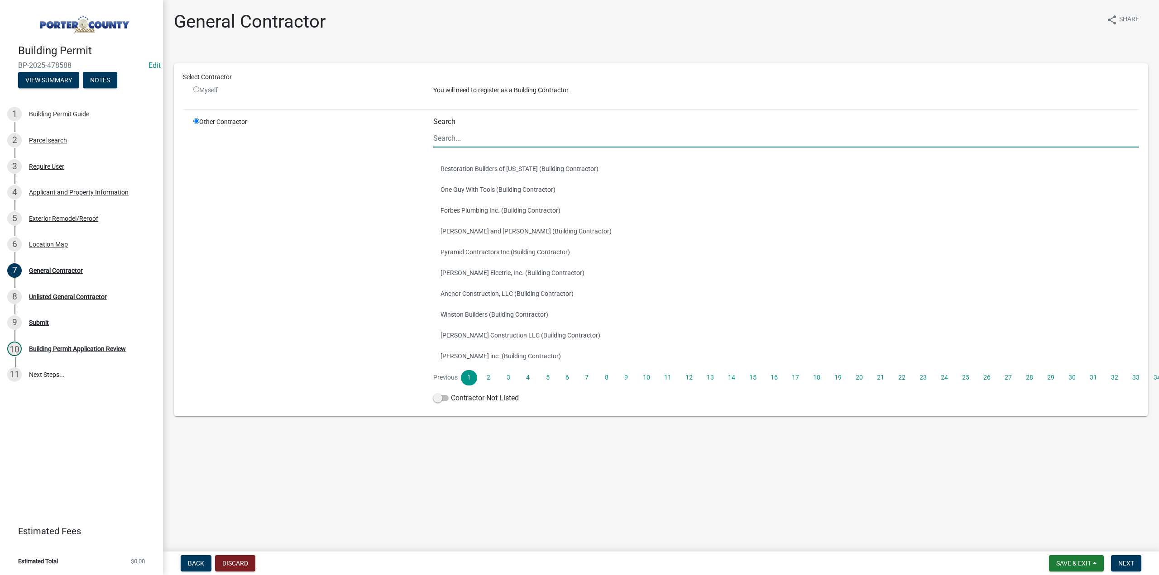
click at [479, 138] on input "Search" at bounding box center [786, 138] width 706 height 19
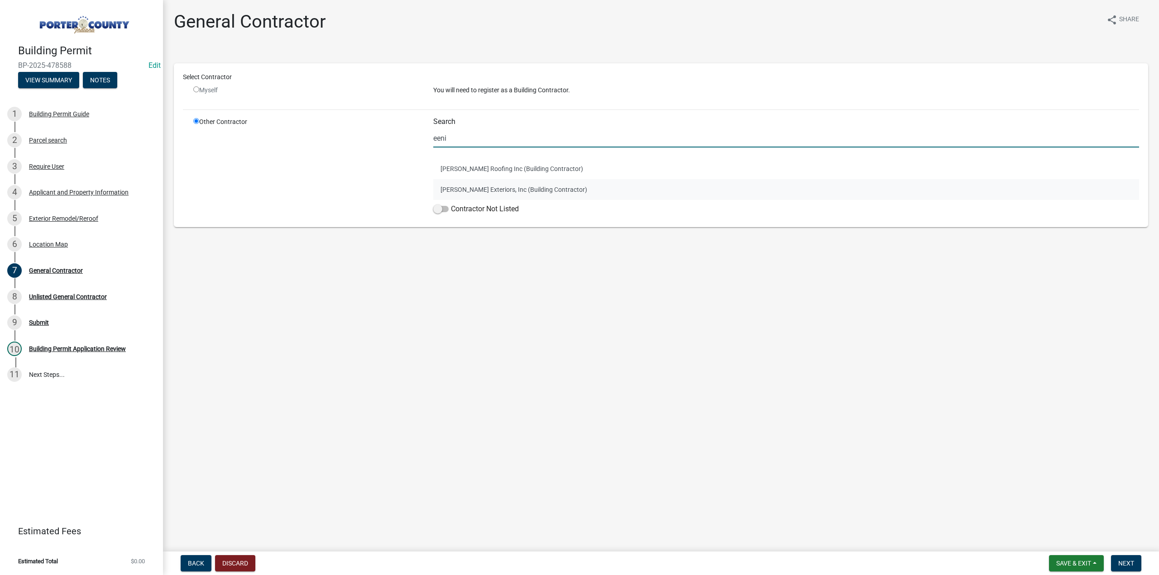
type input "eeni"
click at [475, 189] on button "Eenigenburg Exteriors, Inc (Building Contractor)" at bounding box center [786, 189] width 706 height 21
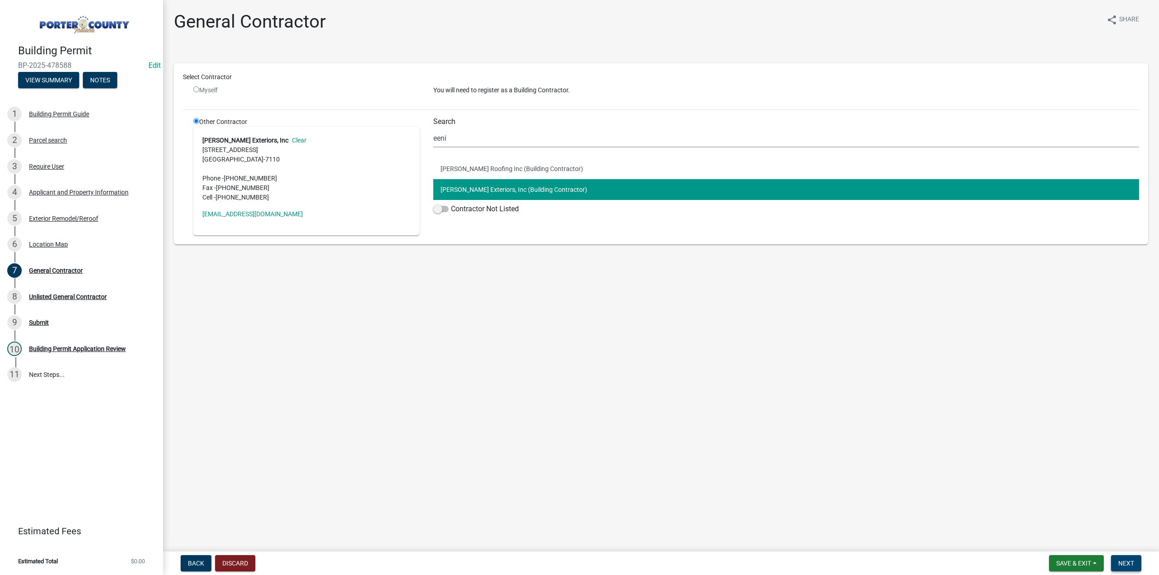
click at [1131, 564] on span "Next" at bounding box center [1126, 563] width 16 height 7
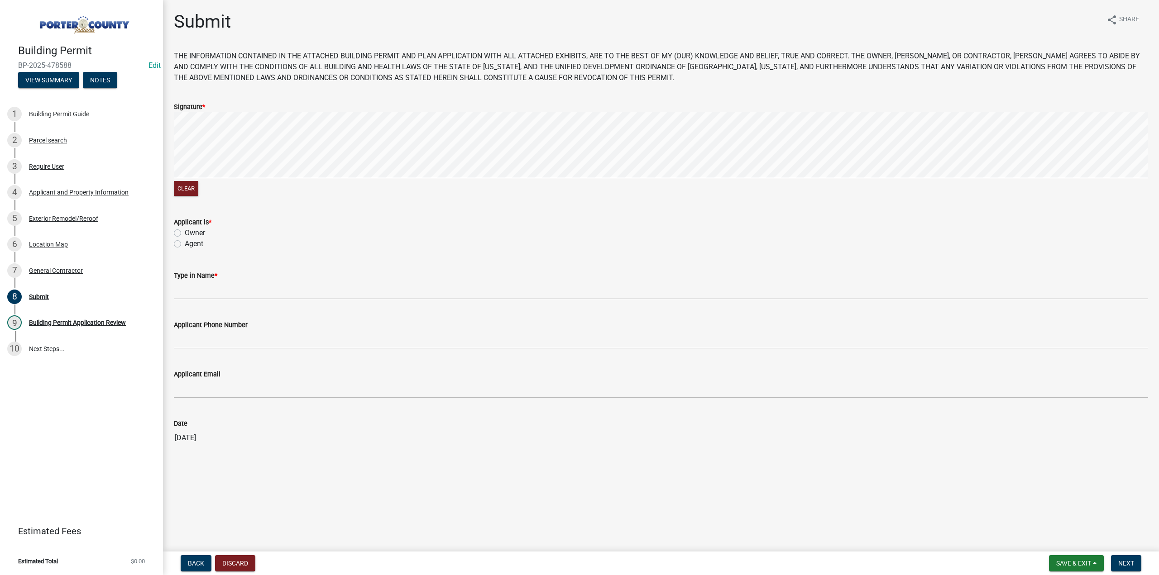
click at [185, 244] on label "Agent" at bounding box center [194, 244] width 19 height 11
click at [185, 244] on input "Agent" at bounding box center [188, 242] width 6 height 6
radio input "true"
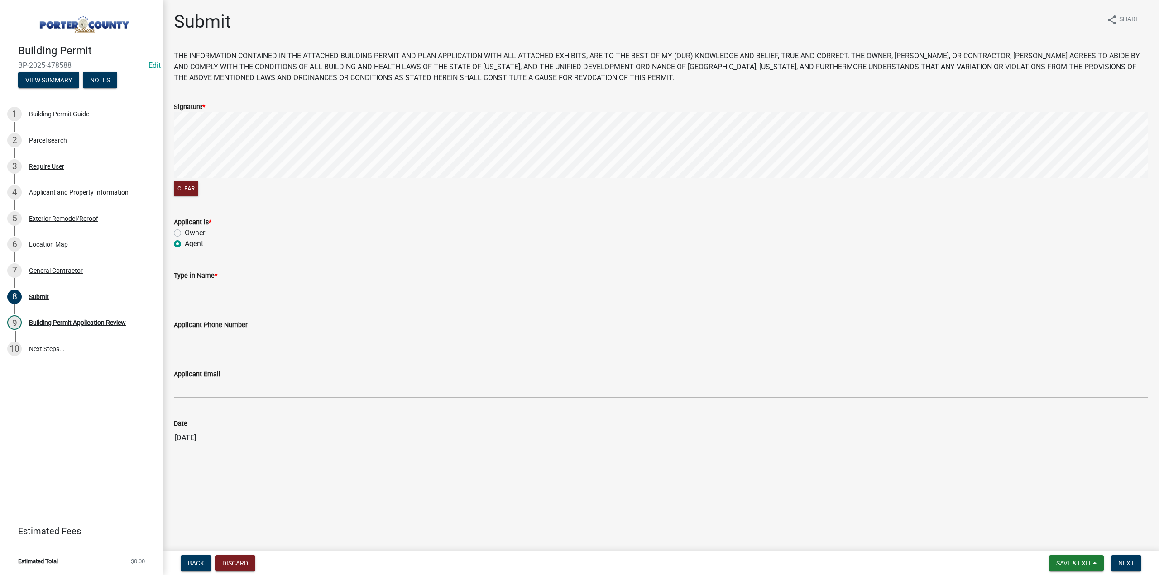
click at [192, 285] on input "Type in Name *" at bounding box center [661, 290] width 974 height 19
type input "Eenigenburg Exteriors"
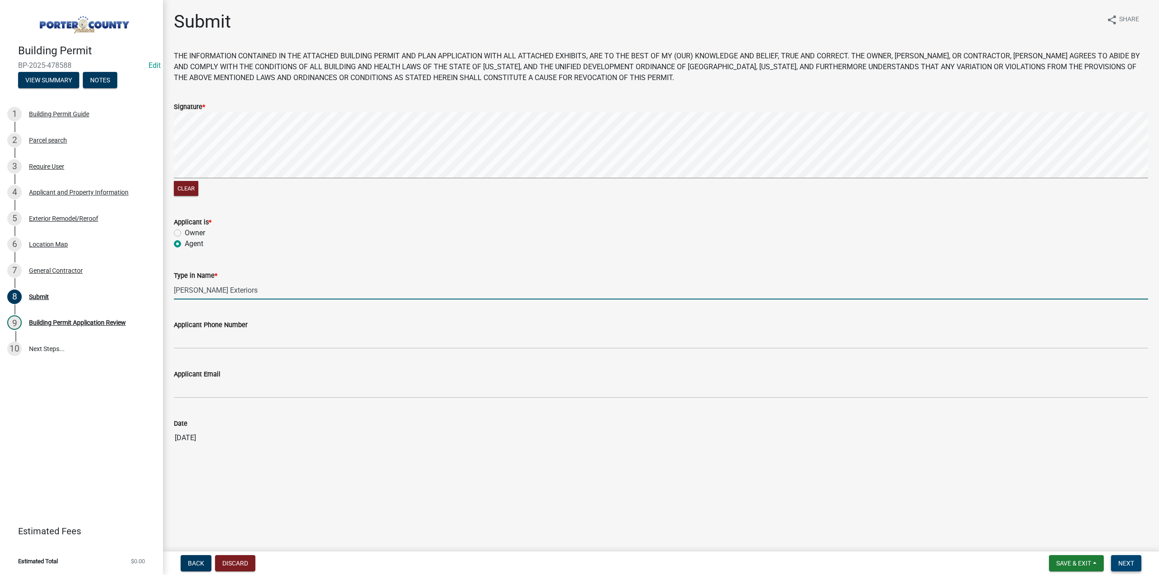
click at [1123, 564] on span "Next" at bounding box center [1126, 563] width 16 height 7
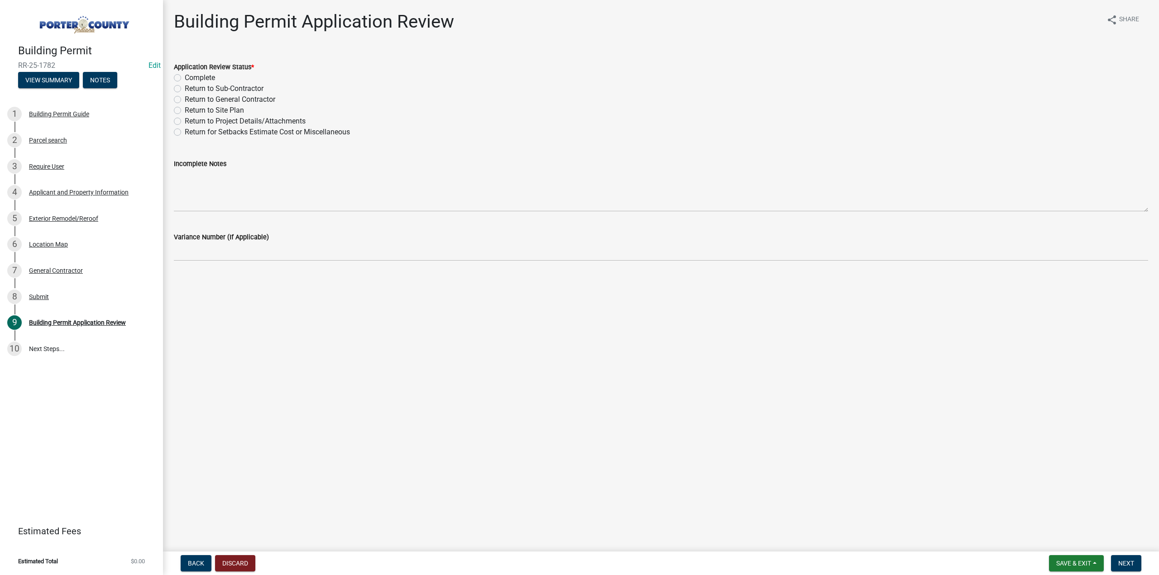
click at [185, 75] on label "Complete" at bounding box center [200, 77] width 30 height 11
click at [185, 75] on input "Complete" at bounding box center [188, 75] width 6 height 6
radio input "true"
click at [1116, 562] on button "Next" at bounding box center [1126, 563] width 30 height 16
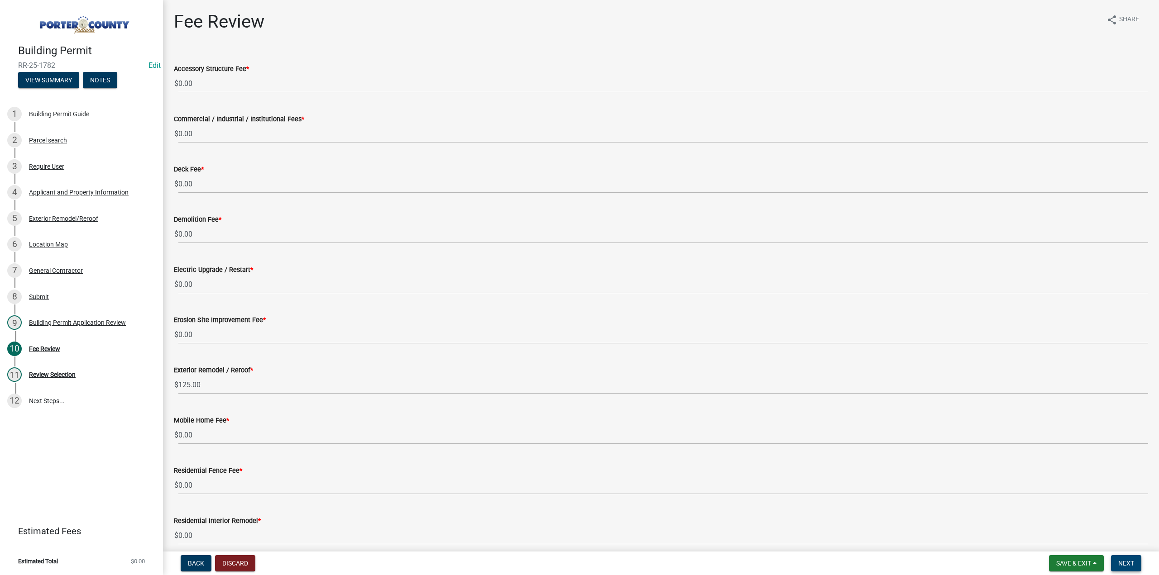
click at [1121, 560] on span "Next" at bounding box center [1126, 563] width 16 height 7
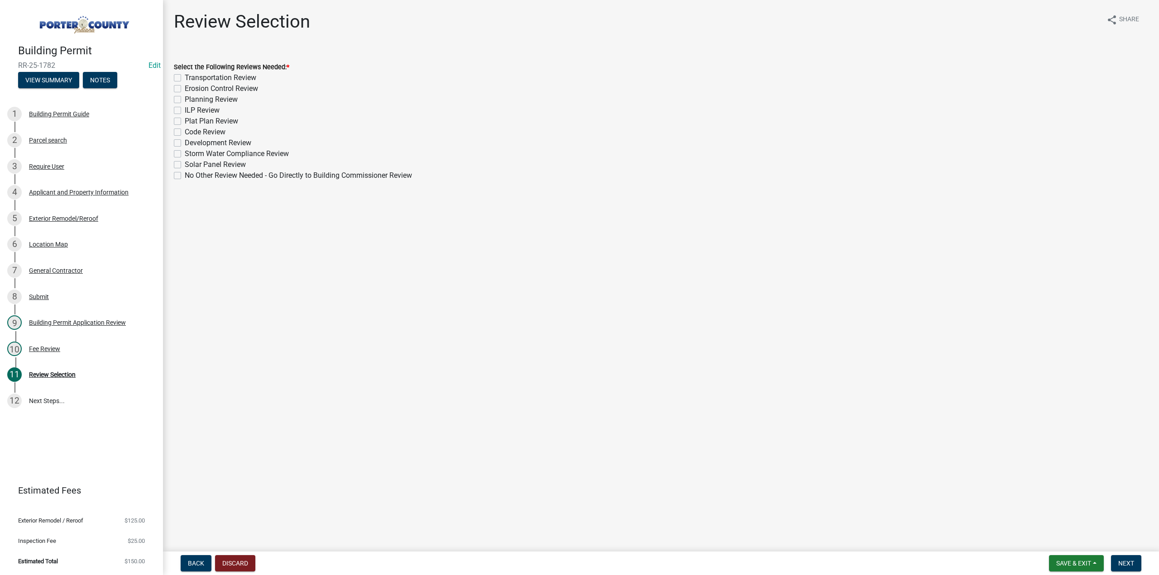
click at [185, 176] on label "No Other Review Needed - Go Directly to Building Commissioner Review" at bounding box center [298, 175] width 227 height 11
click at [185, 176] on input "No Other Review Needed - Go Directly to Building Commissioner Review" at bounding box center [188, 173] width 6 height 6
checkbox input "true"
checkbox input "false"
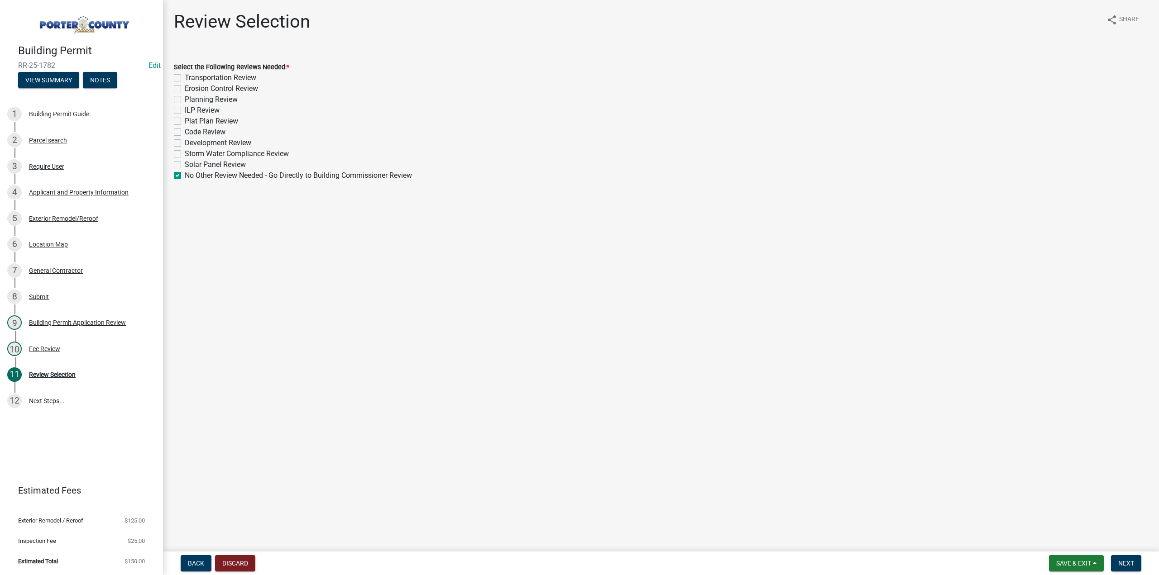
checkbox input "false"
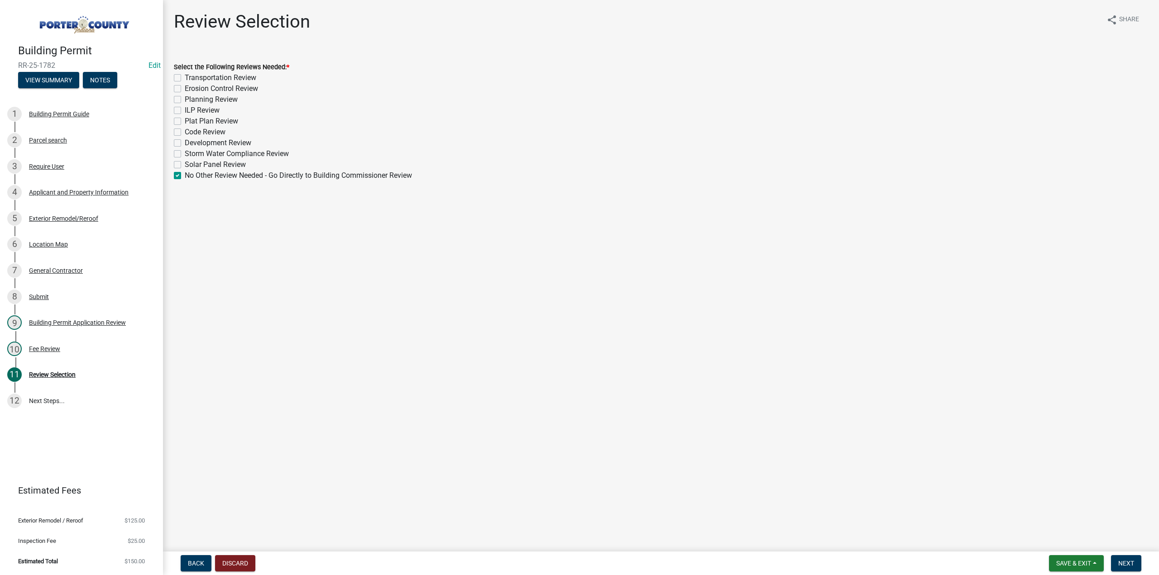
checkbox input "false"
checkbox input "true"
click at [1133, 565] on span "Next" at bounding box center [1126, 563] width 16 height 7
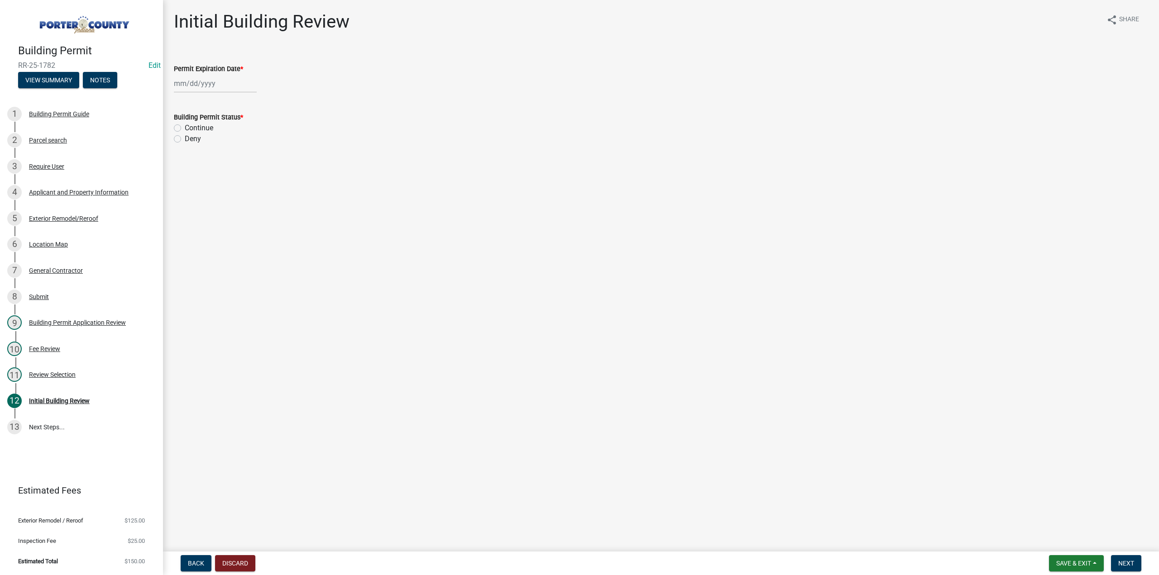
select select "9"
click at [228, 77] on div "Jan Feb Mar Apr May Jun Jul Aug Sep Oct Nov Dec 1525 1526 1527 1528 1529 1530 1…" at bounding box center [215, 83] width 83 height 19
drag, startPoint x: 245, startPoint y: 100, endPoint x: 245, endPoint y: 105, distance: 5.0
click at [245, 100] on select "1525 1526 1527 1528 1529 1530 1531 1532 1533 1534 1535 1536 1537 1538 1539 1540…" at bounding box center [245, 103] width 33 height 14
select select "2026"
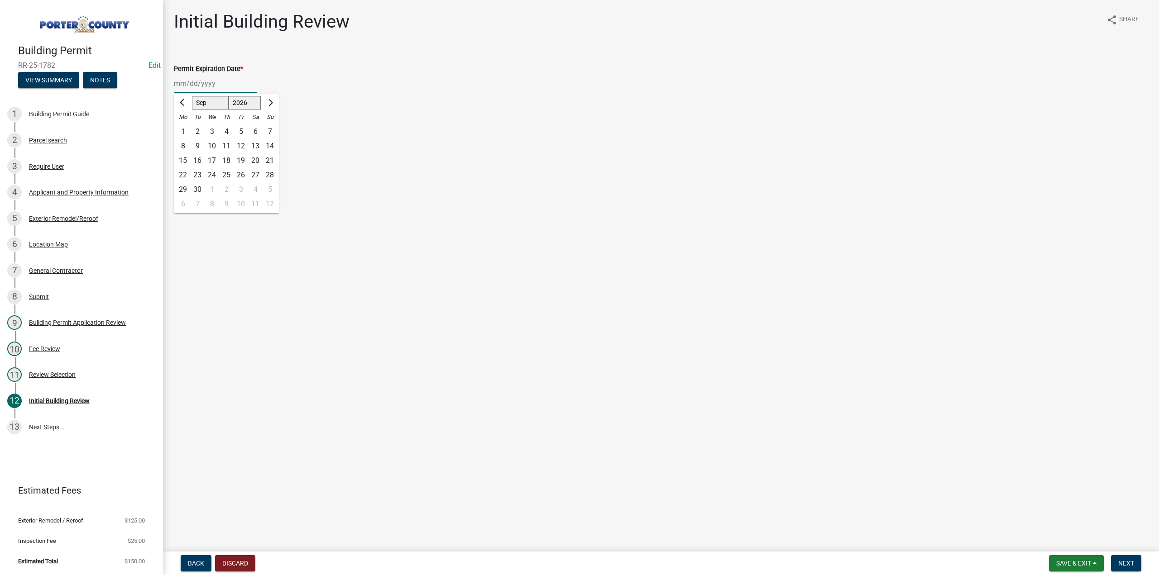
click at [229, 96] on select "1525 1526 1527 1528 1529 1530 1531 1532 1533 1534 1535 1536 1537 1538 1539 1540…" at bounding box center [245, 103] width 33 height 14
click at [196, 163] on div "15" at bounding box center [197, 160] width 14 height 14
type input "09/15/2026"
click at [185, 128] on label "Continue" at bounding box center [199, 128] width 29 height 11
click at [185, 128] on input "Continue" at bounding box center [188, 126] width 6 height 6
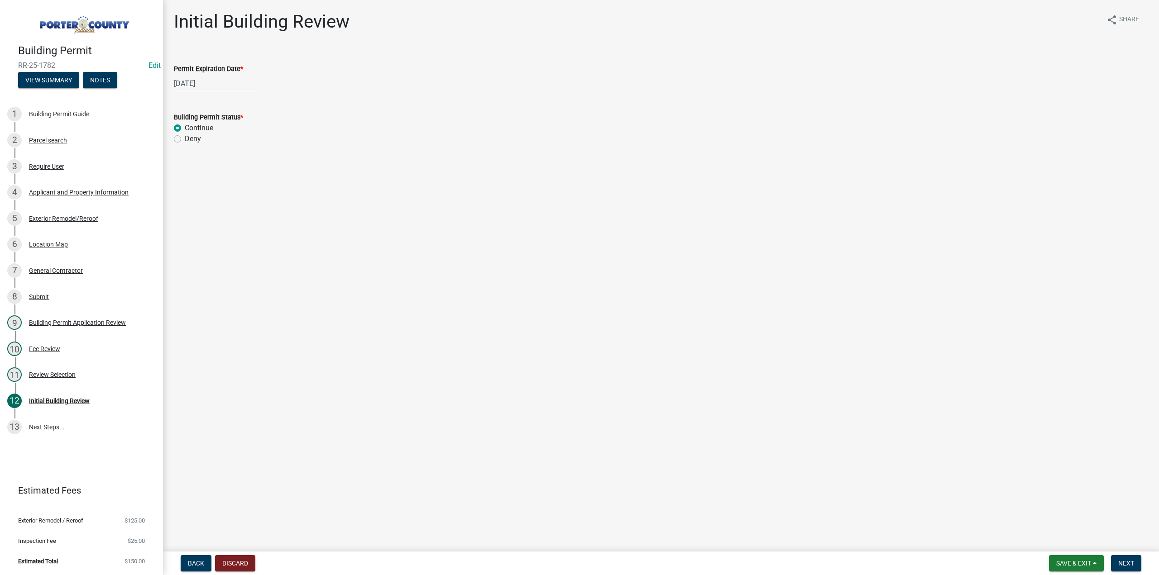
radio input "true"
click at [1130, 565] on span "Next" at bounding box center [1126, 563] width 16 height 7
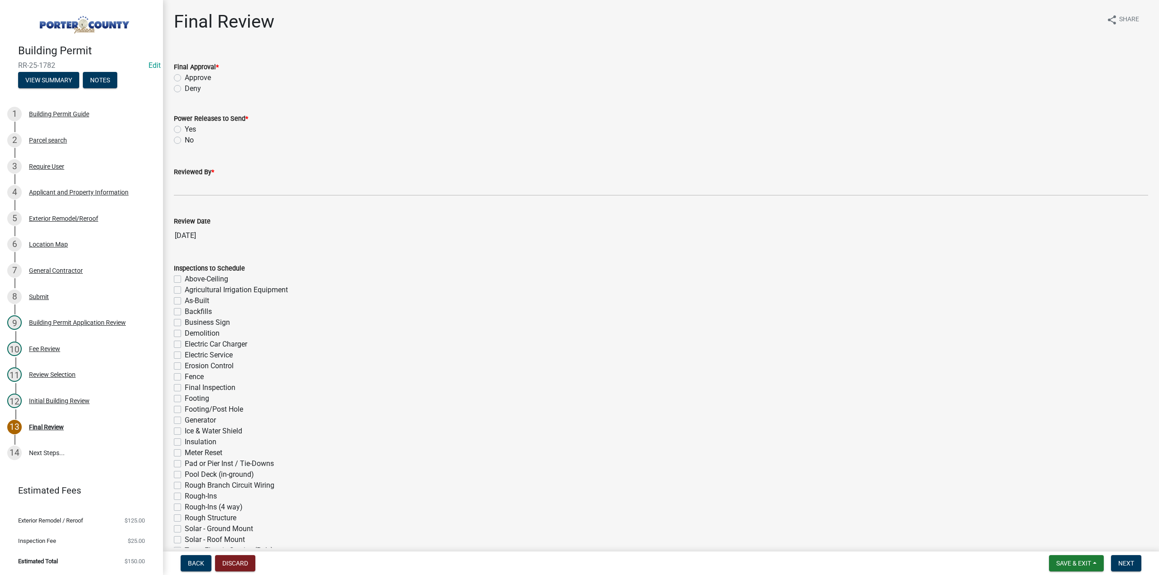
click at [181, 74] on div "Approve" at bounding box center [661, 77] width 974 height 11
click at [185, 76] on label "Approve" at bounding box center [198, 77] width 26 height 11
click at [185, 76] on input "Approve" at bounding box center [188, 75] width 6 height 6
radio input "true"
click at [185, 137] on label "No" at bounding box center [189, 140] width 9 height 11
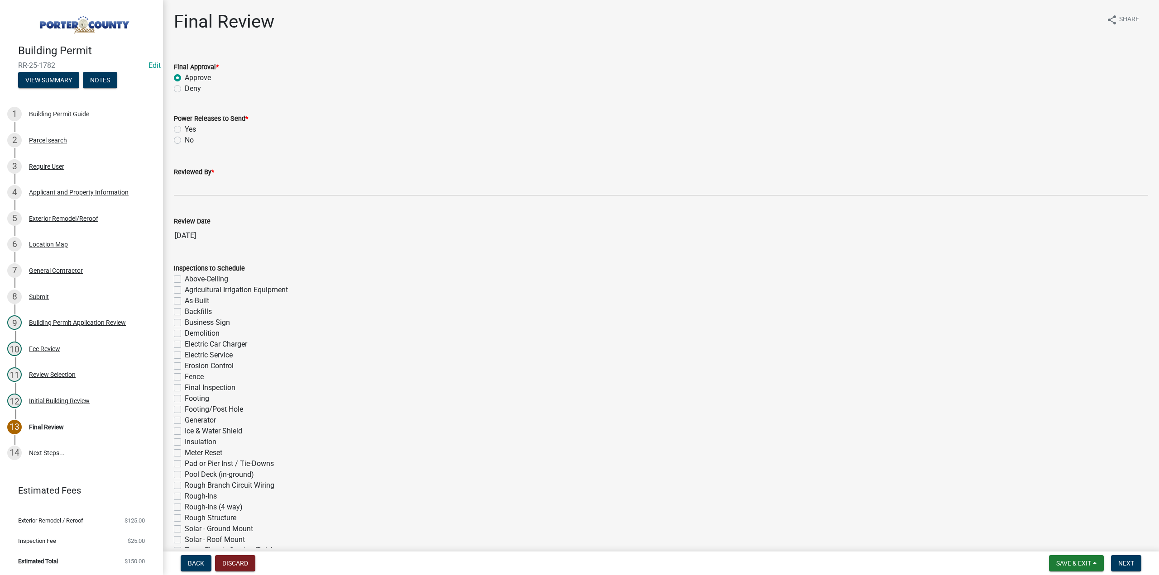
click at [185, 137] on input "No" at bounding box center [188, 138] width 6 height 6
radio input "true"
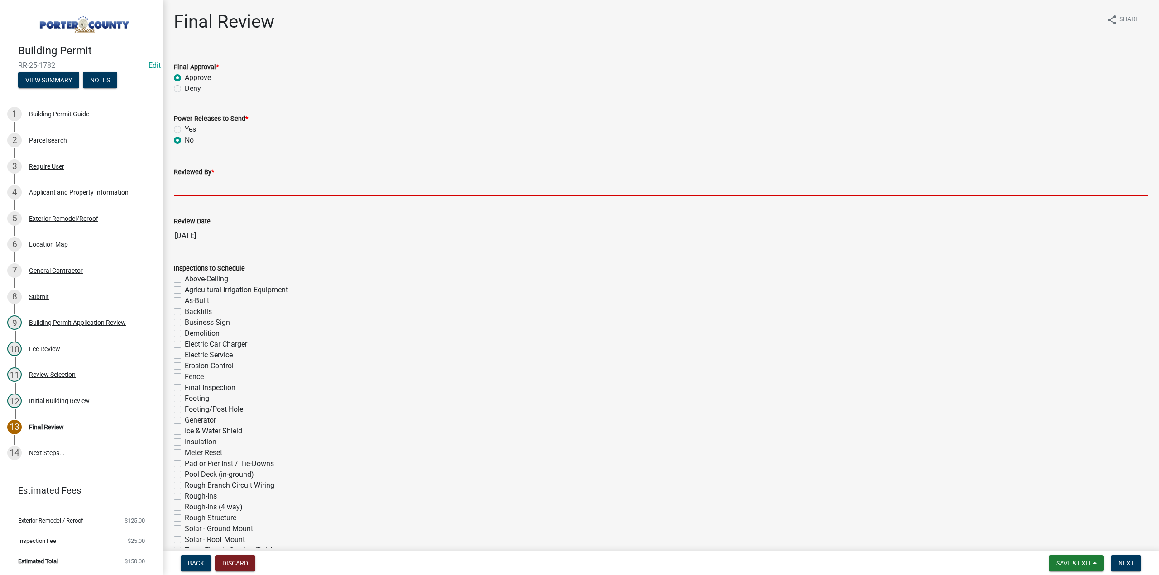
click at [191, 190] on input "Reviewed By *" at bounding box center [661, 186] width 974 height 19
type input "TT"
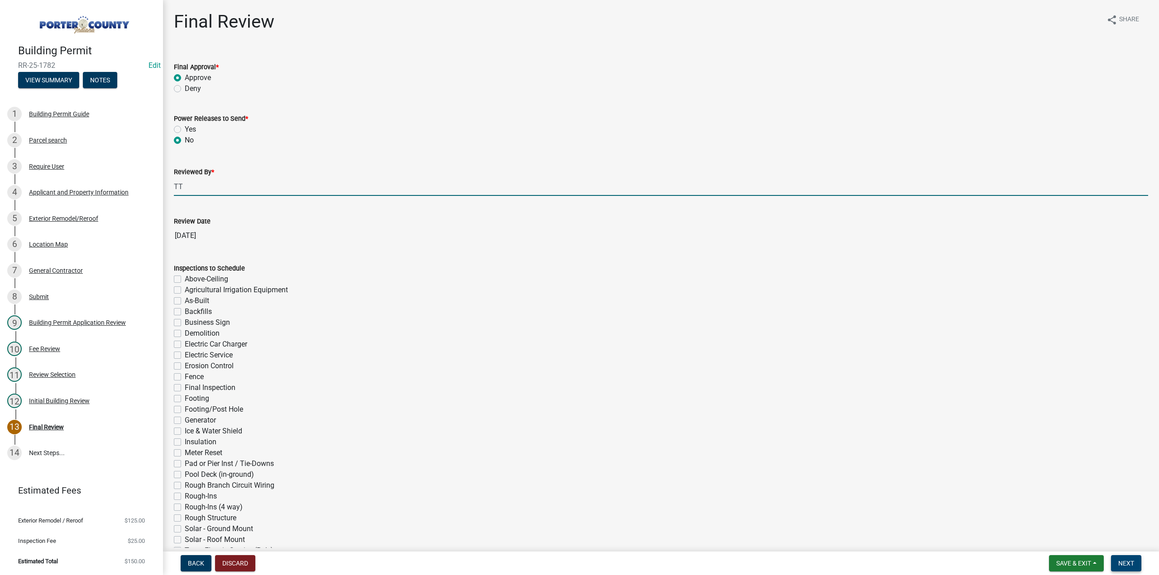
click at [1135, 560] on button "Next" at bounding box center [1126, 563] width 30 height 16
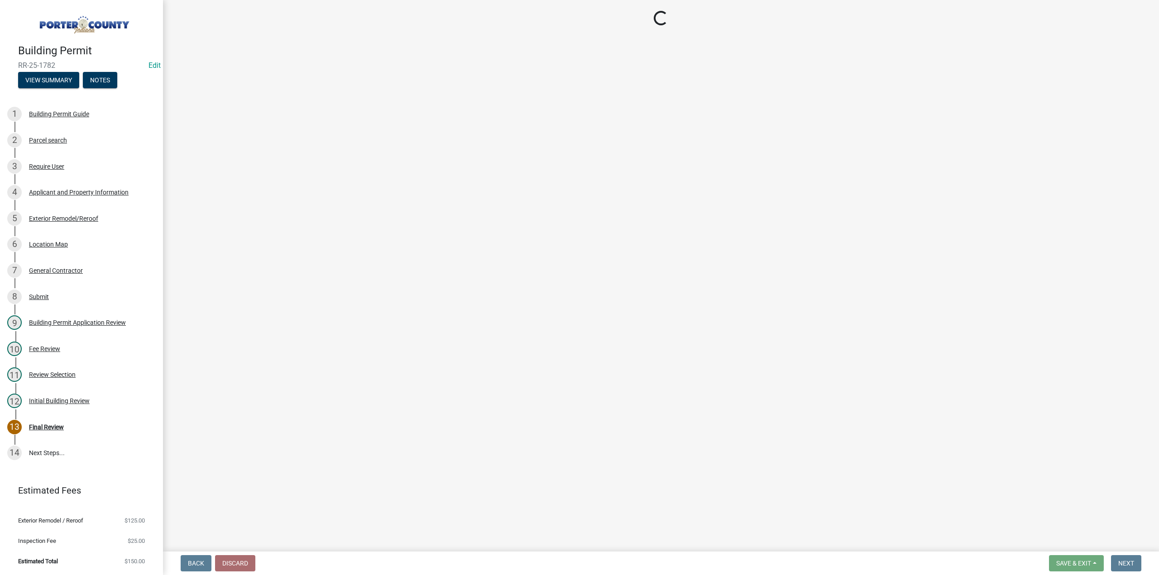
select select "3: 3"
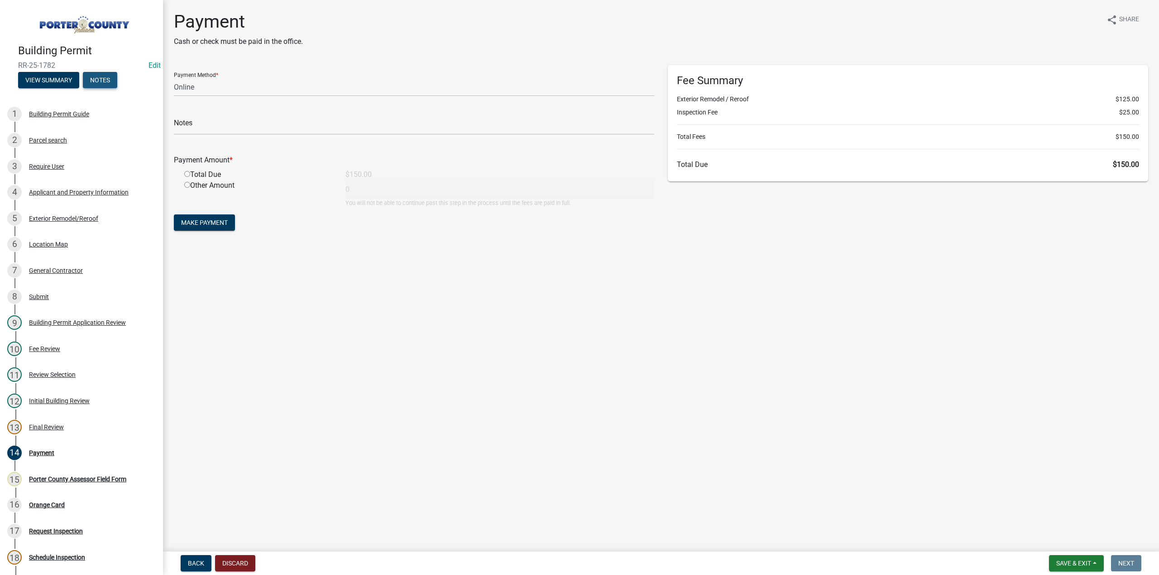
click at [111, 75] on button "Notes" at bounding box center [100, 80] width 34 height 16
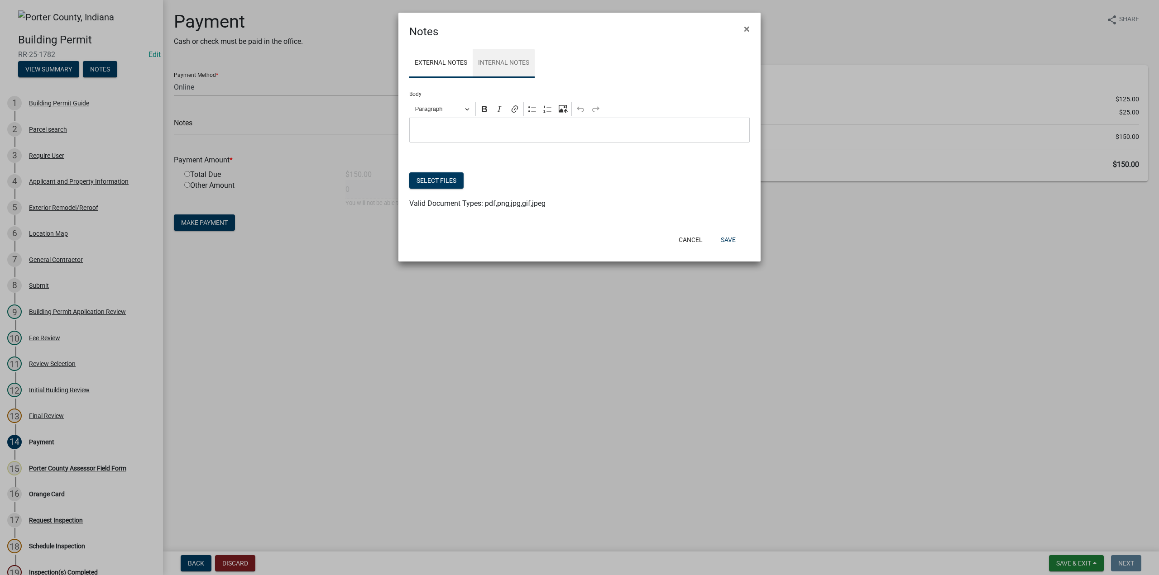
click at [519, 67] on link "Internal Notes" at bounding box center [504, 63] width 62 height 29
click at [445, 181] on button "Select files" at bounding box center [436, 180] width 54 height 16
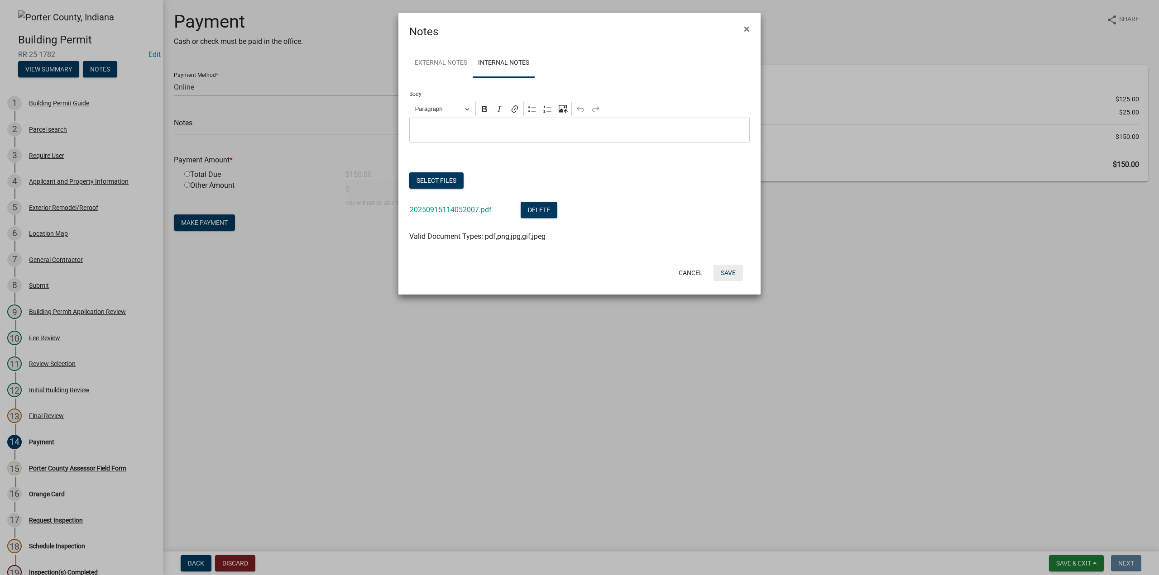
click at [723, 273] on button "Save" at bounding box center [727, 273] width 29 height 16
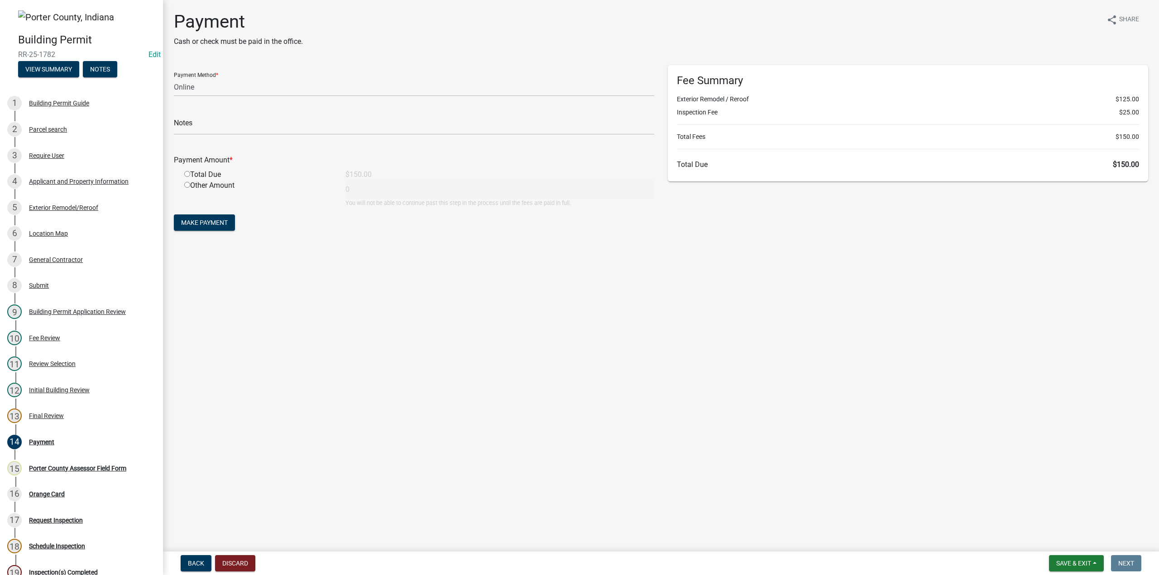
click at [1067, 554] on nav "Back Discard Save & Exit Save Save & Exit Next" at bounding box center [661, 564] width 996 height 24
click at [1071, 561] on span "Save & Exit" at bounding box center [1073, 563] width 35 height 7
click at [1085, 542] on button "Save & Exit" at bounding box center [1067, 540] width 72 height 22
